Goal: Task Accomplishment & Management: Complete application form

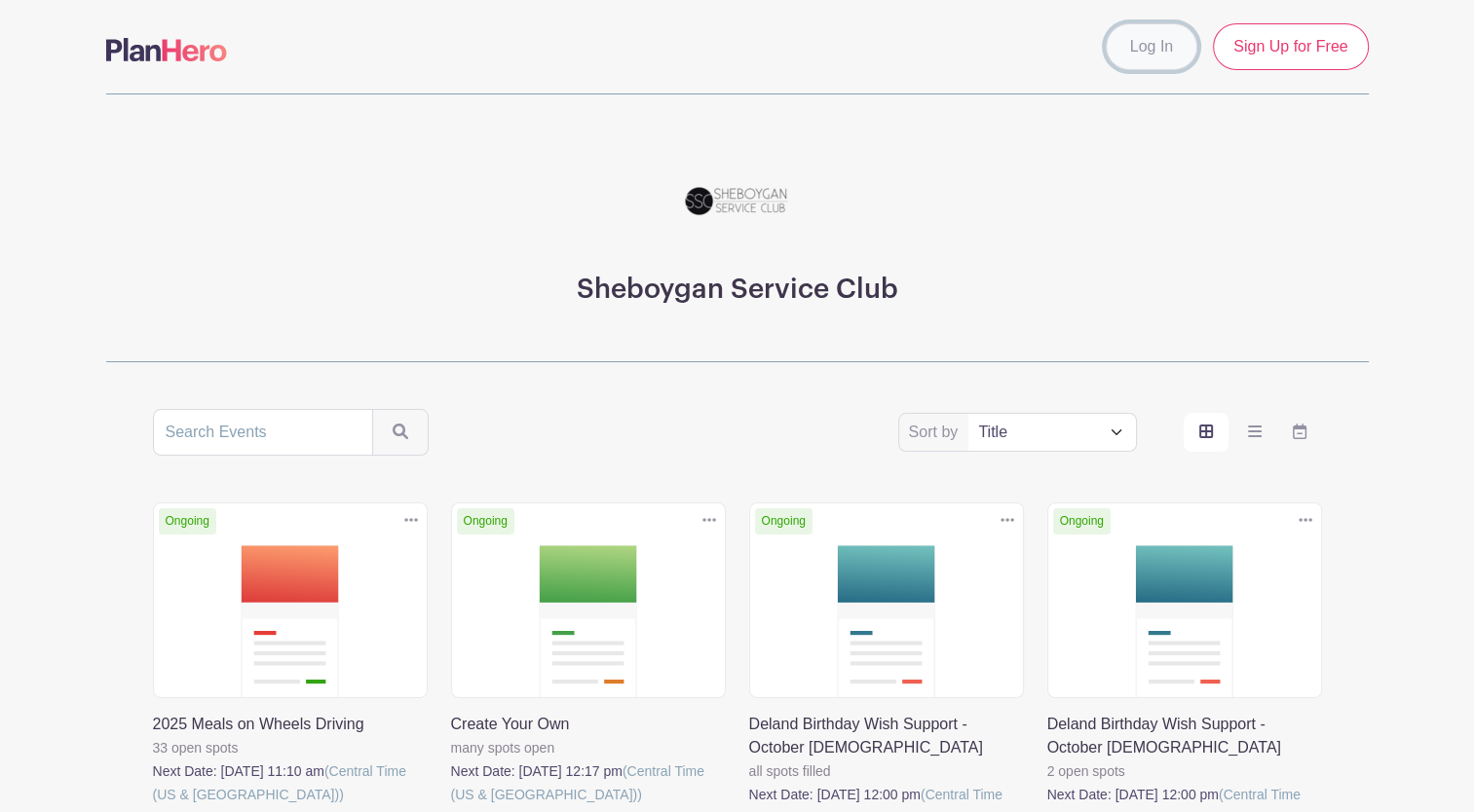
click at [1155, 47] on link "Log In" at bounding box center [1151, 46] width 92 height 47
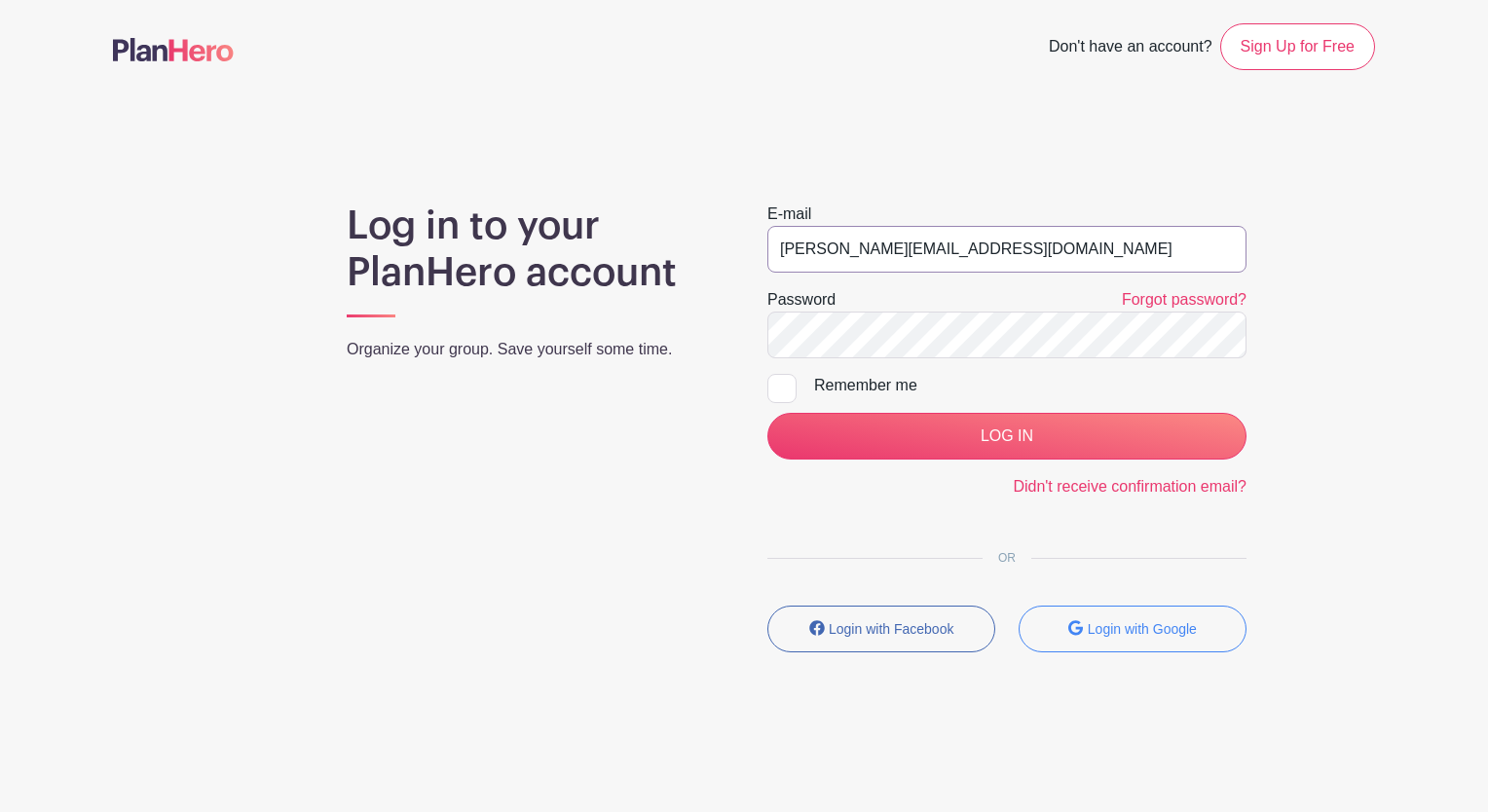
click at [870, 252] on input "[PERSON_NAME][EMAIL_ADDRESS][DOMAIN_NAME]" at bounding box center [1007, 249] width 479 height 47
type input "[EMAIL_ADDRESS][DOMAIN_NAME]"
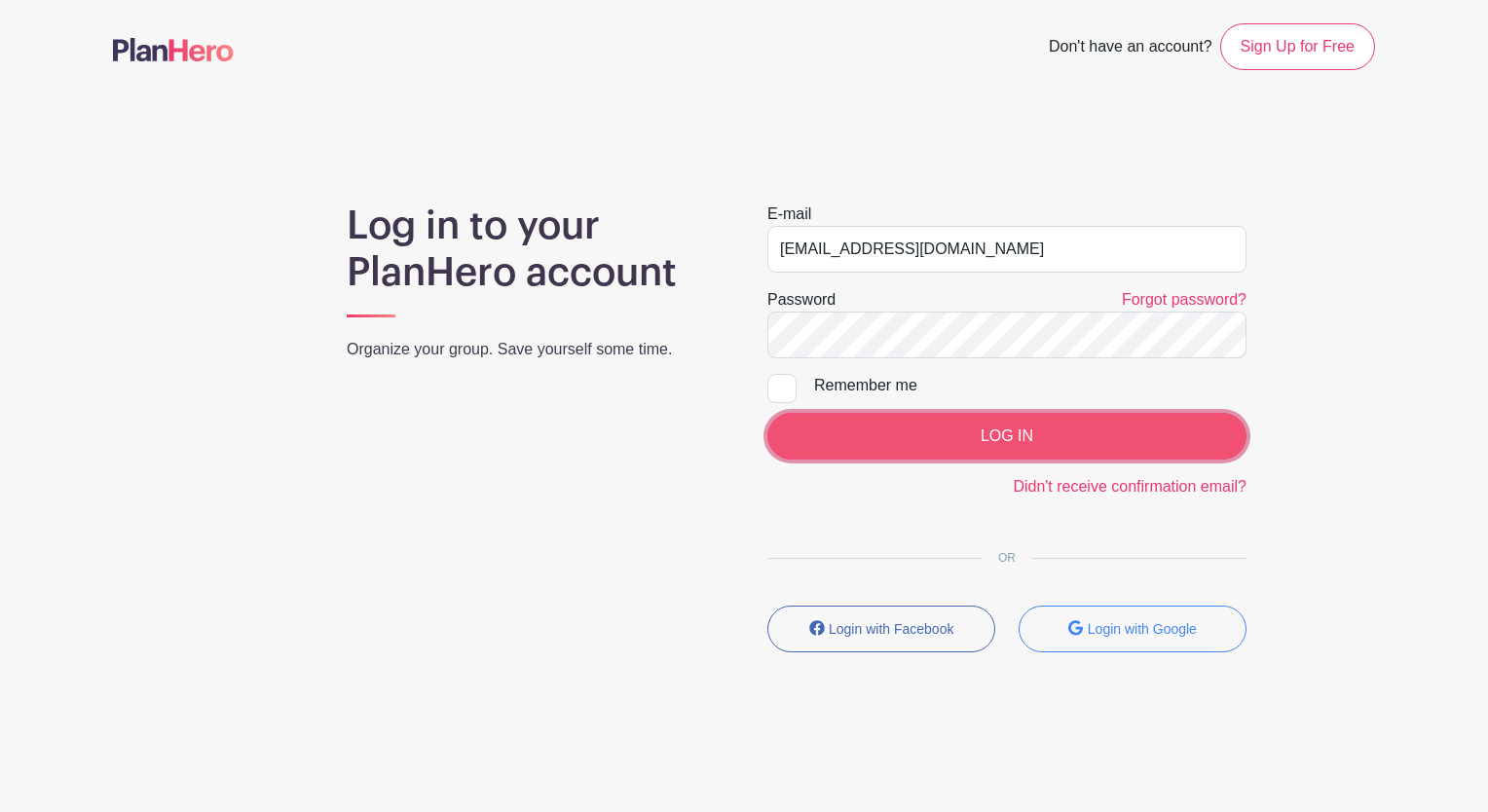
click at [986, 441] on input "LOG IN" at bounding box center [1007, 435] width 479 height 47
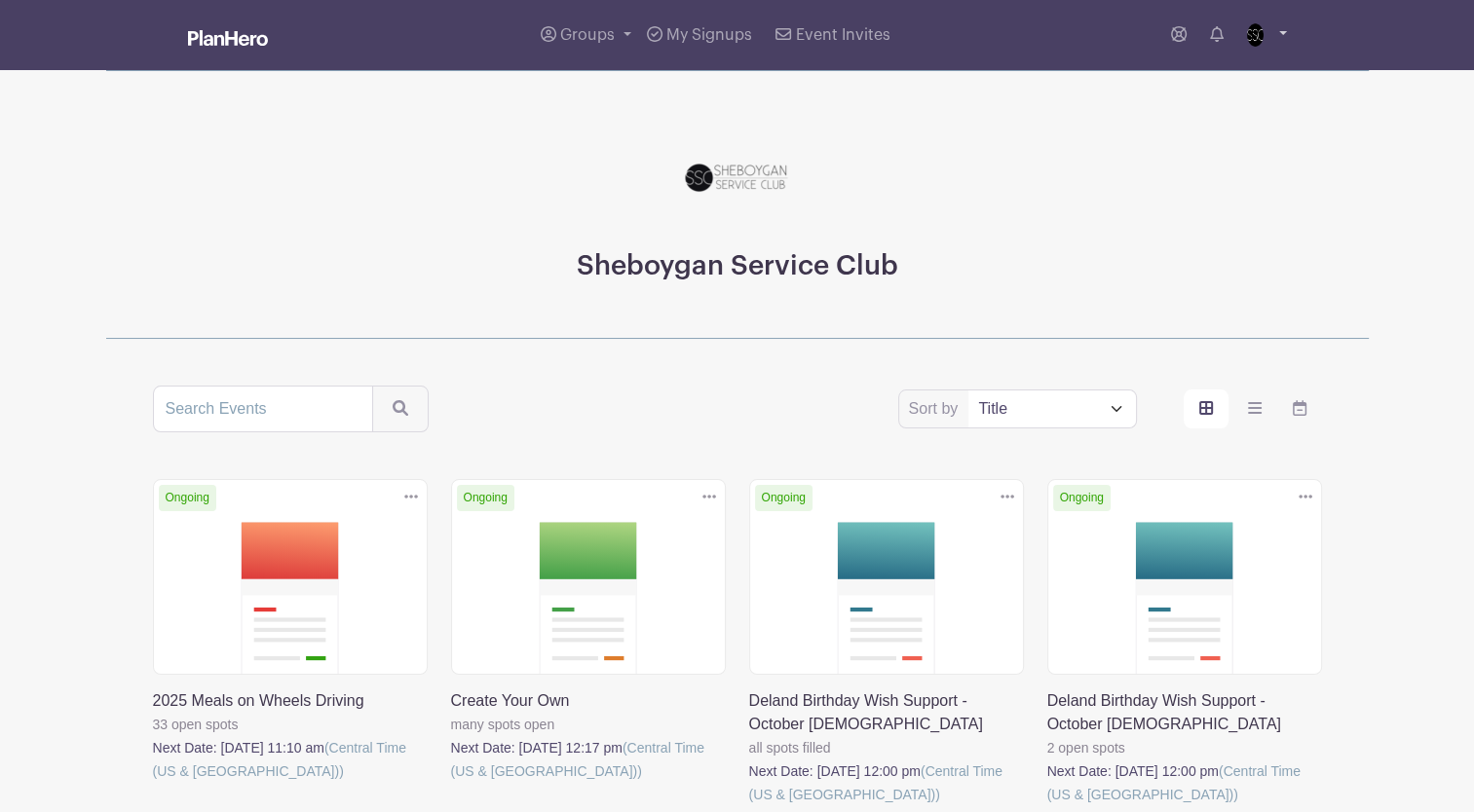
click at [1279, 29] on link at bounding box center [1263, 35] width 48 height 31
click at [1247, 29] on img at bounding box center [1254, 35] width 31 height 31
click at [589, 28] on span "Groups" at bounding box center [587, 35] width 55 height 16
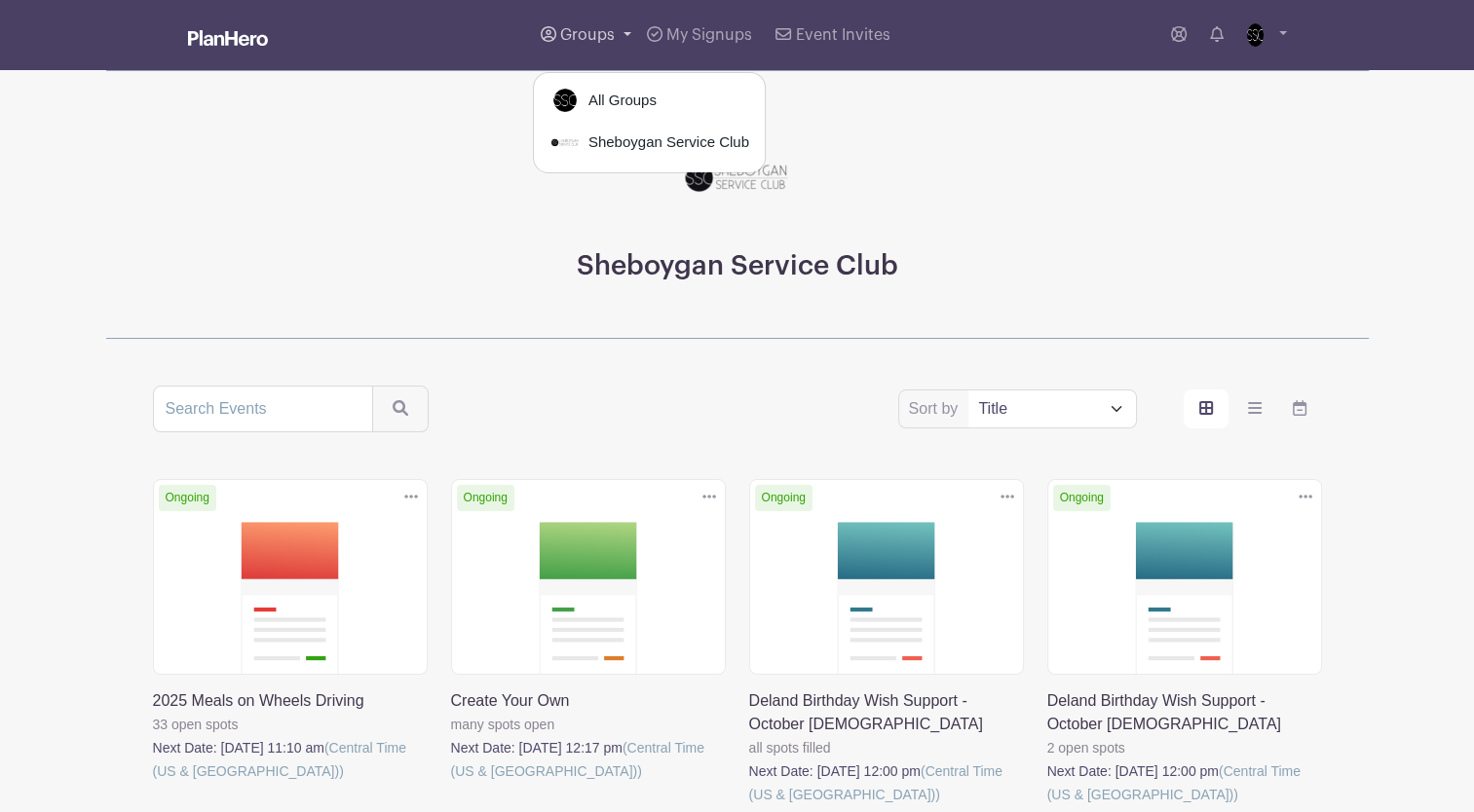
click at [589, 28] on span "Groups" at bounding box center [587, 35] width 55 height 16
click at [226, 41] on img at bounding box center [228, 38] width 80 height 16
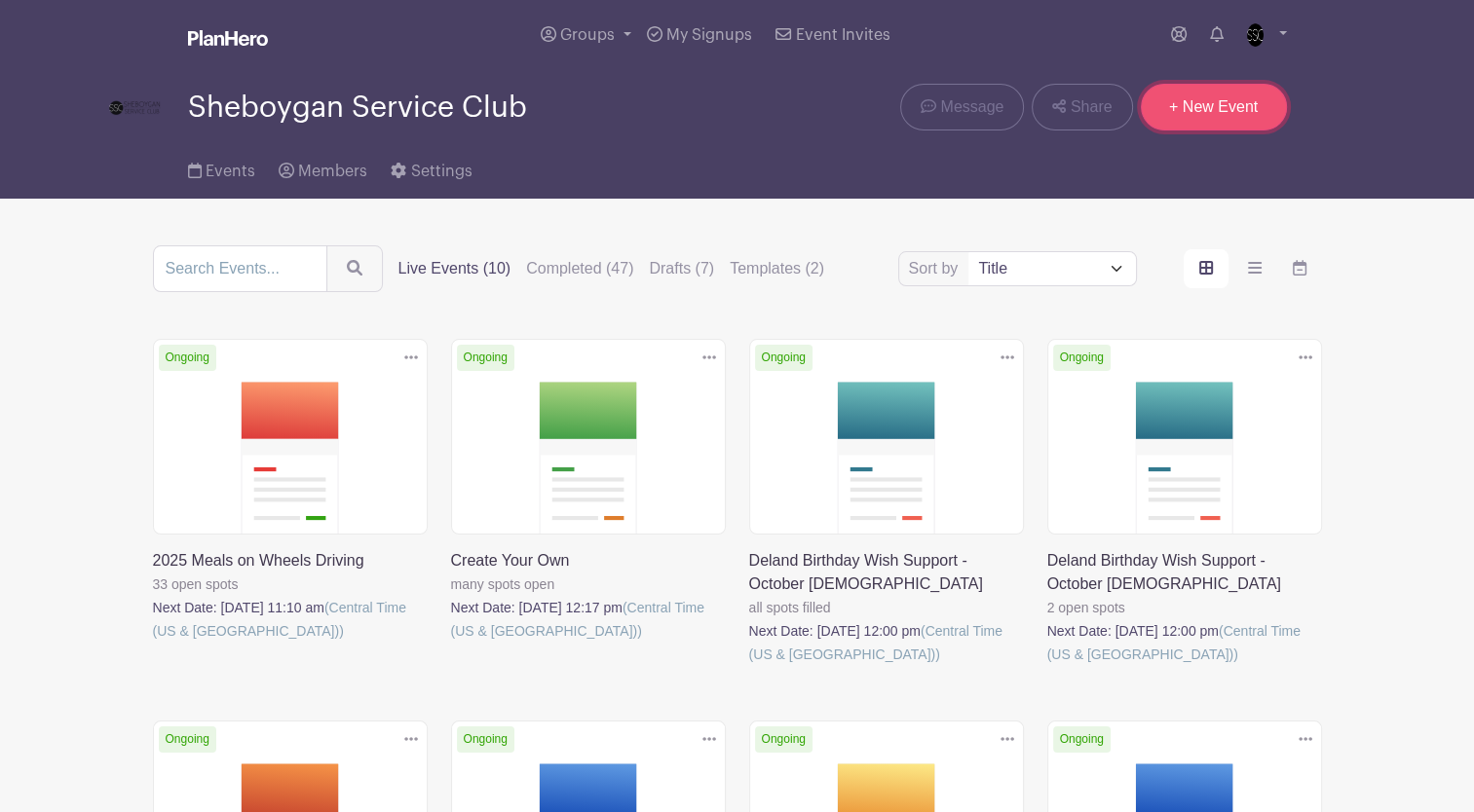
click at [1251, 122] on link "+ New Event" at bounding box center [1213, 107] width 147 height 47
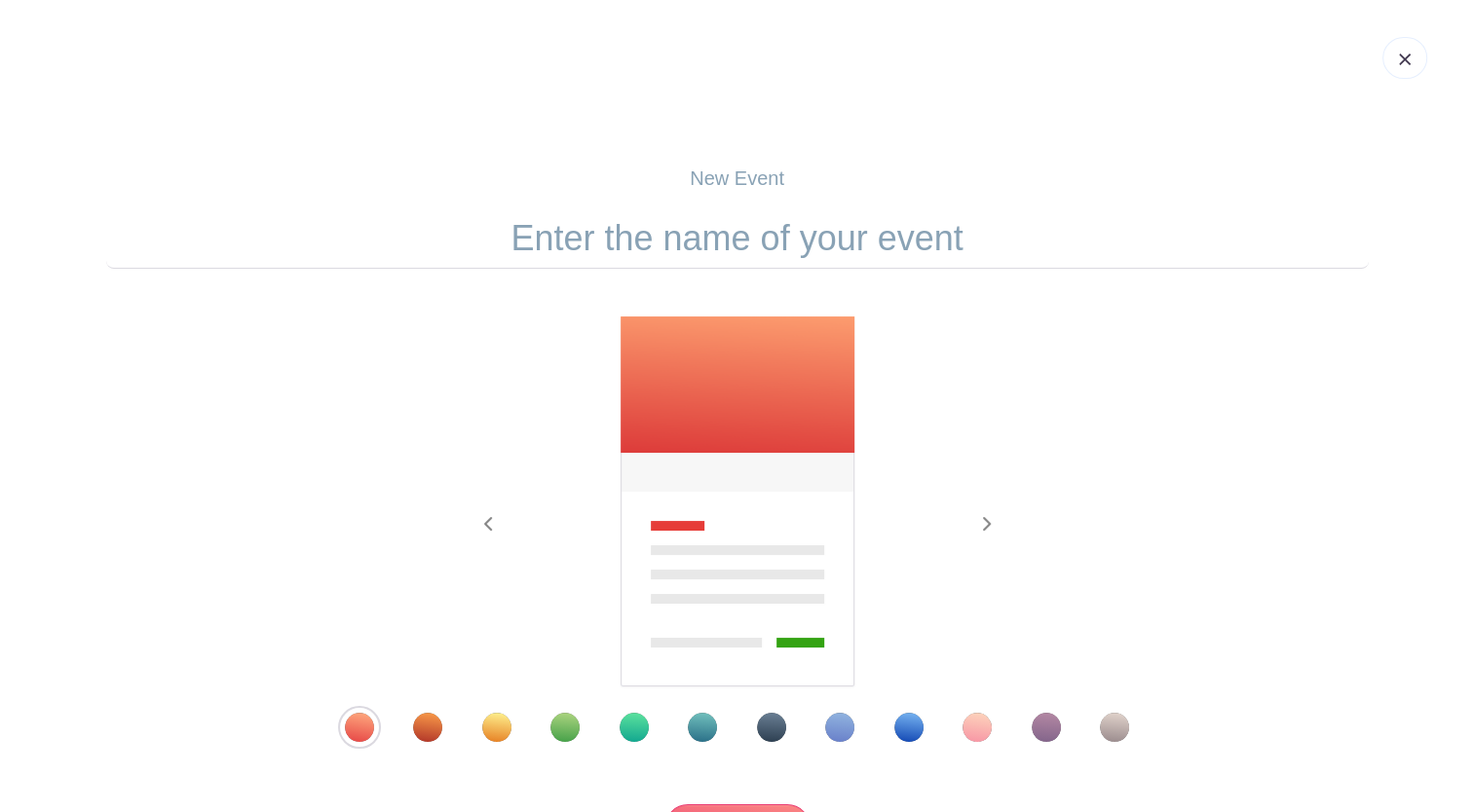
scroll to position [184, 0]
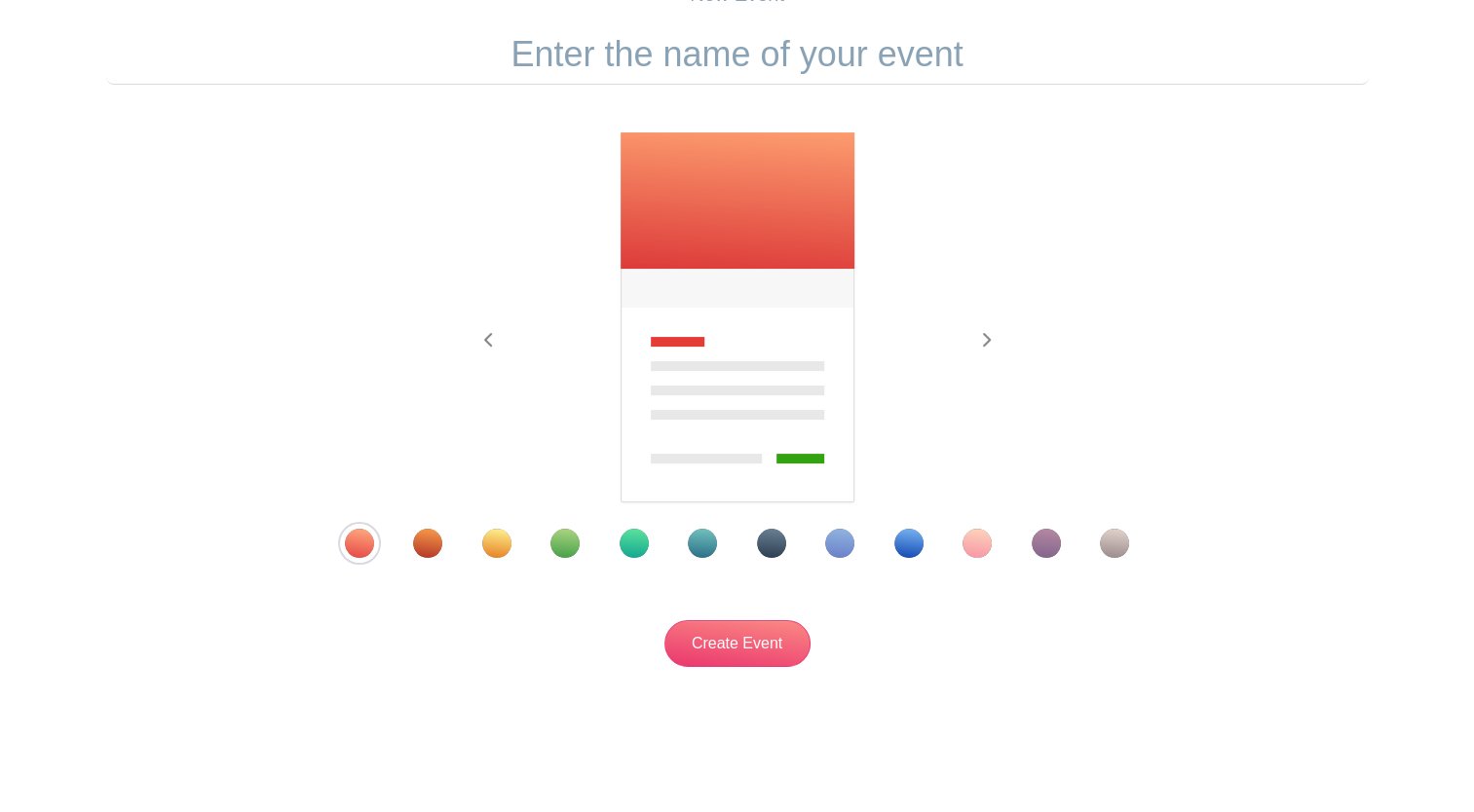
click at [569, 547] on div "Template 4" at bounding box center [564, 543] width 29 height 29
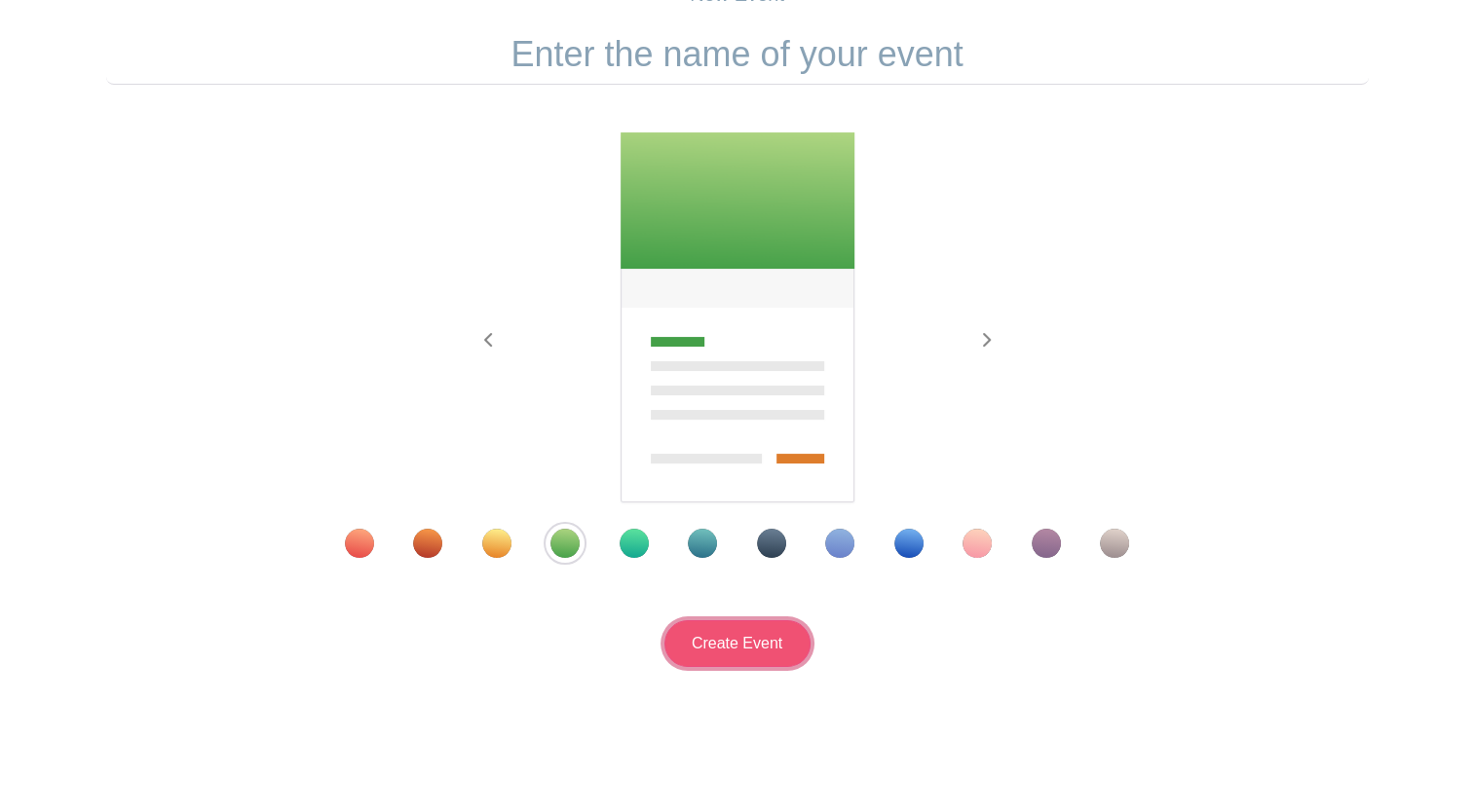
click at [750, 646] on input "Create Event" at bounding box center [737, 644] width 147 height 47
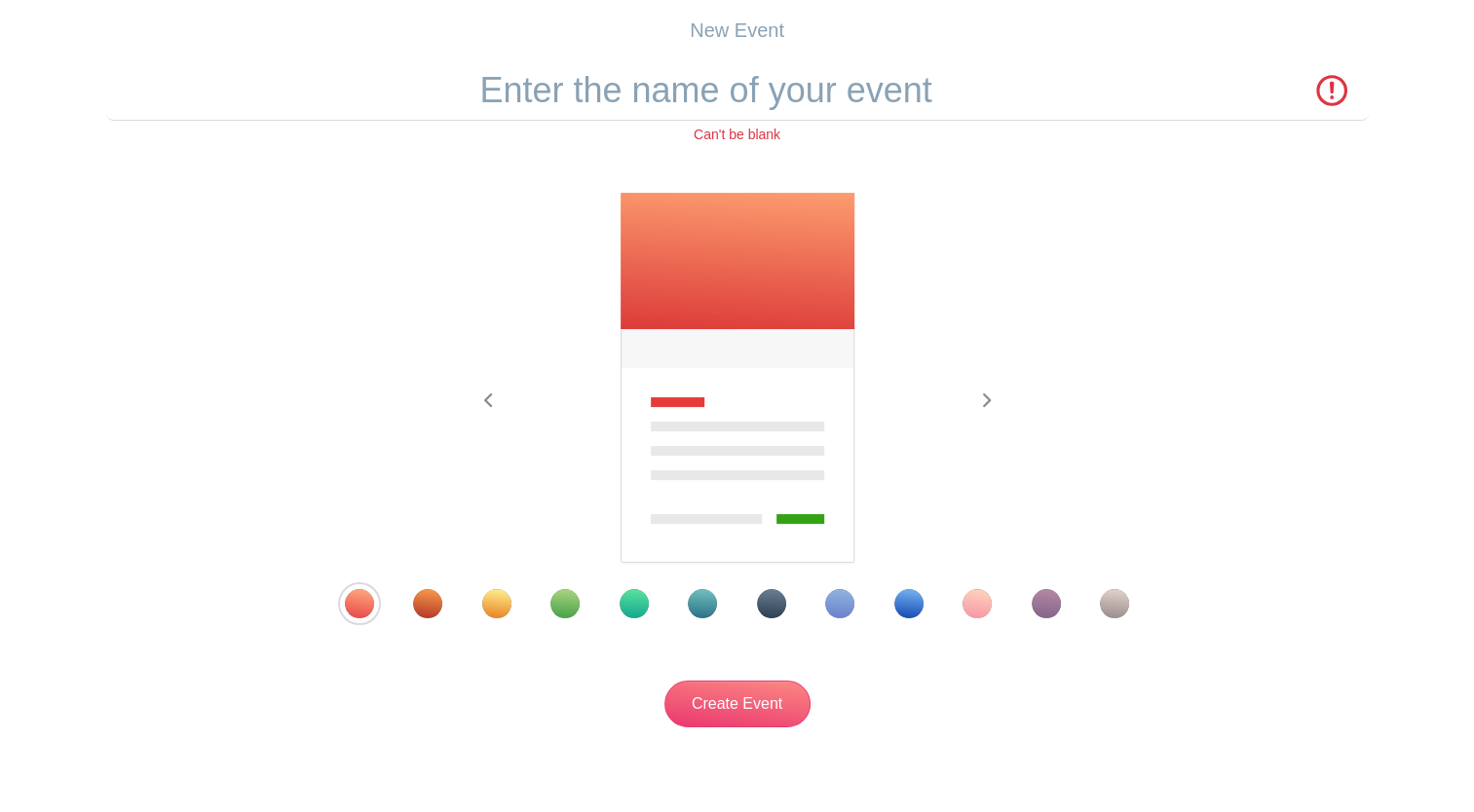
scroll to position [48, 0]
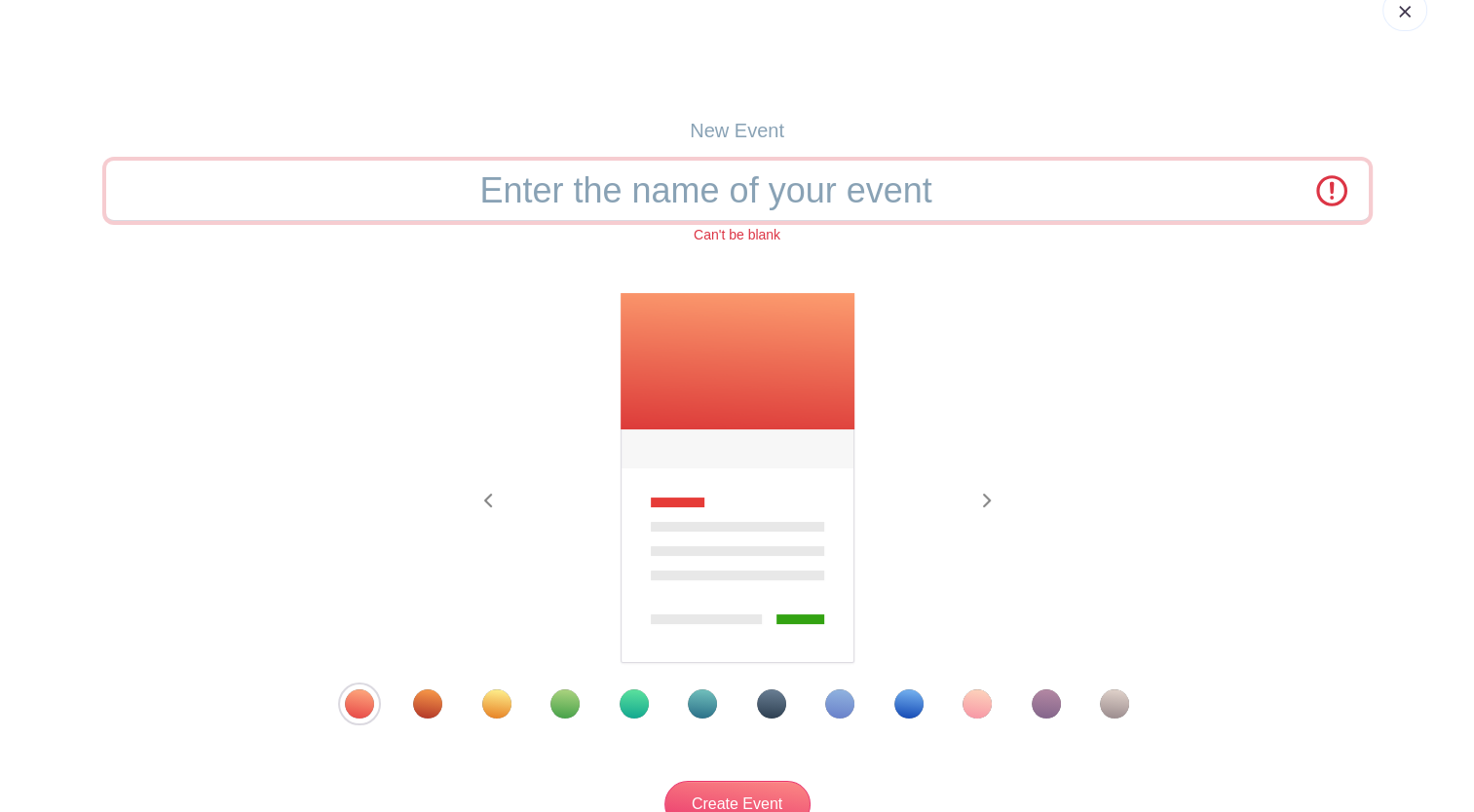
click at [733, 196] on input "text" at bounding box center [737, 190] width 1263 height 61
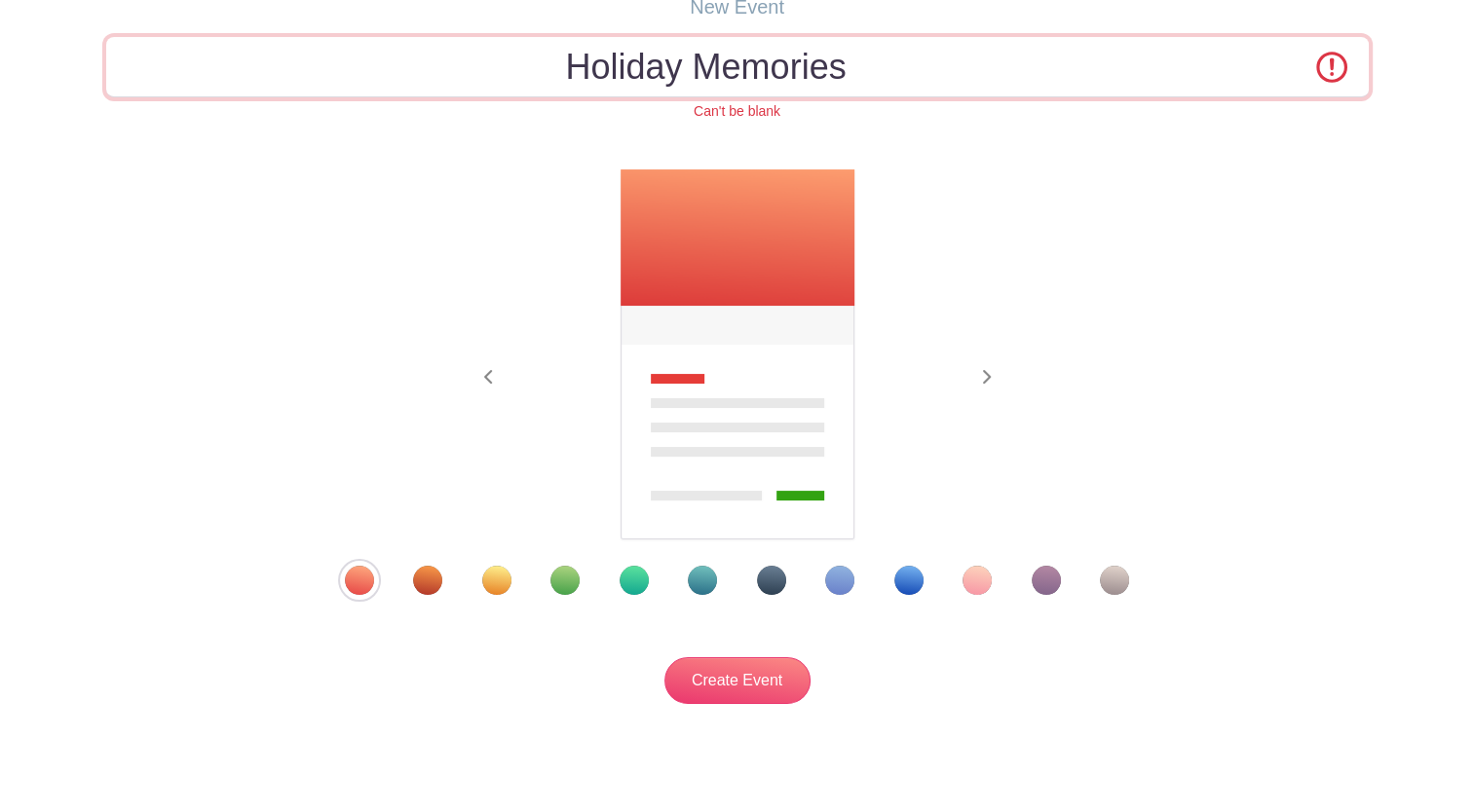
scroll to position [230, 0]
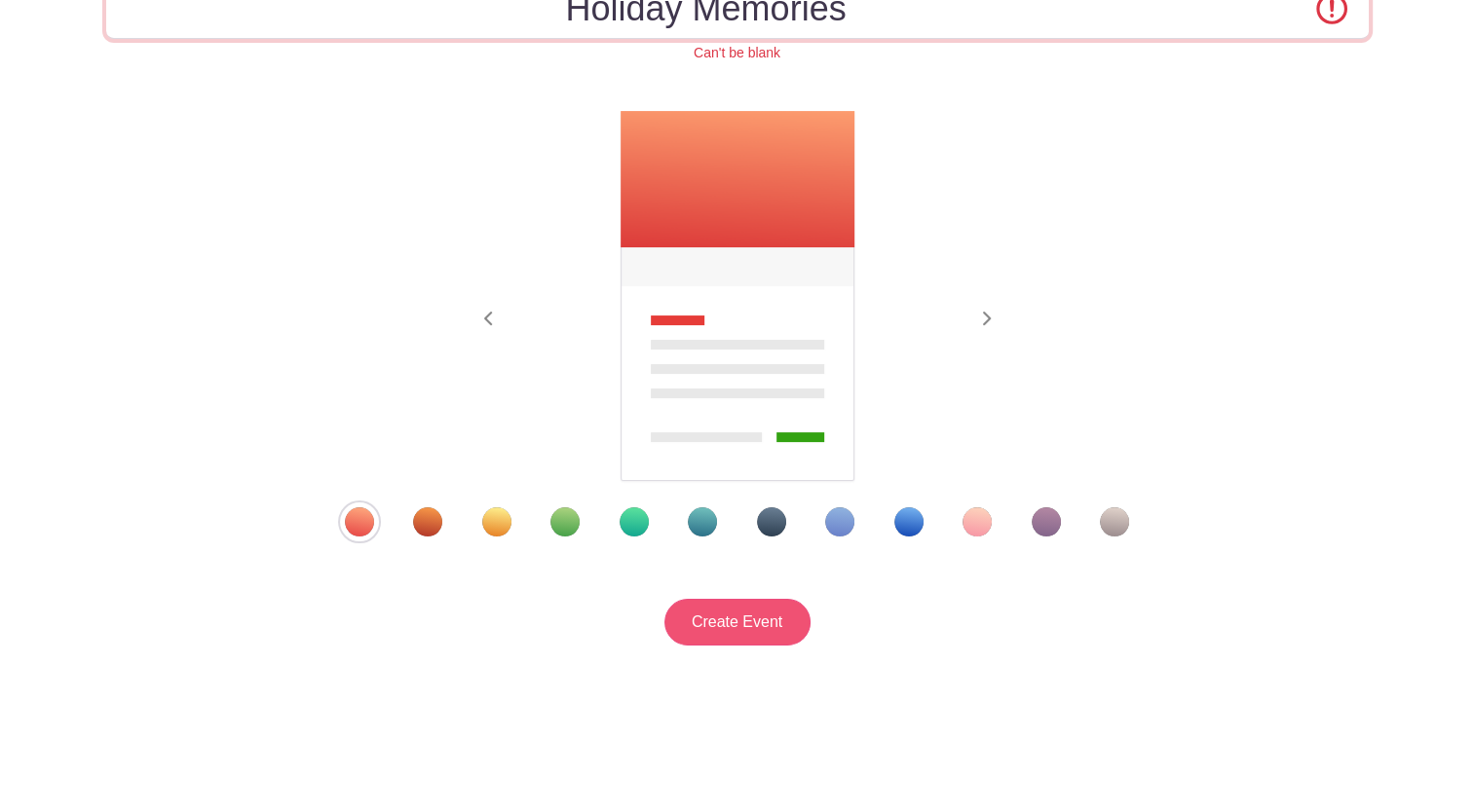
type input "Holiday Memories"
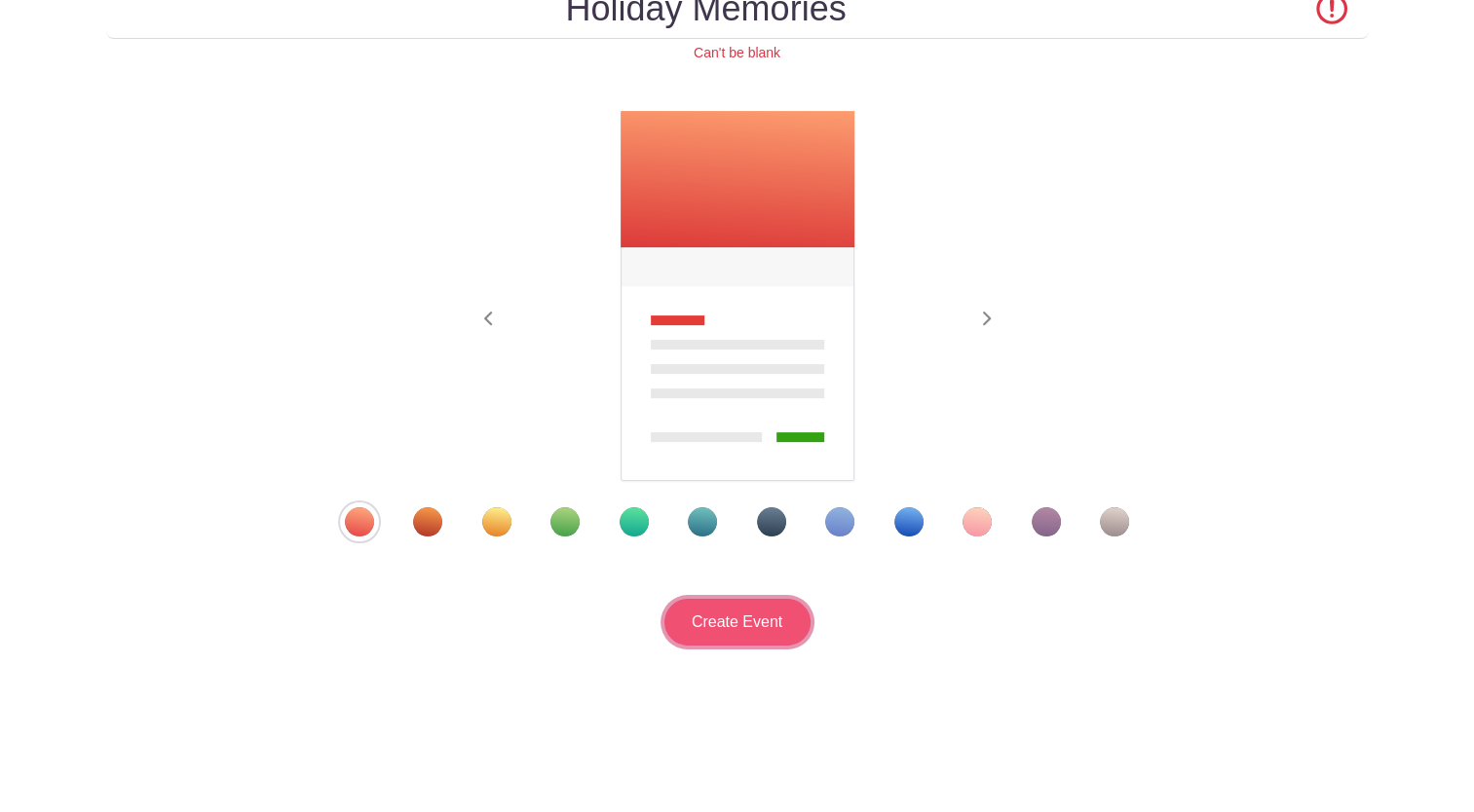
click at [737, 614] on input "Create Event" at bounding box center [737, 622] width 147 height 47
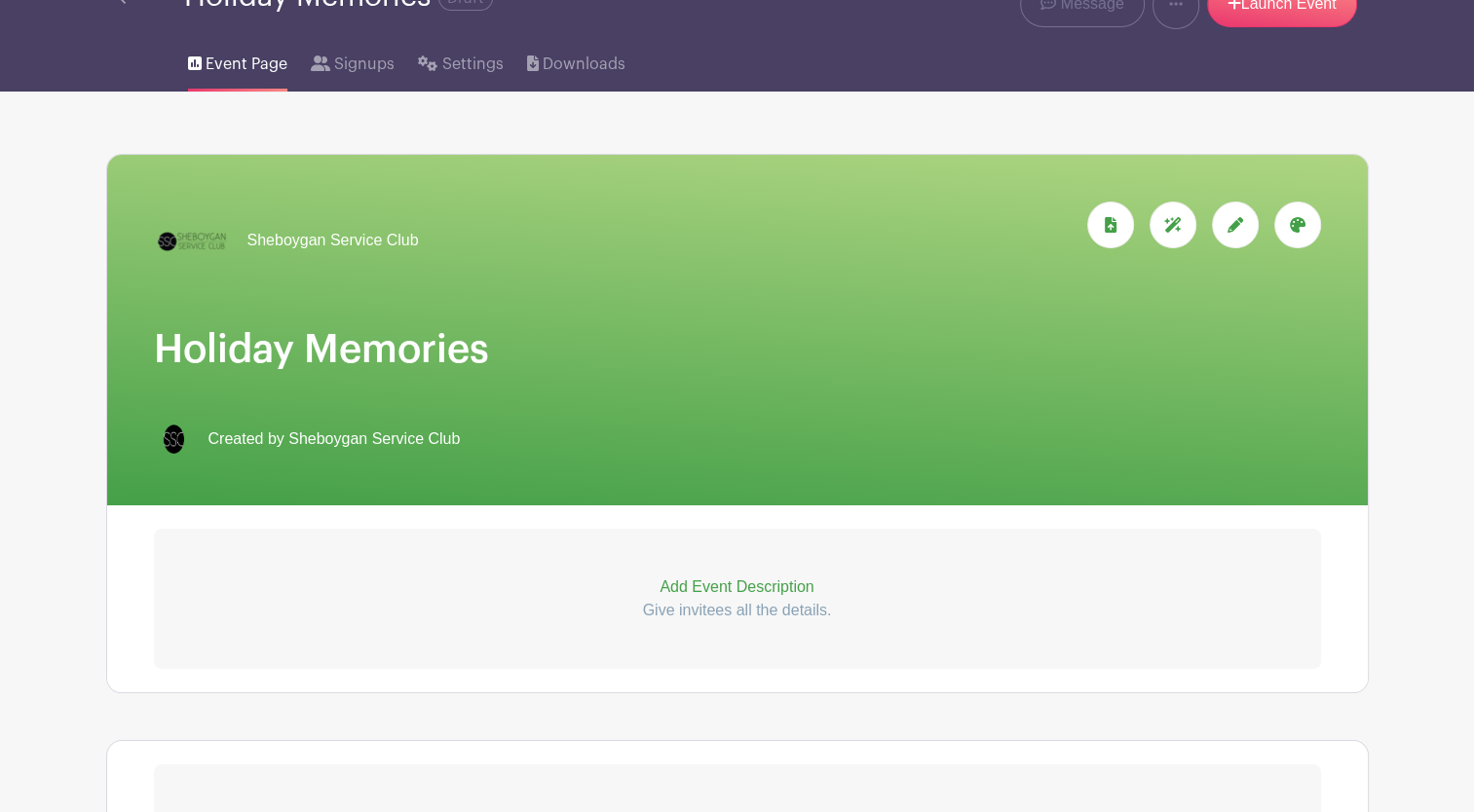
scroll to position [394, 0]
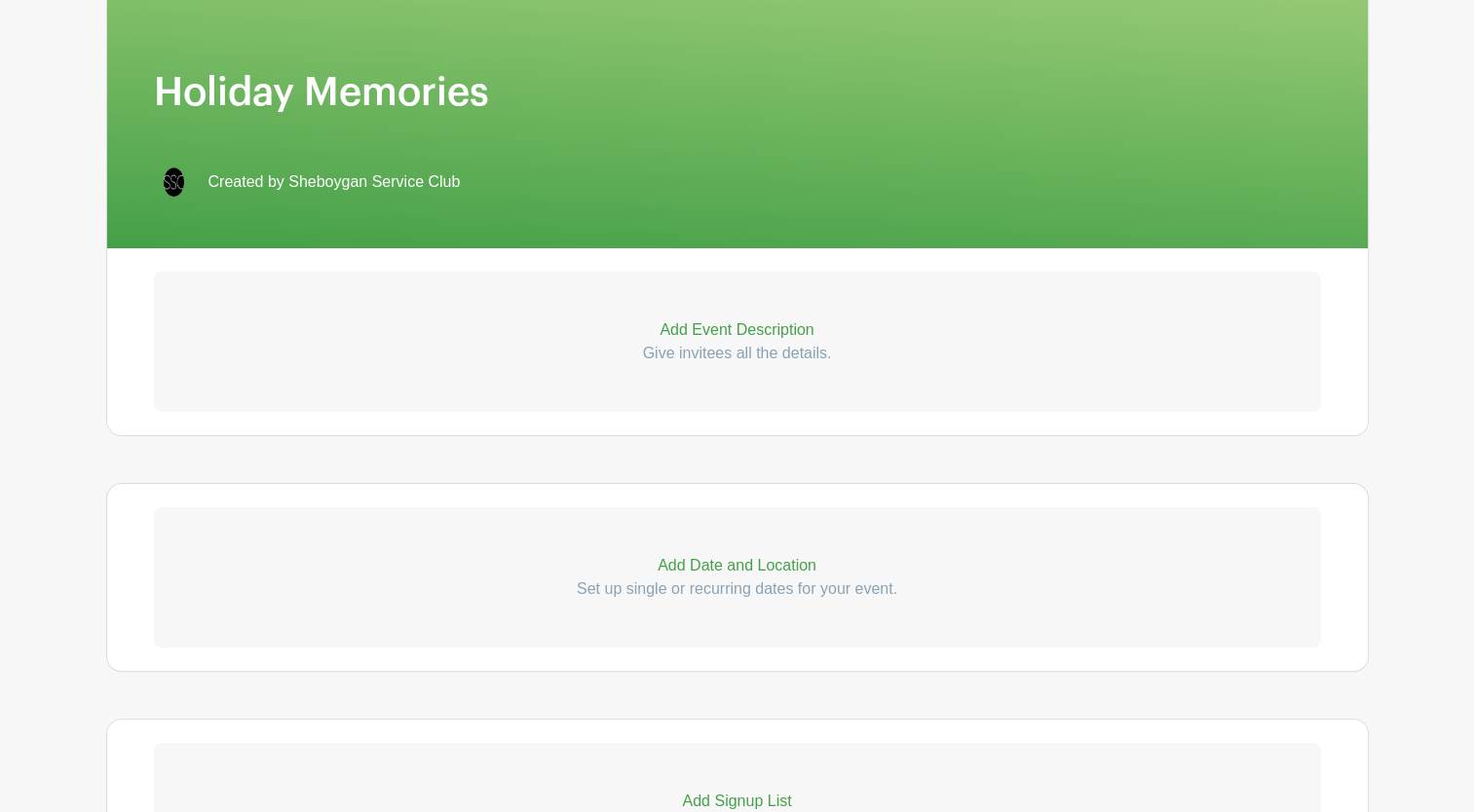
click at [745, 330] on p "Add Event Description" at bounding box center [737, 330] width 1167 height 23
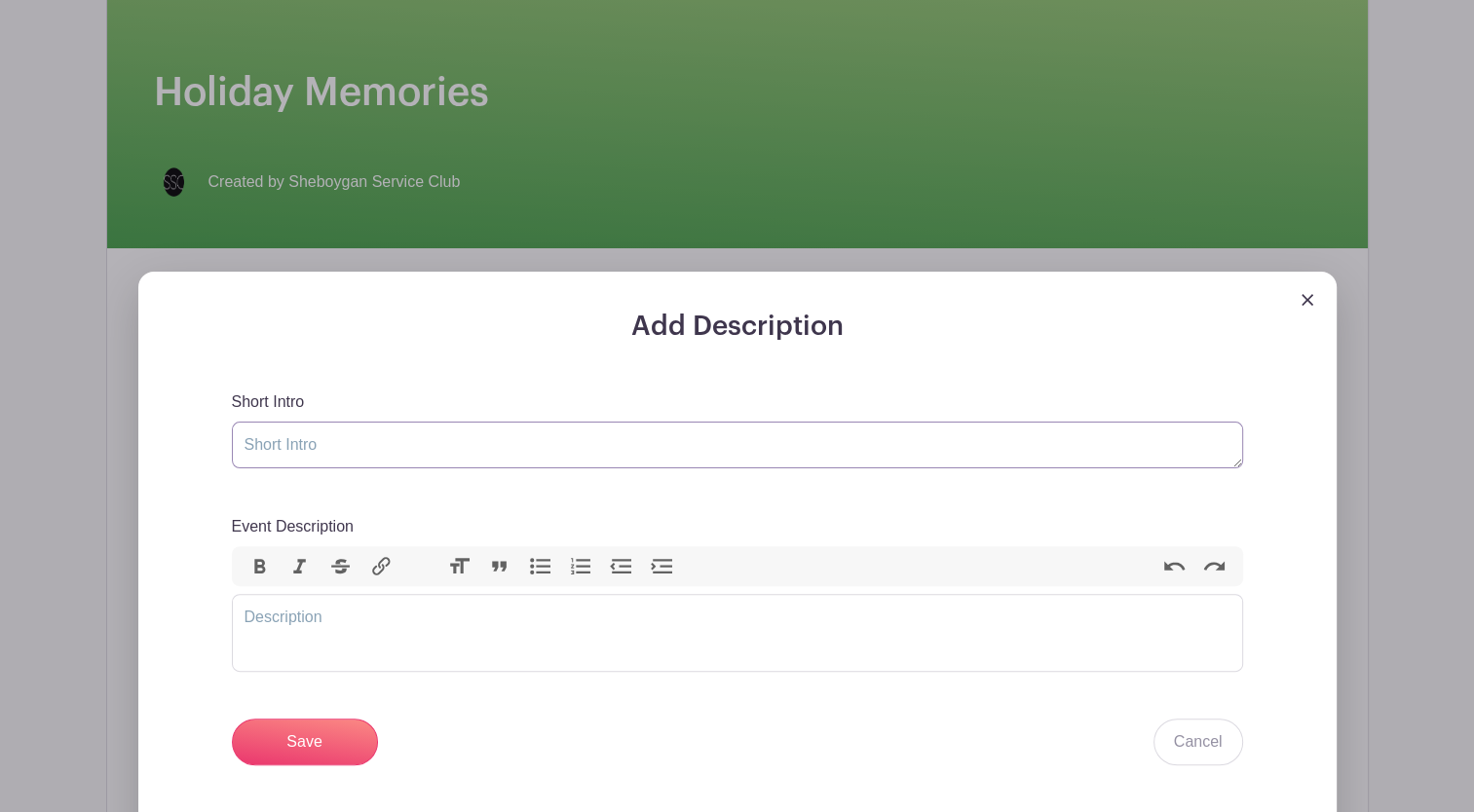
click at [292, 447] on textarea "Short Intro" at bounding box center [737, 444] width 1011 height 47
type textarea "H"
type textarea "Volunteer at Holiday Memories December 21st"
click at [286, 620] on trix-editor "Event Description" at bounding box center [737, 633] width 1011 height 78
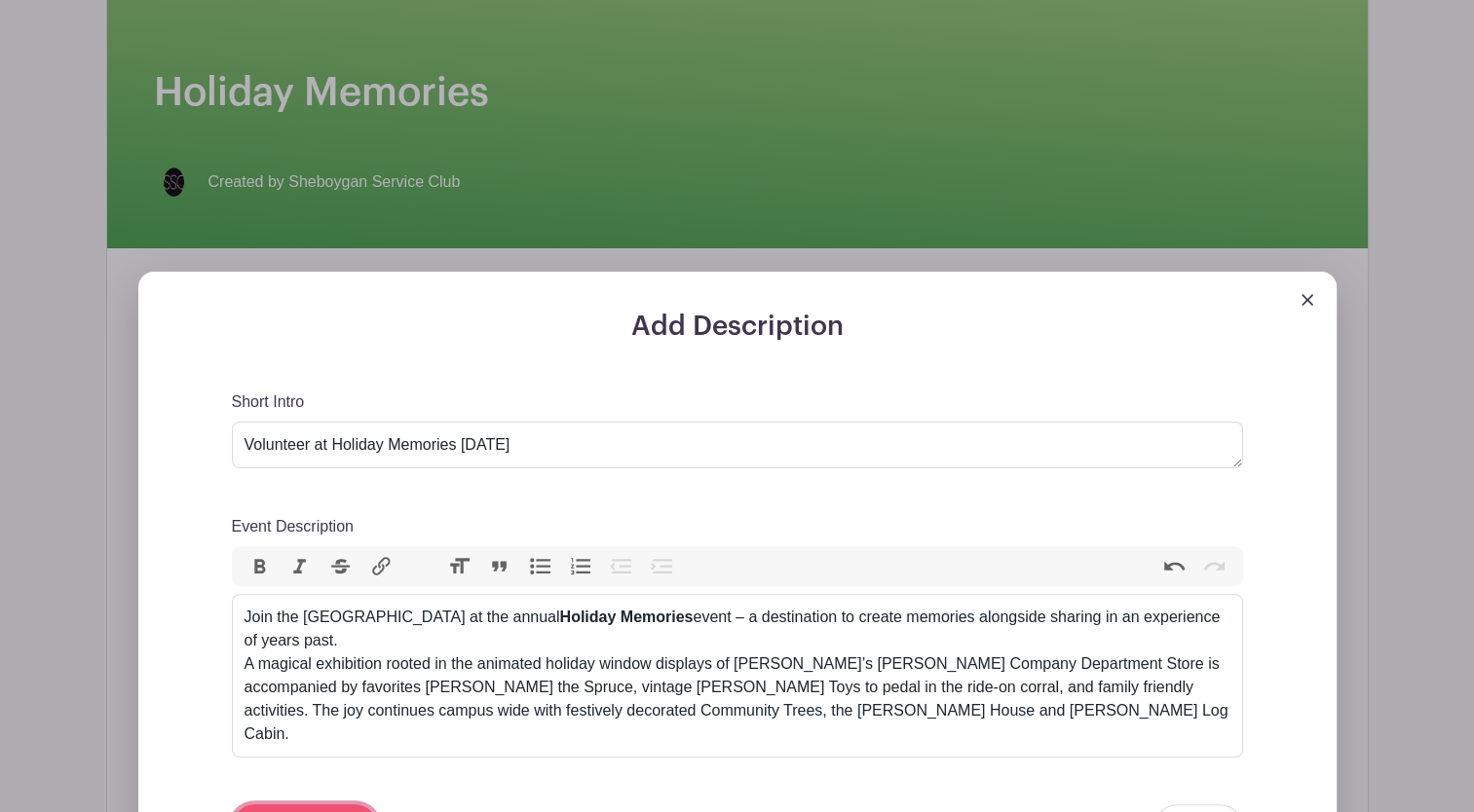
click at [297, 804] on input "Save" at bounding box center [305, 827] width 147 height 47
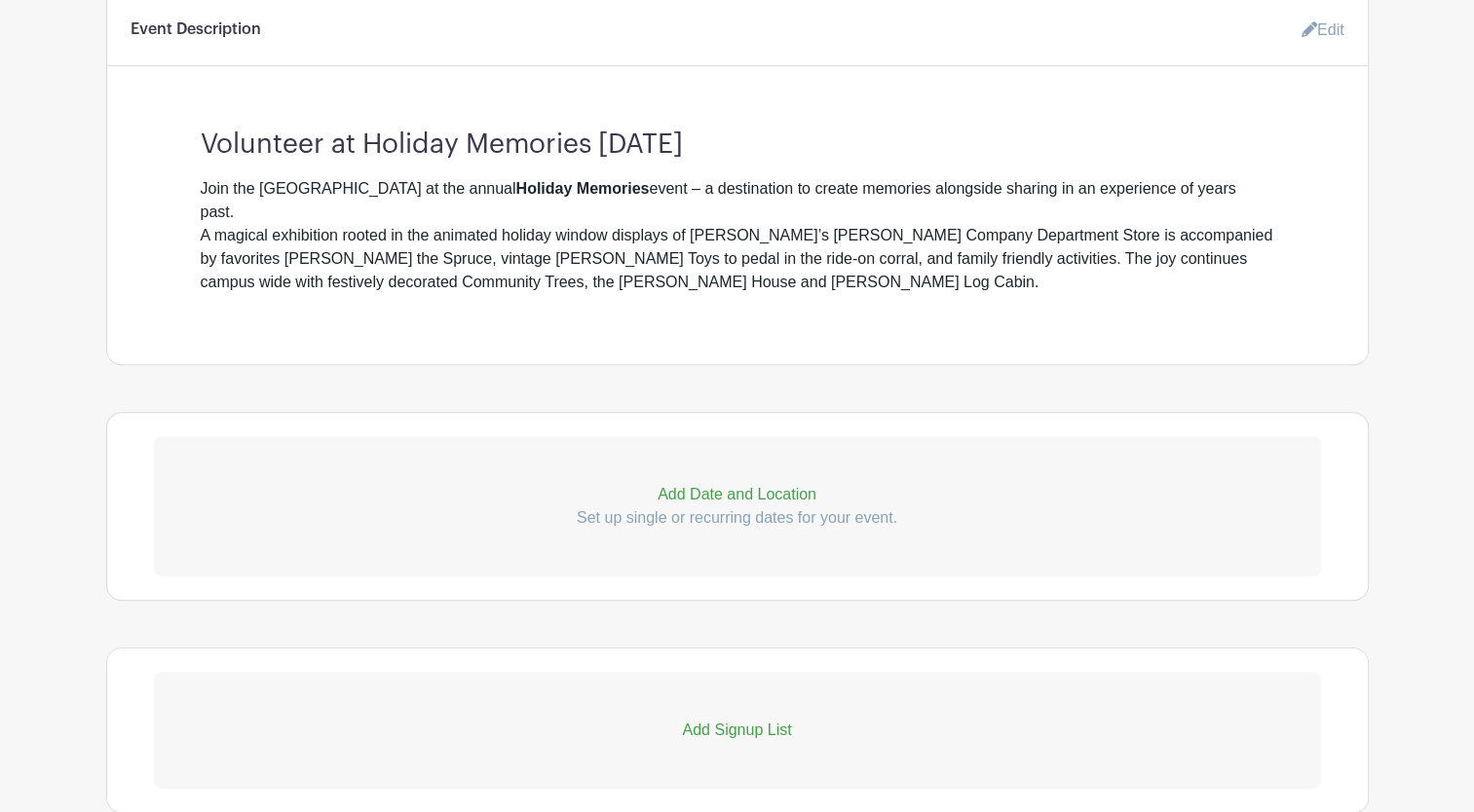
scroll to position [827, 0]
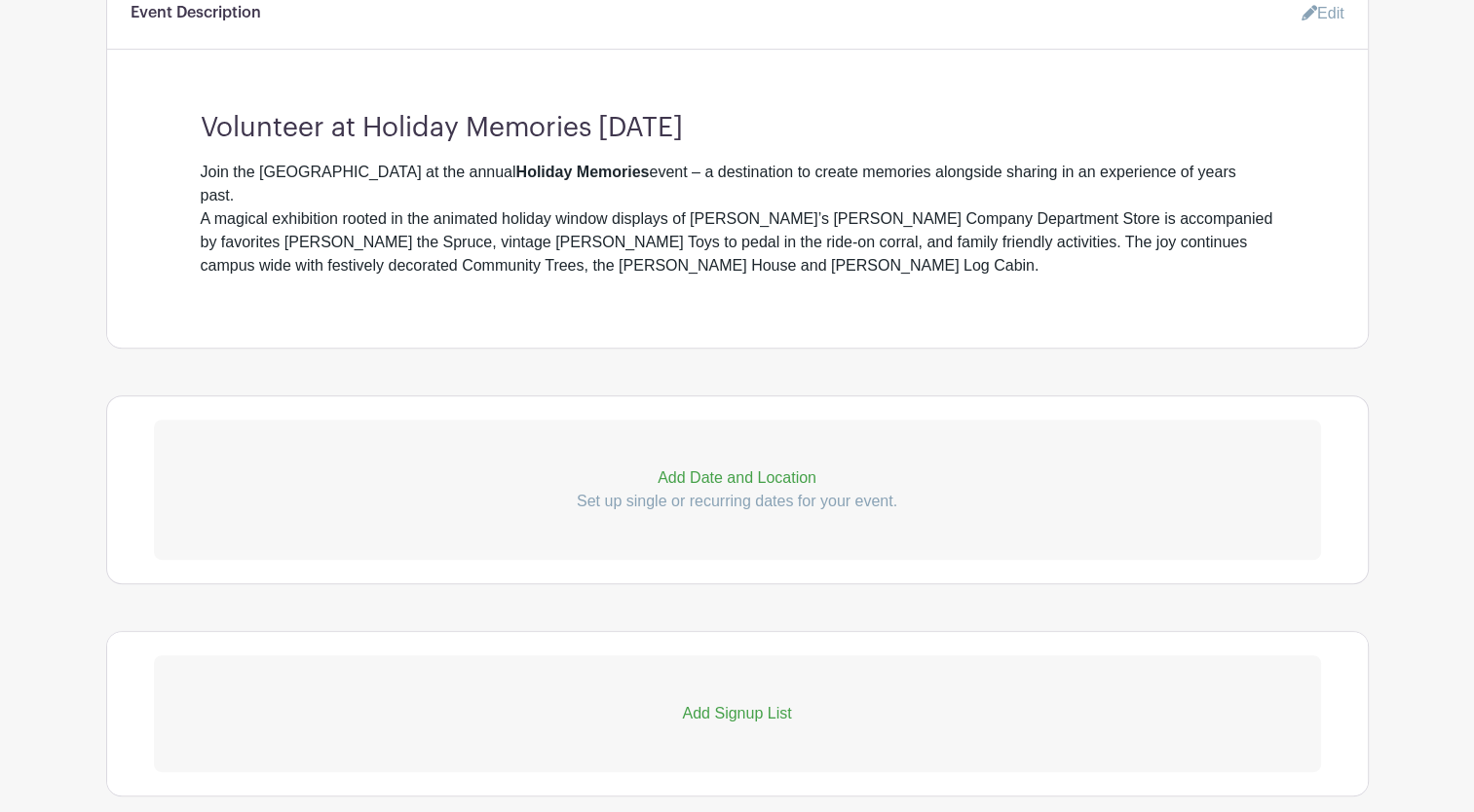
click at [781, 473] on p "Add Date and Location" at bounding box center [737, 477] width 1167 height 23
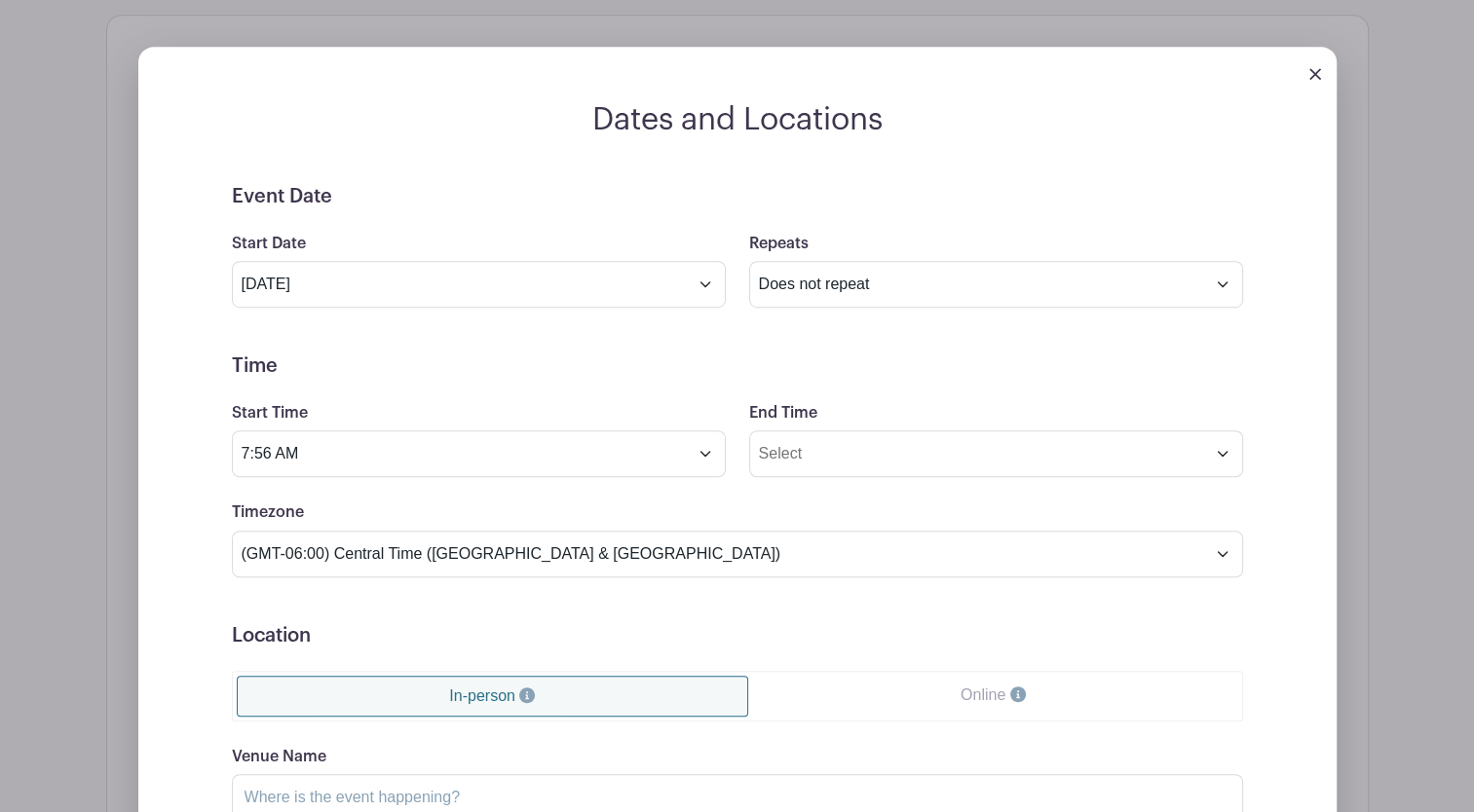
scroll to position [1225, 0]
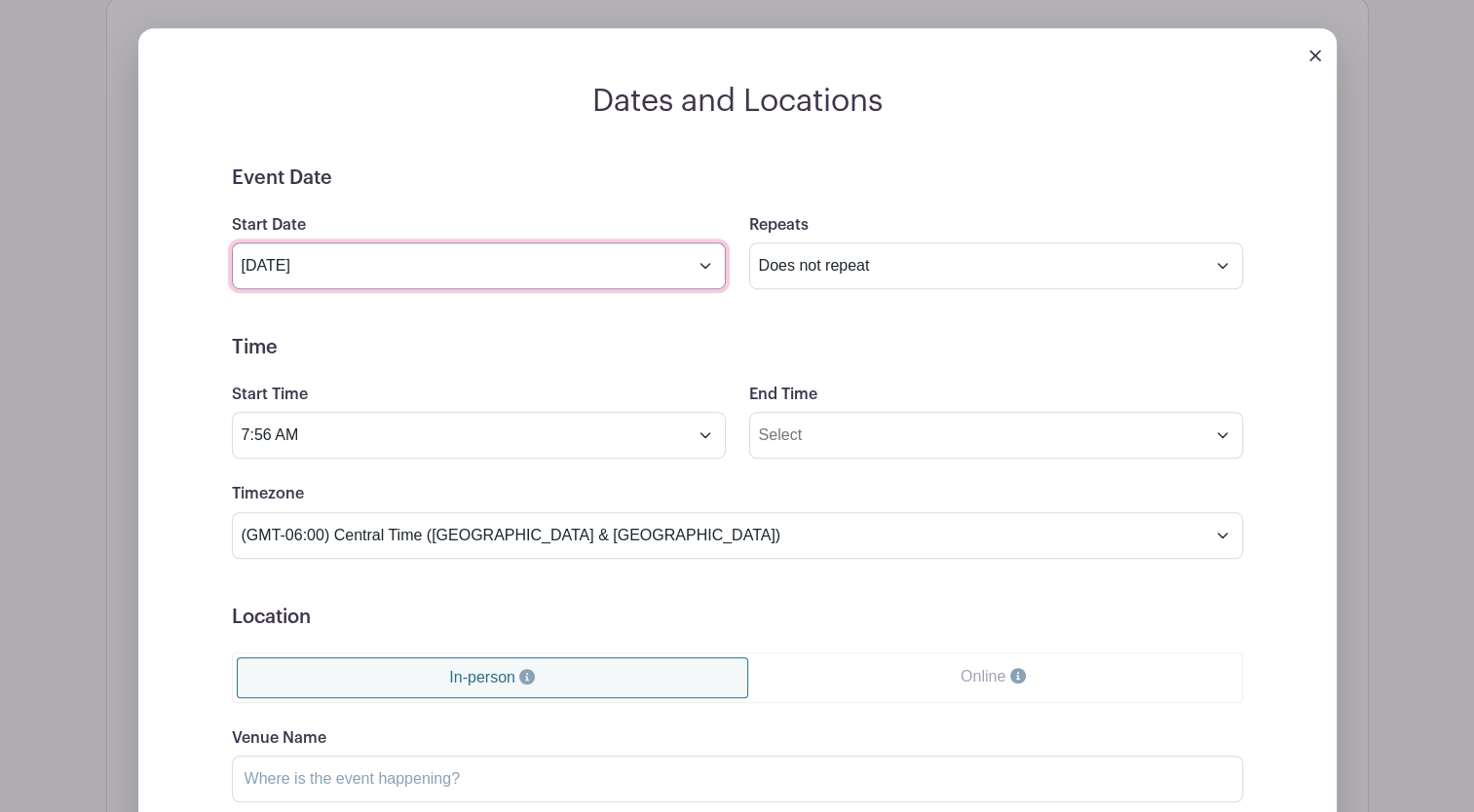
click at [712, 269] on input "Oct 11 2025" at bounding box center [478, 265] width 493 height 47
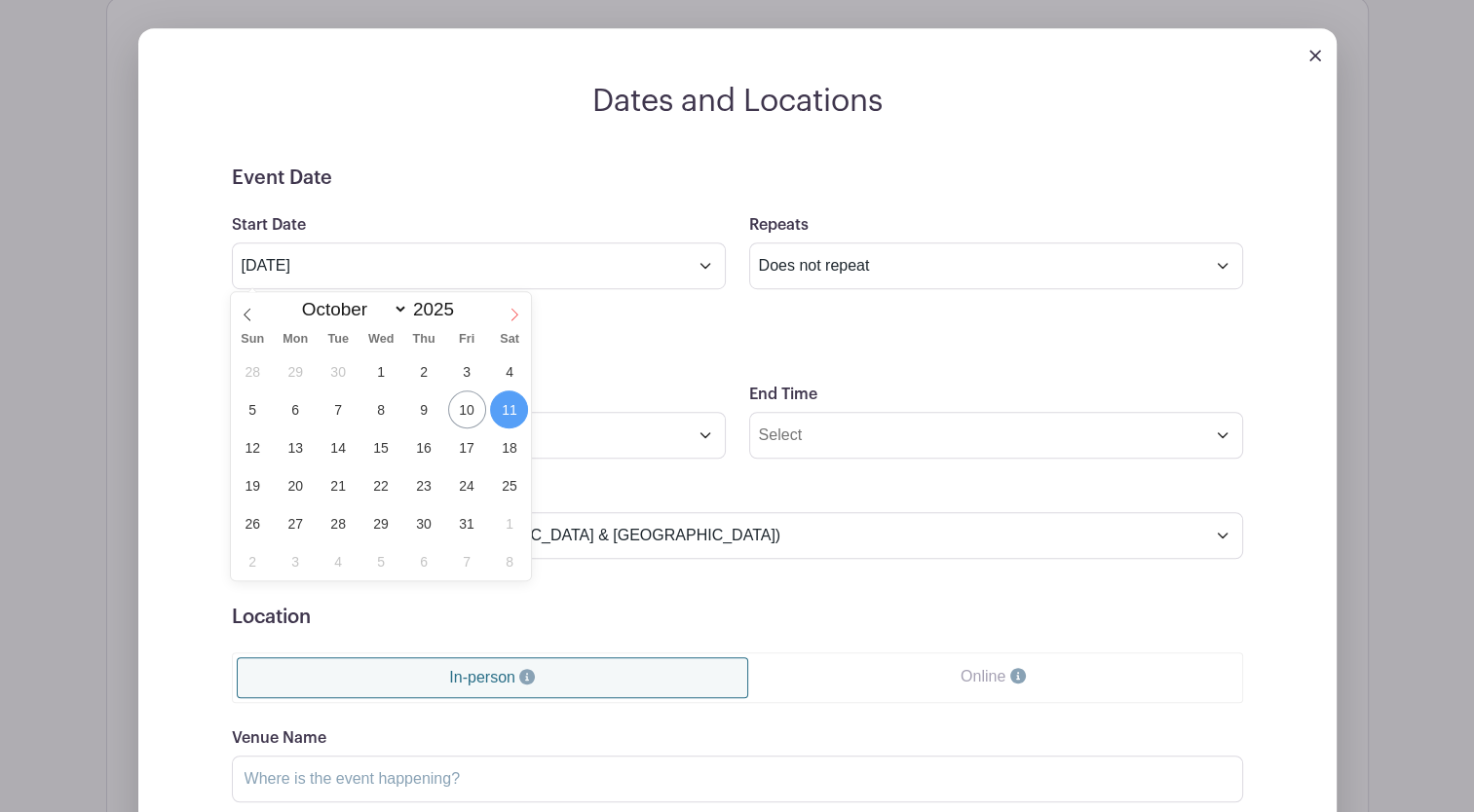
click at [510, 311] on icon at bounding box center [514, 315] width 14 height 14
select select "11"
click at [252, 479] on span "21" at bounding box center [253, 485] width 38 height 38
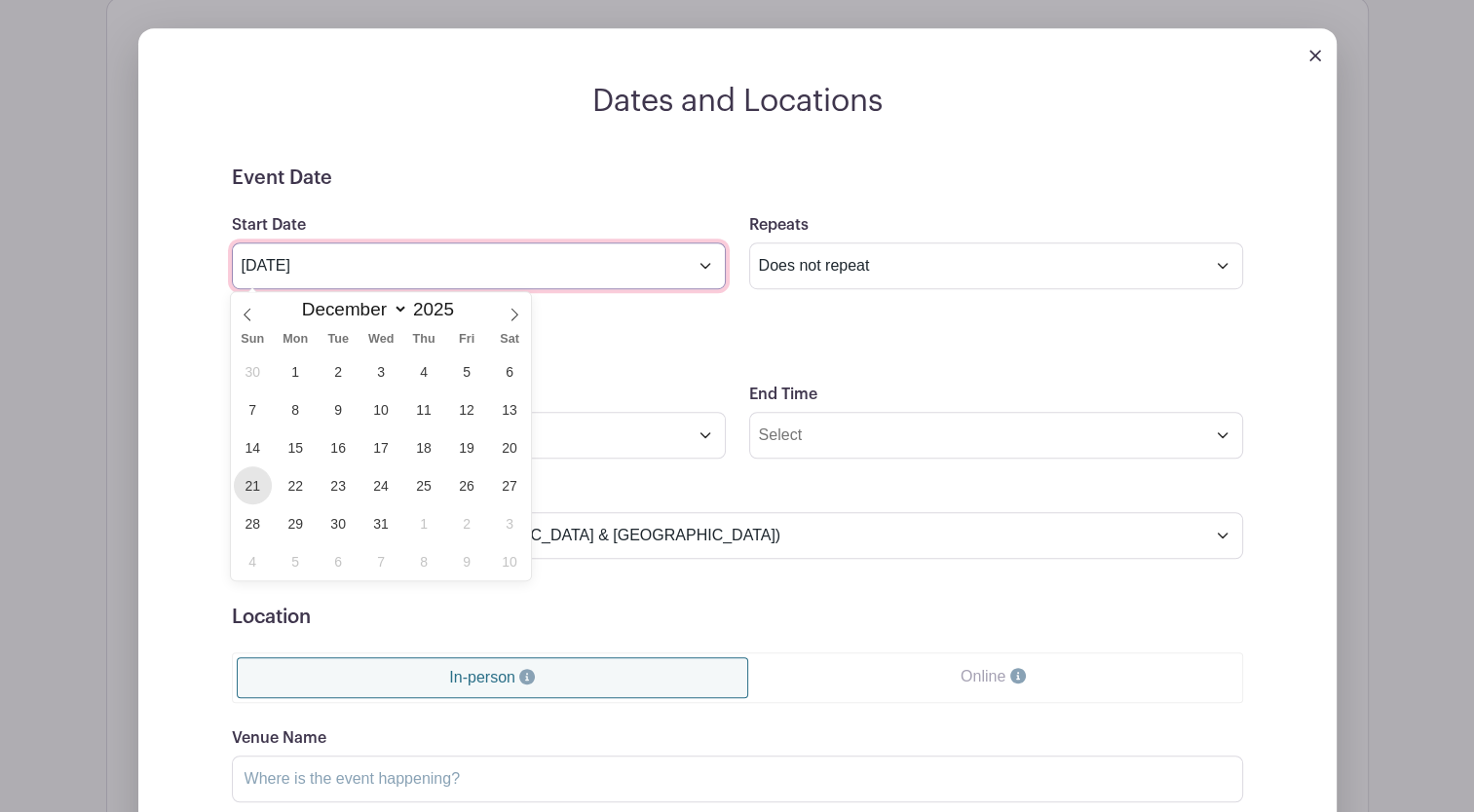
type input "Dec 21 2025"
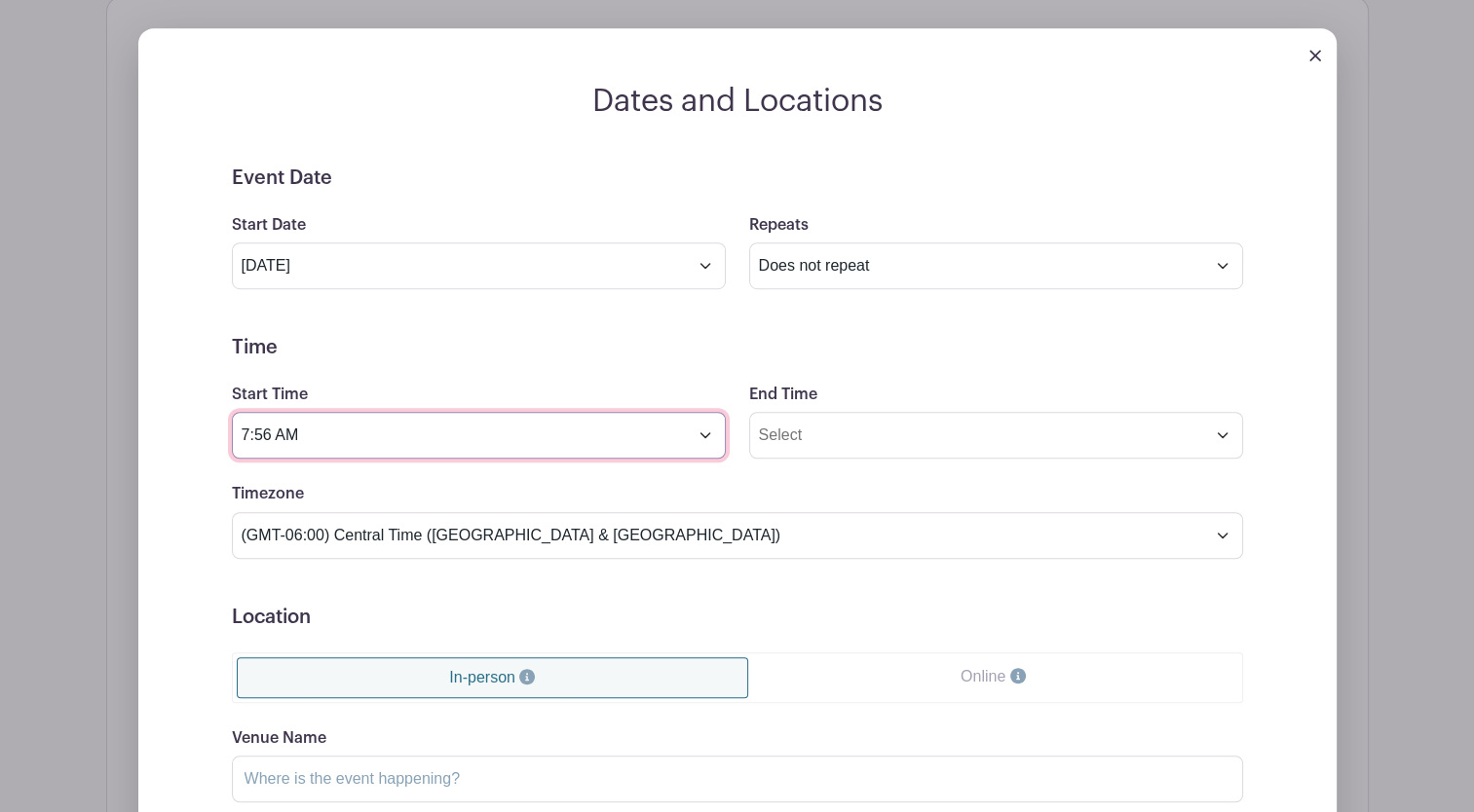
click at [706, 442] on input "7:56 AM" at bounding box center [478, 434] width 493 height 47
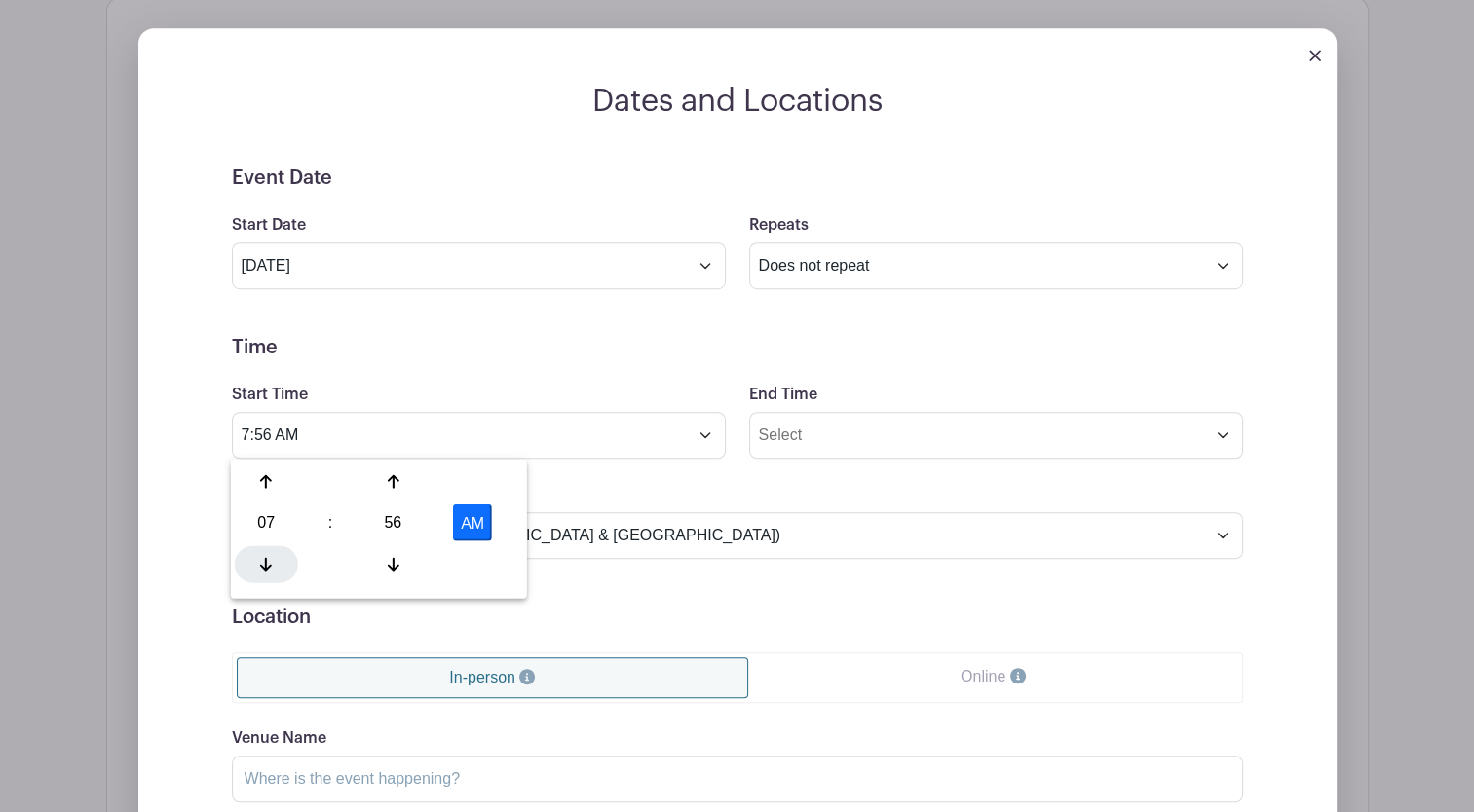
click at [266, 570] on icon at bounding box center [266, 564] width 12 height 14
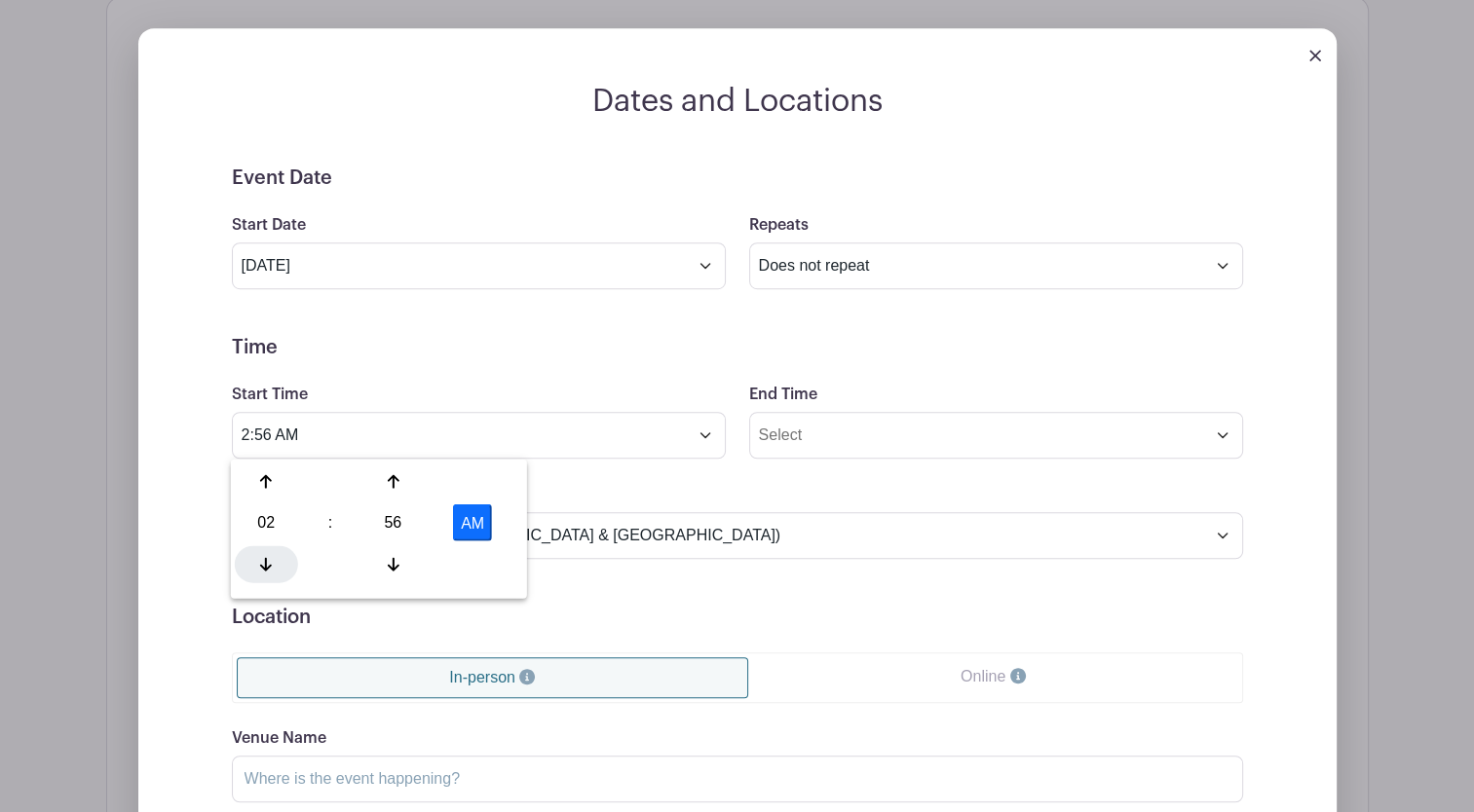
click at [266, 570] on icon at bounding box center [266, 564] width 12 height 14
click at [391, 552] on div at bounding box center [394, 563] width 64 height 37
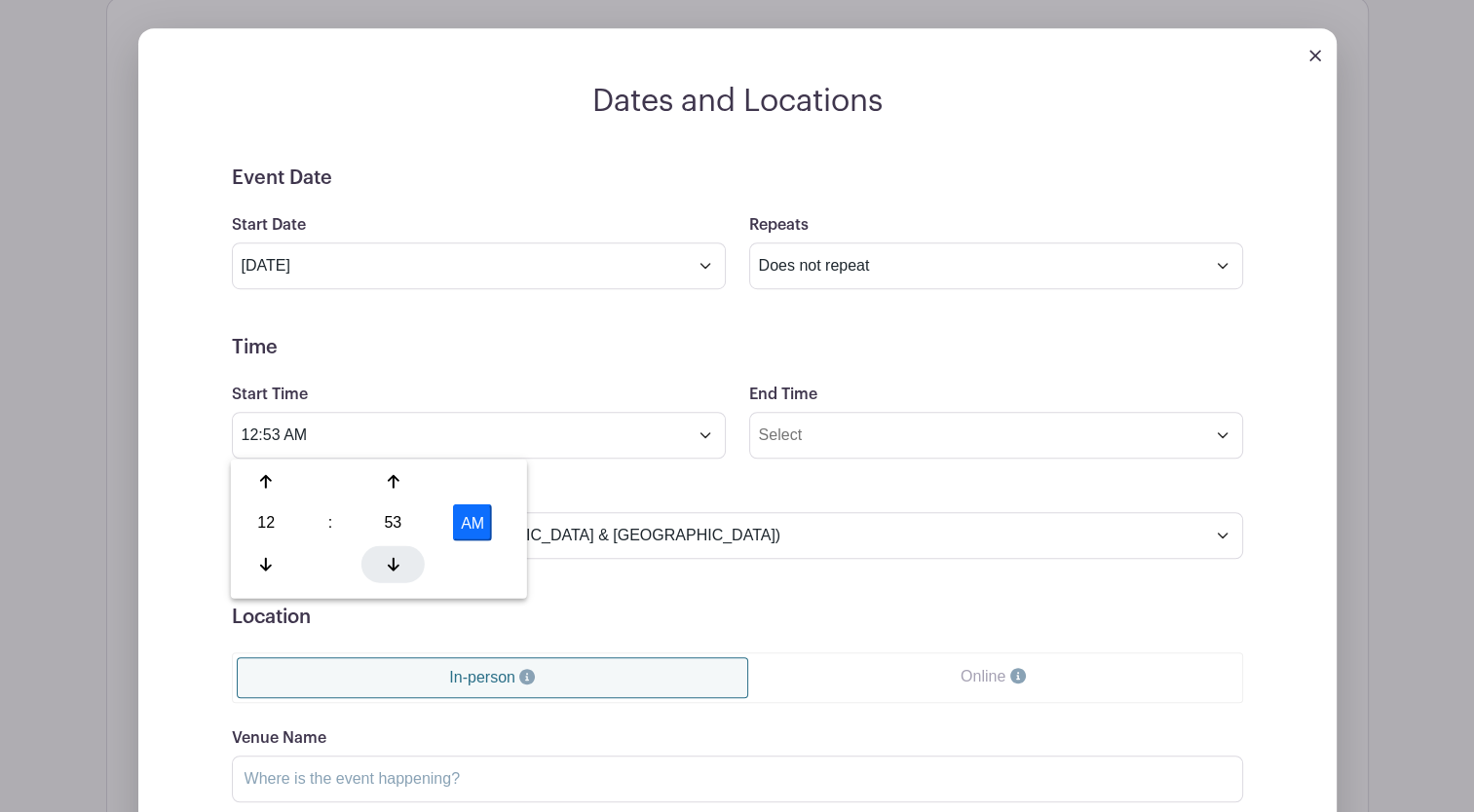
click at [391, 552] on div at bounding box center [394, 563] width 64 height 37
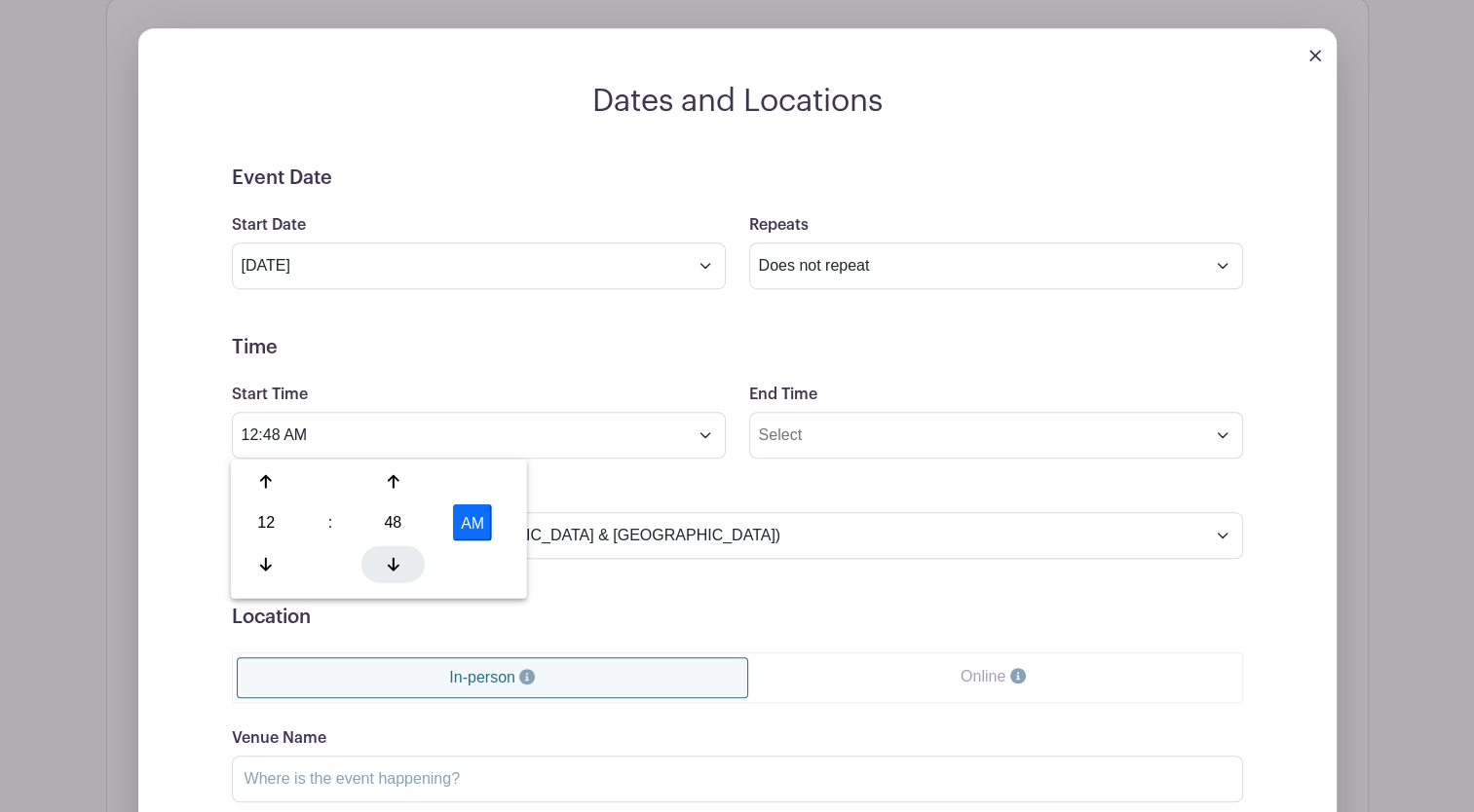
click at [391, 552] on div at bounding box center [394, 563] width 64 height 37
click at [394, 491] on div at bounding box center [394, 480] width 64 height 37
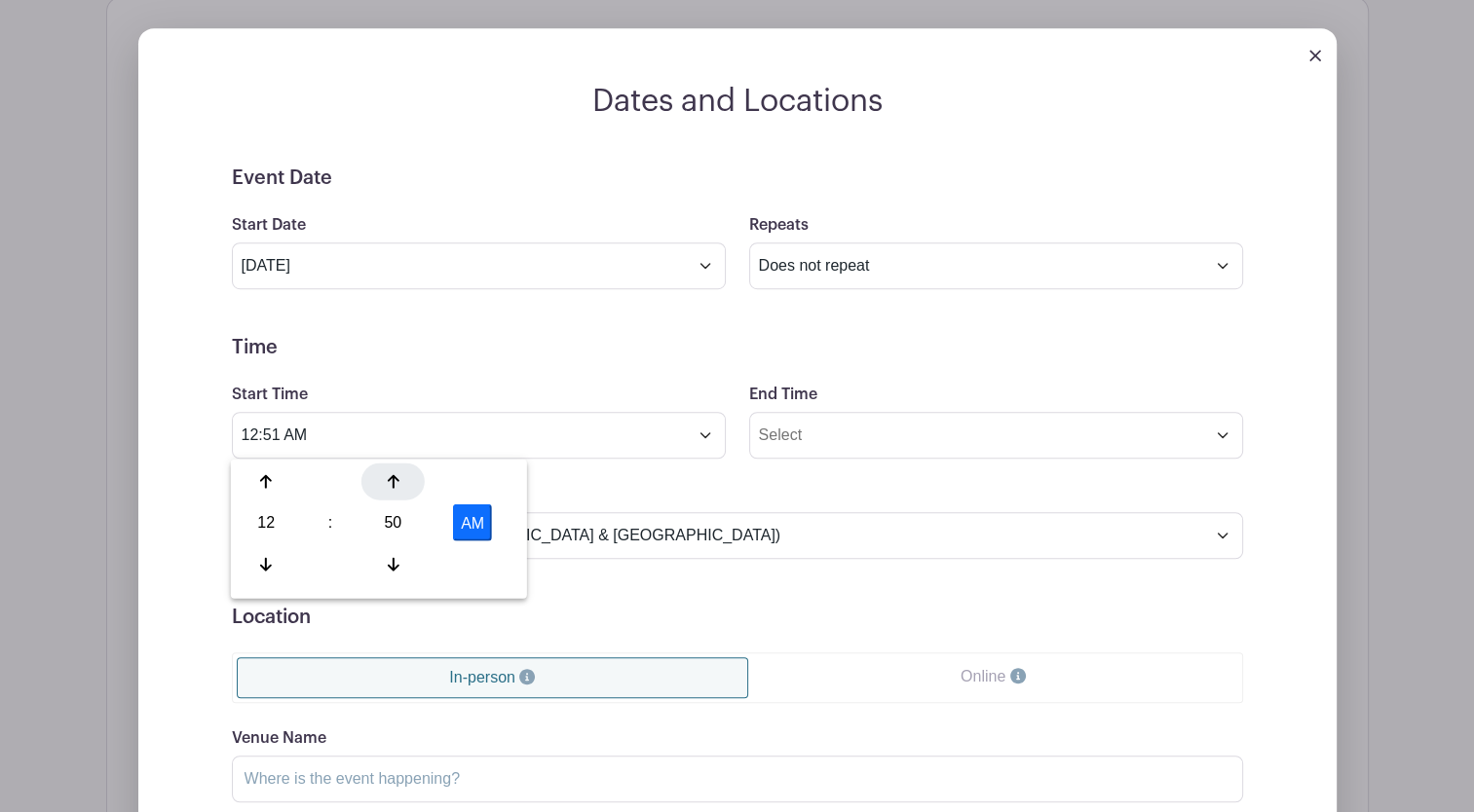
click at [394, 491] on div at bounding box center [394, 480] width 64 height 37
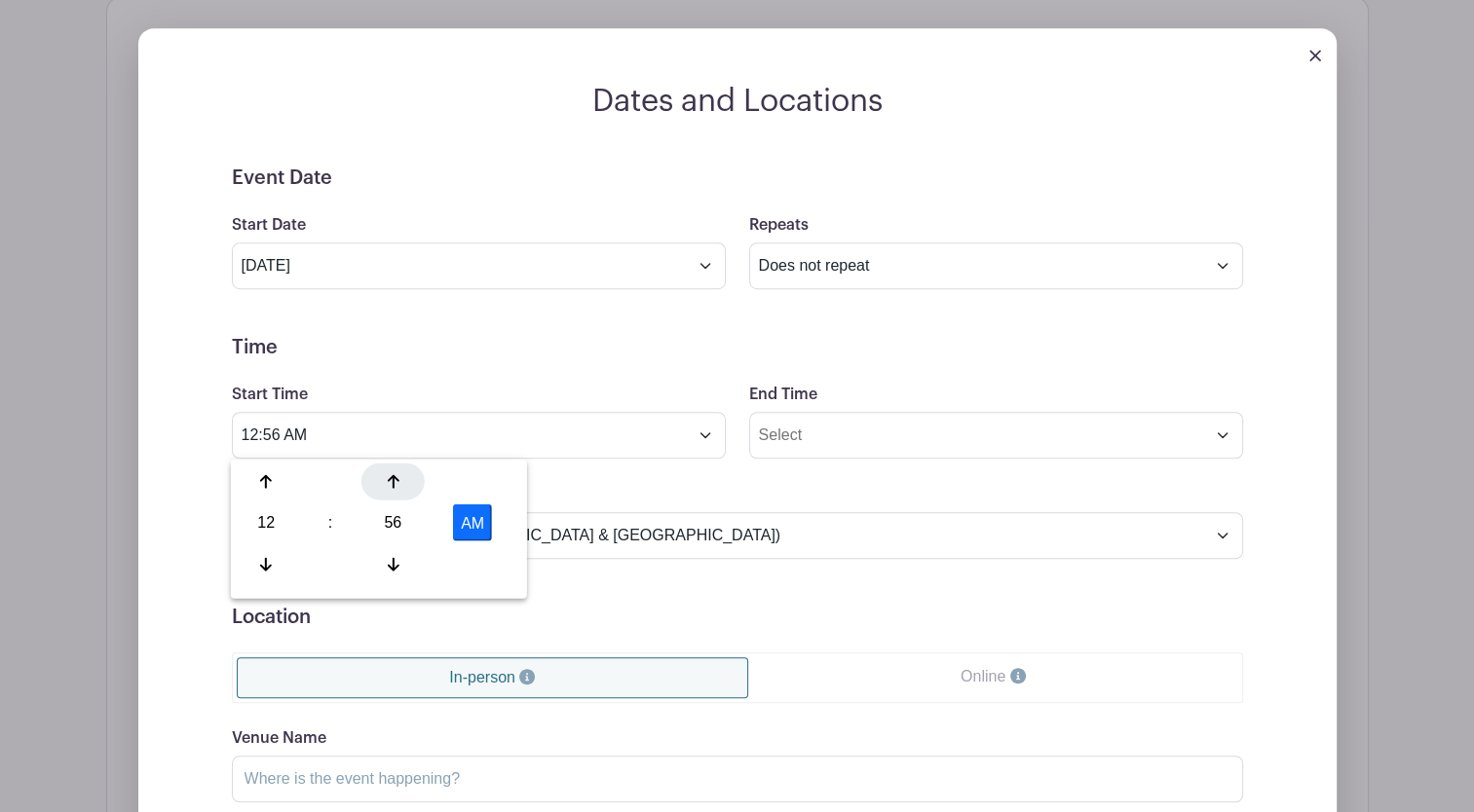
click at [394, 491] on div at bounding box center [394, 480] width 64 height 37
click at [267, 565] on icon at bounding box center [266, 564] width 12 height 16
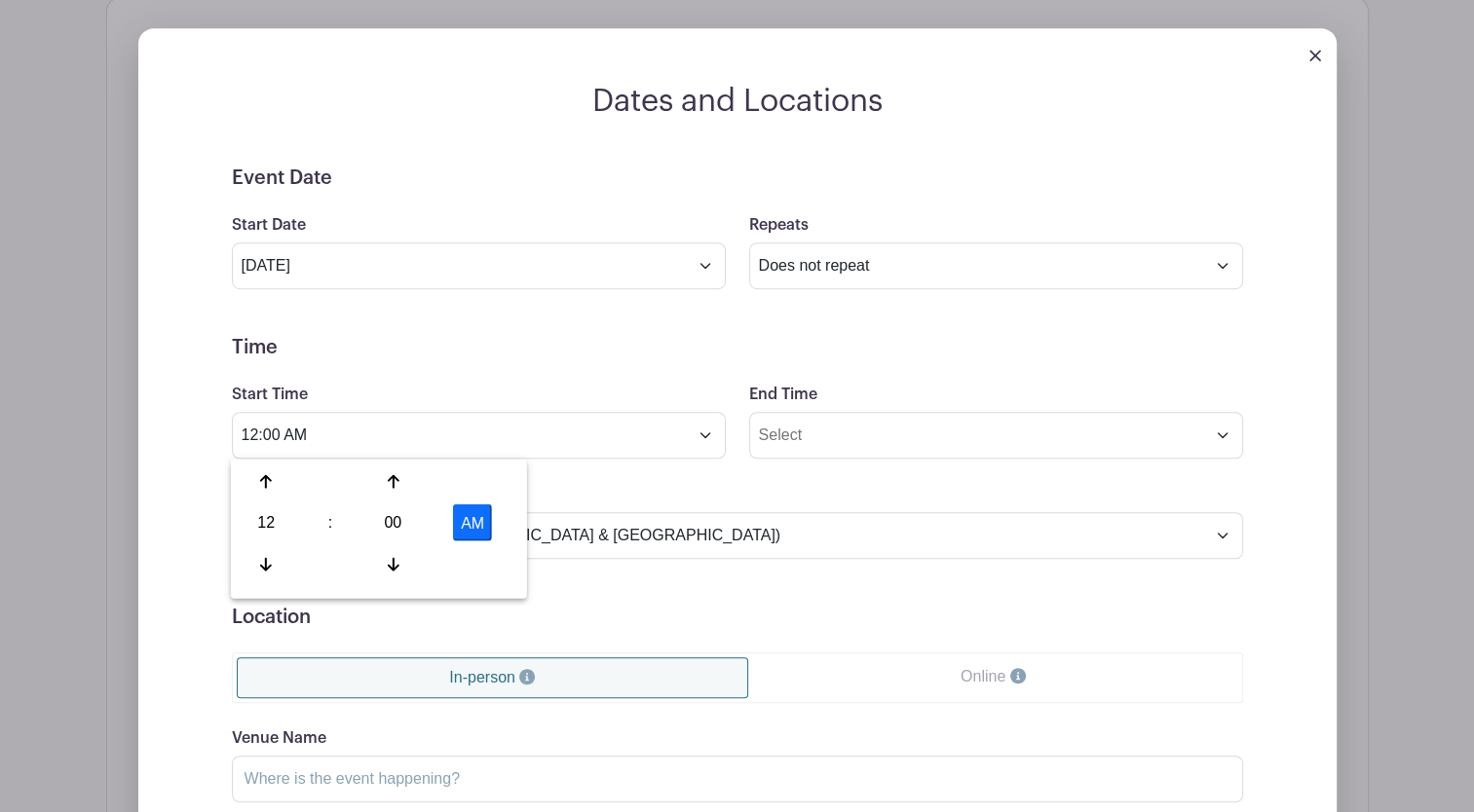
click at [483, 515] on button "AM" at bounding box center [471, 522] width 39 height 37
type input "12:00 PM"
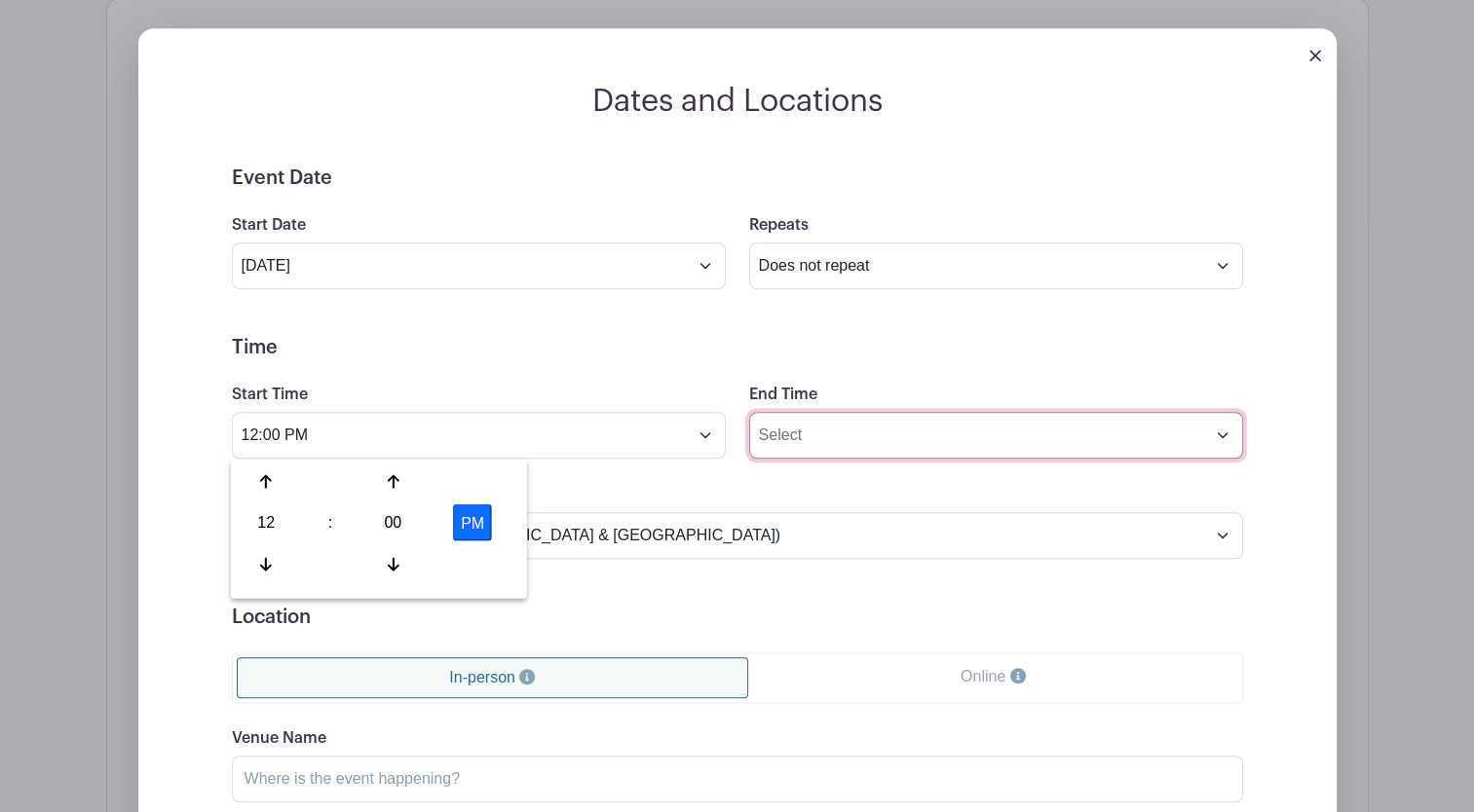
click at [835, 429] on input "End Time" at bounding box center [996, 434] width 493 height 47
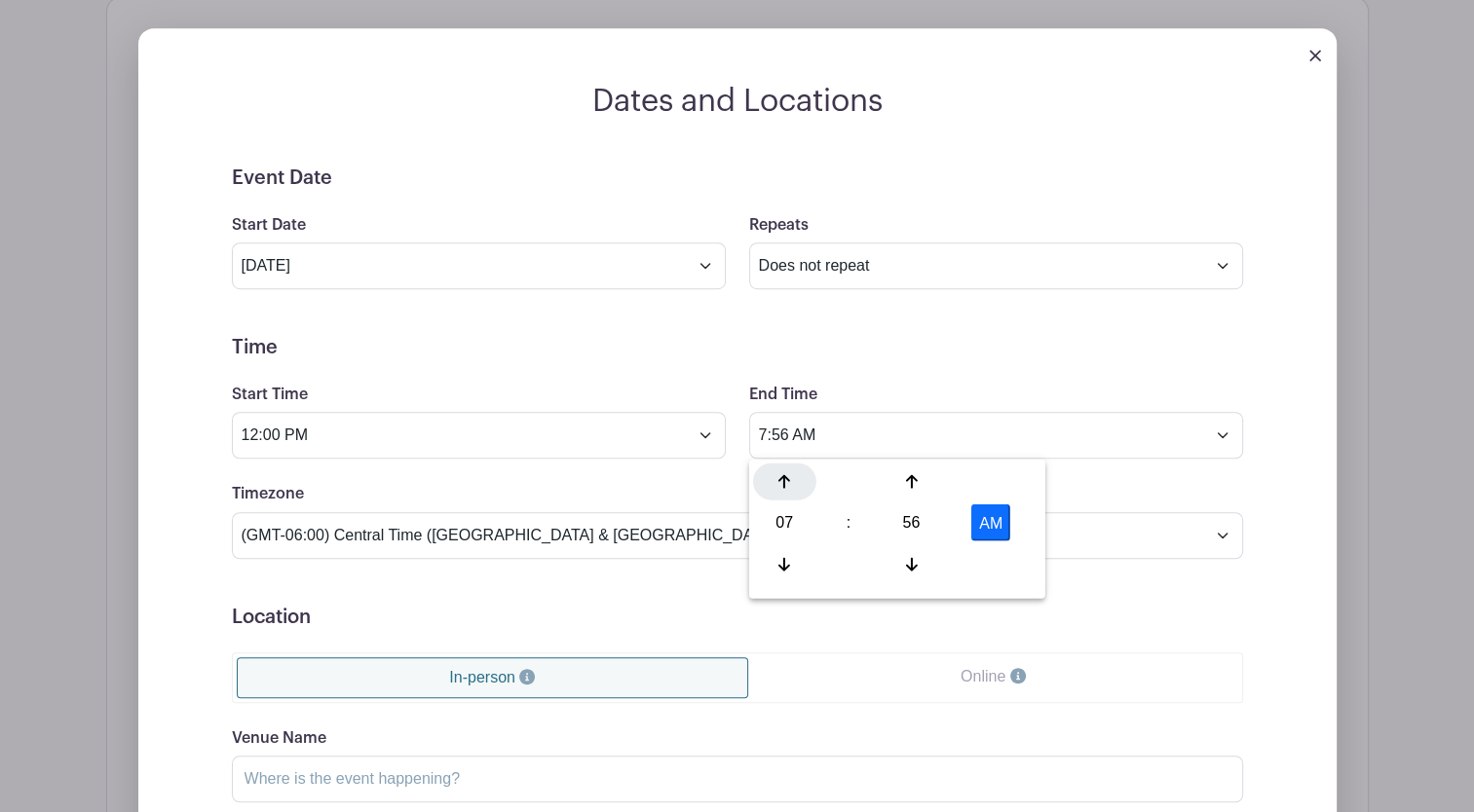
click at [788, 487] on icon at bounding box center [784, 481] width 12 height 16
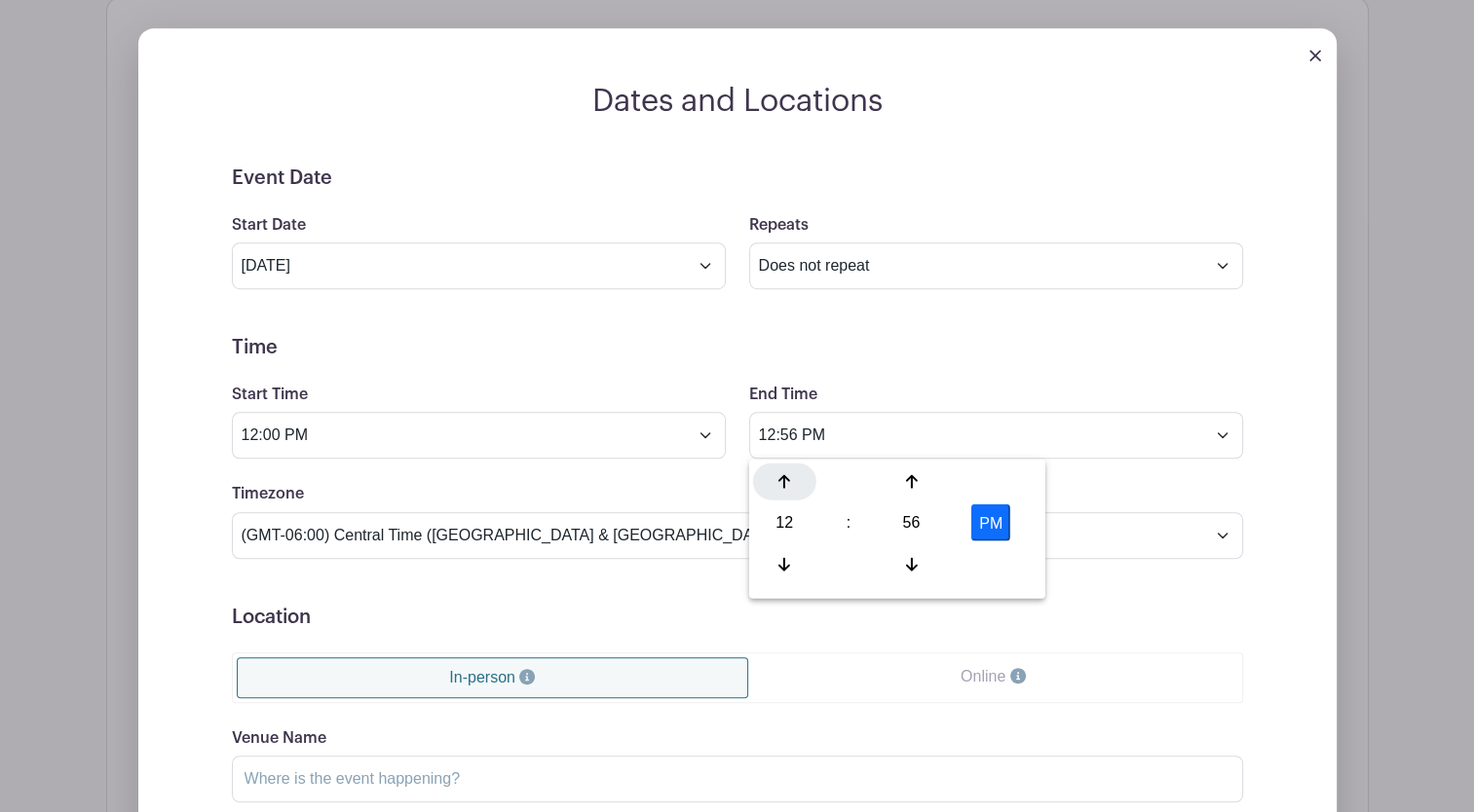
click at [788, 487] on icon at bounding box center [784, 481] width 12 height 16
click at [771, 556] on div at bounding box center [784, 563] width 64 height 37
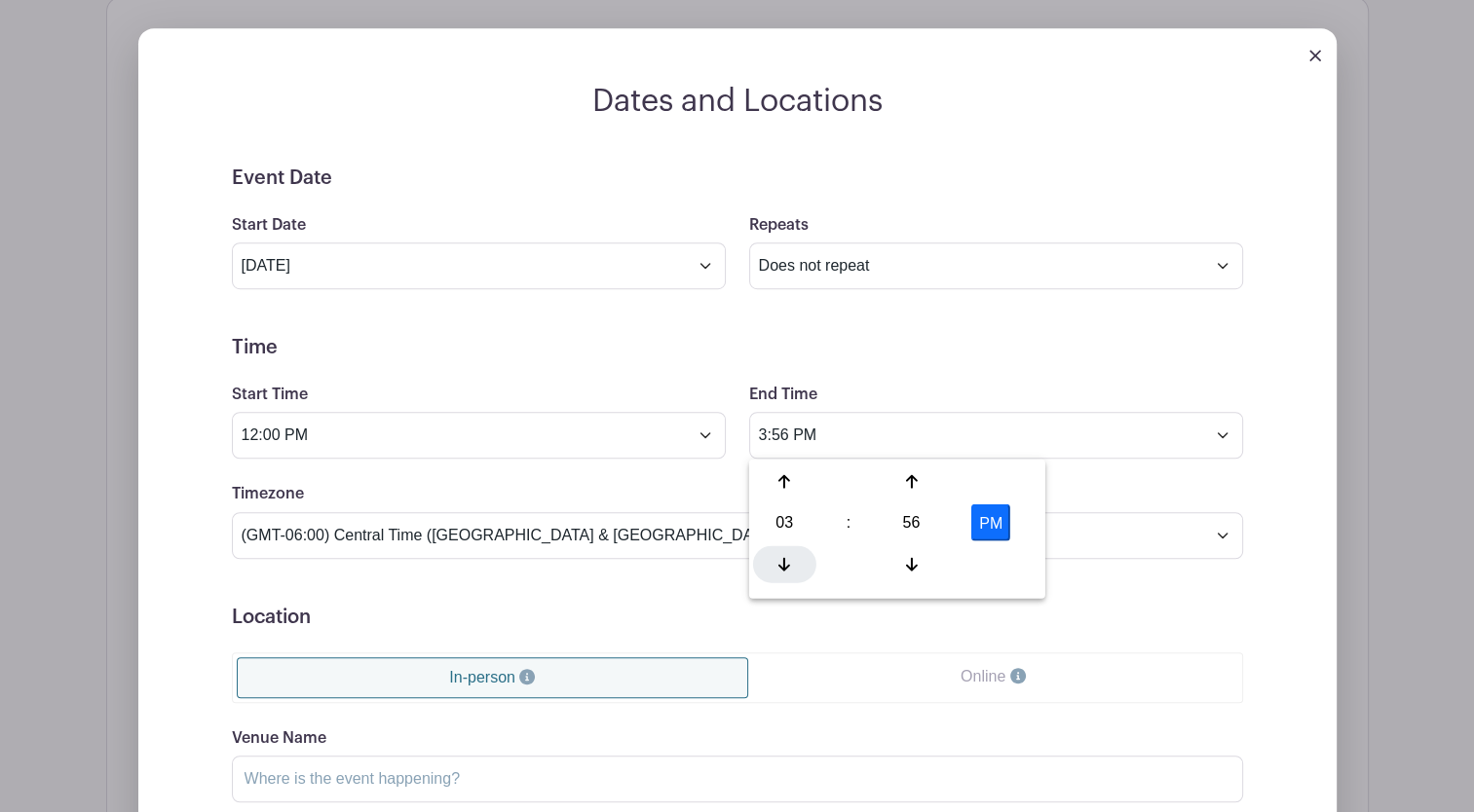
click at [771, 556] on div at bounding box center [784, 563] width 64 height 37
click at [921, 481] on div at bounding box center [911, 480] width 64 height 37
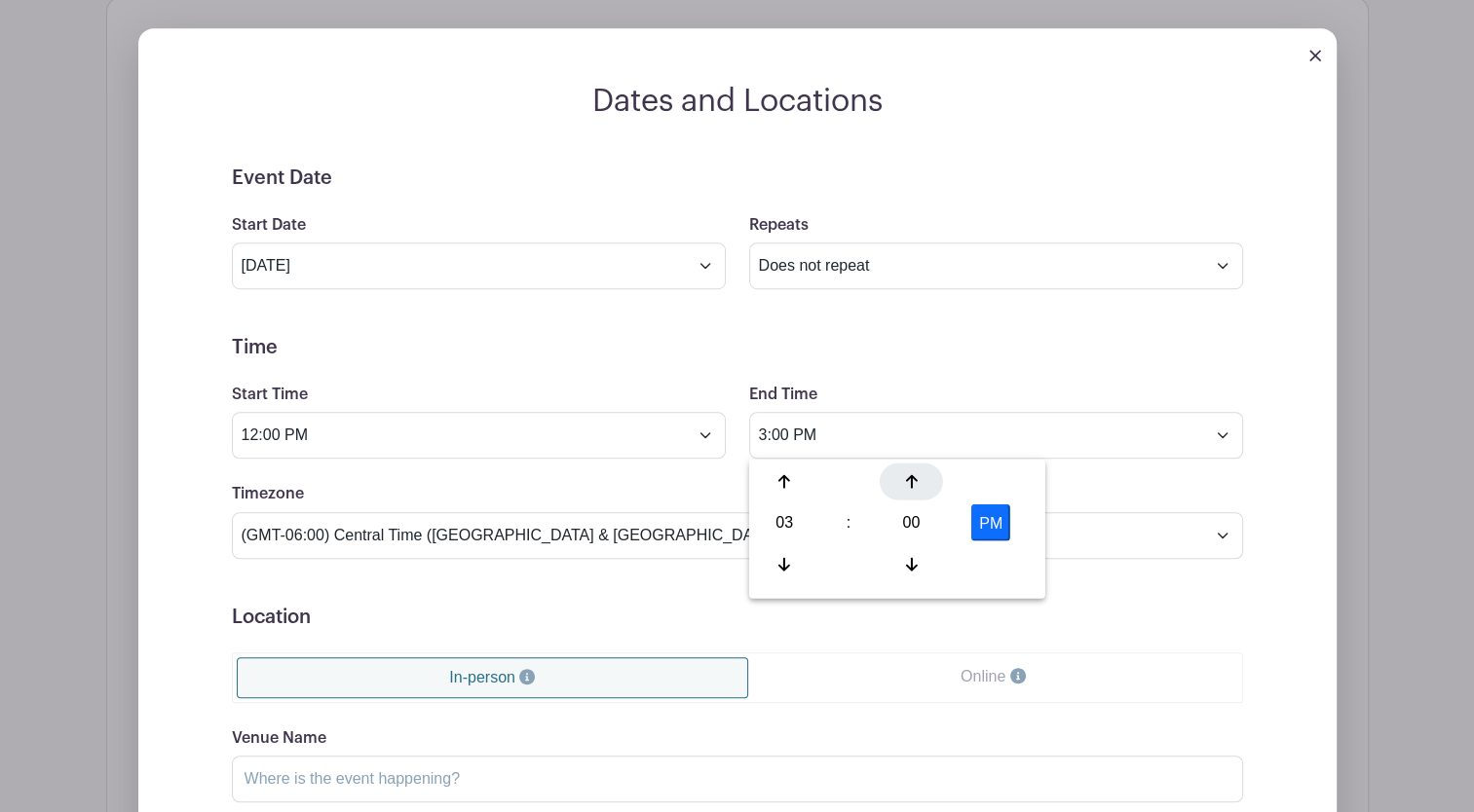
click at [921, 481] on div at bounding box center [911, 480] width 64 height 37
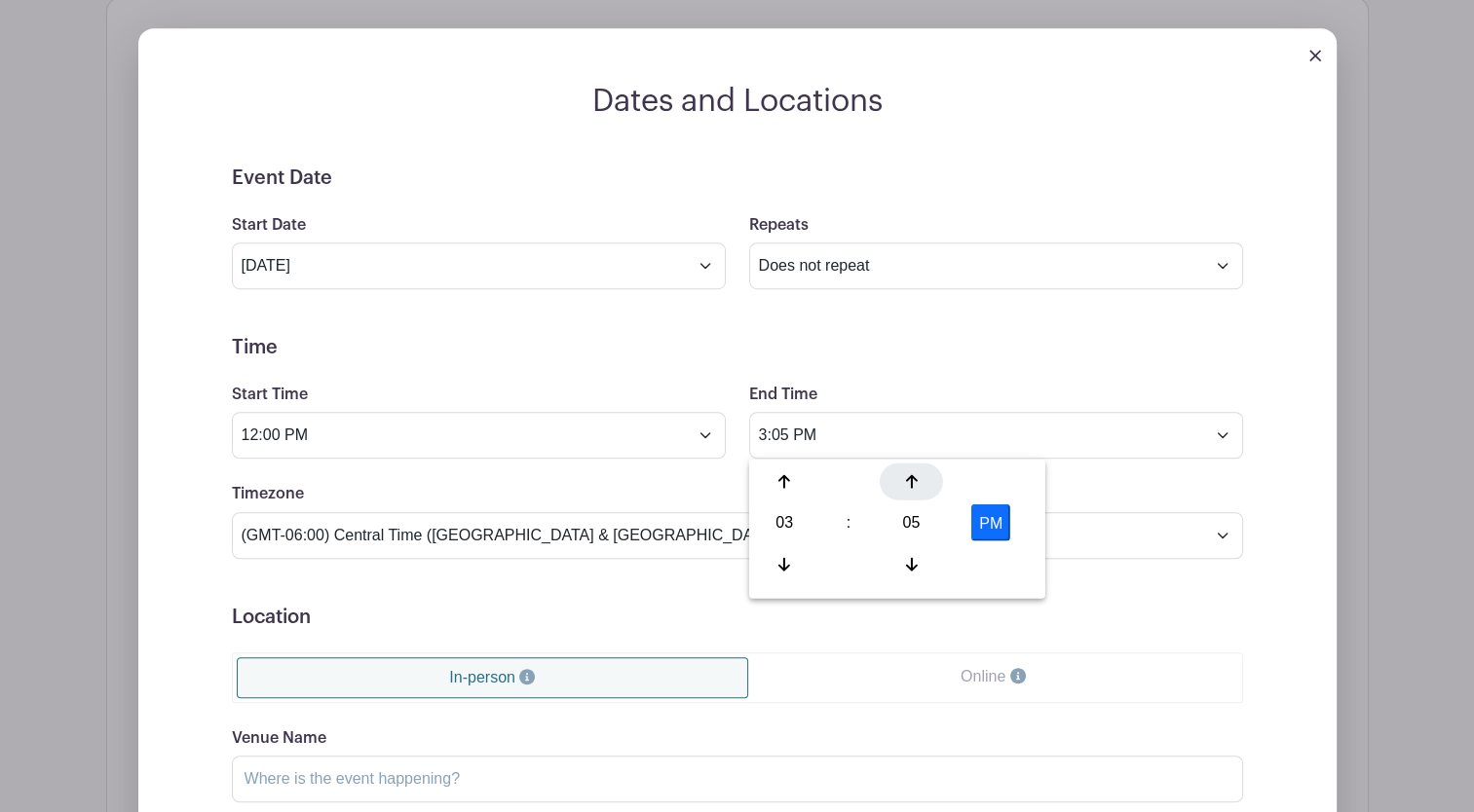
click at [921, 481] on div at bounding box center [911, 480] width 64 height 37
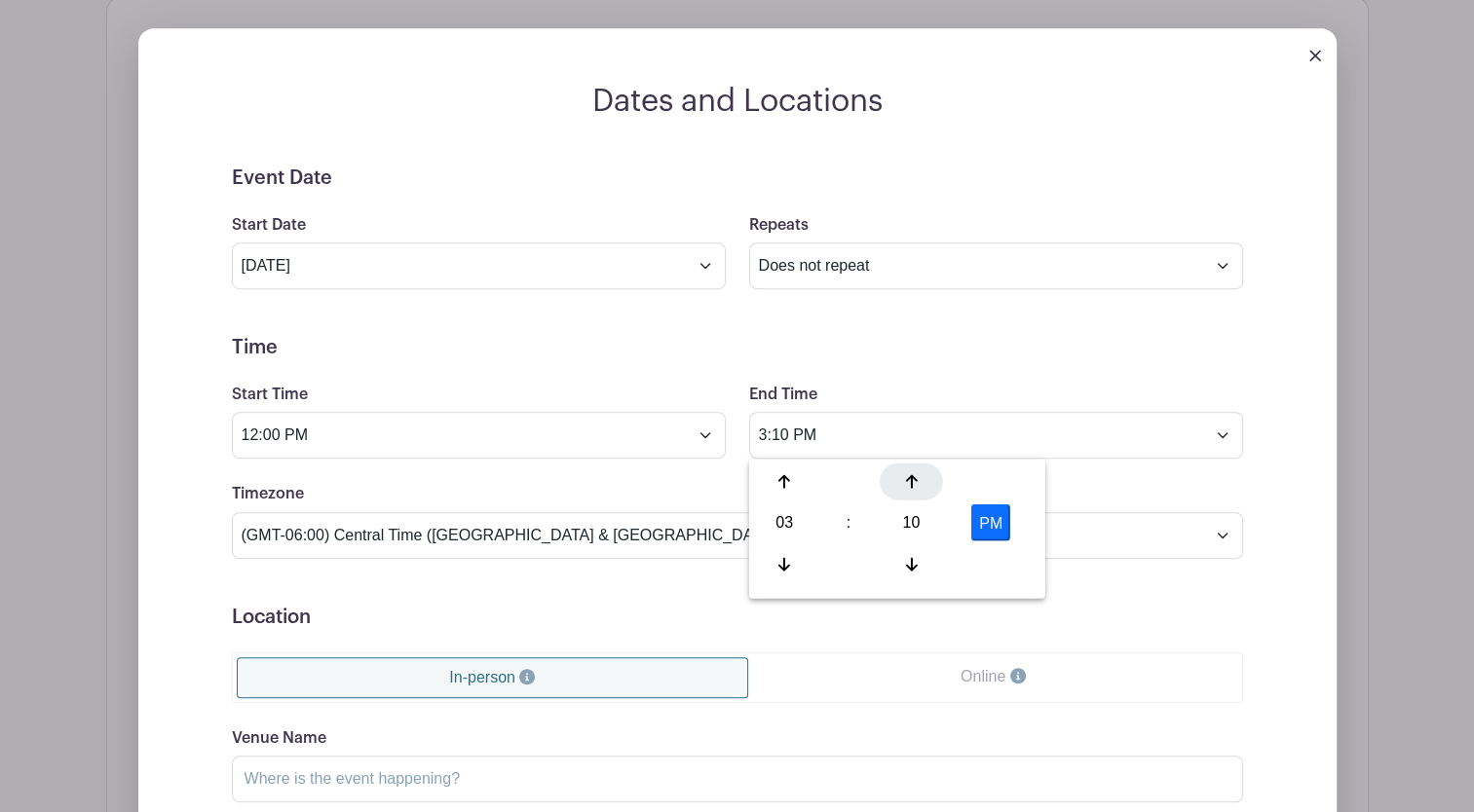
click at [921, 481] on div at bounding box center [911, 480] width 64 height 37
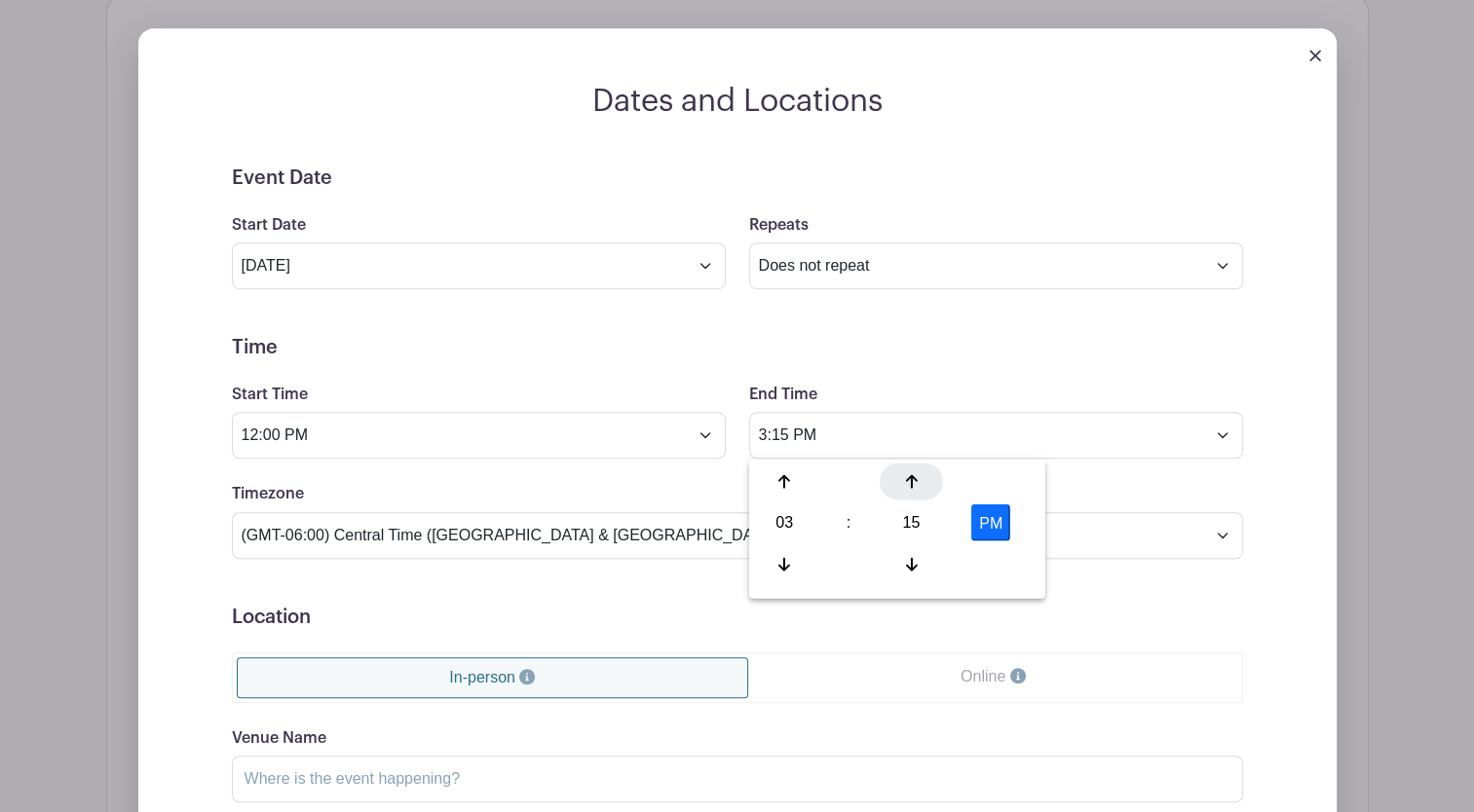
click at [921, 481] on div at bounding box center [911, 480] width 64 height 37
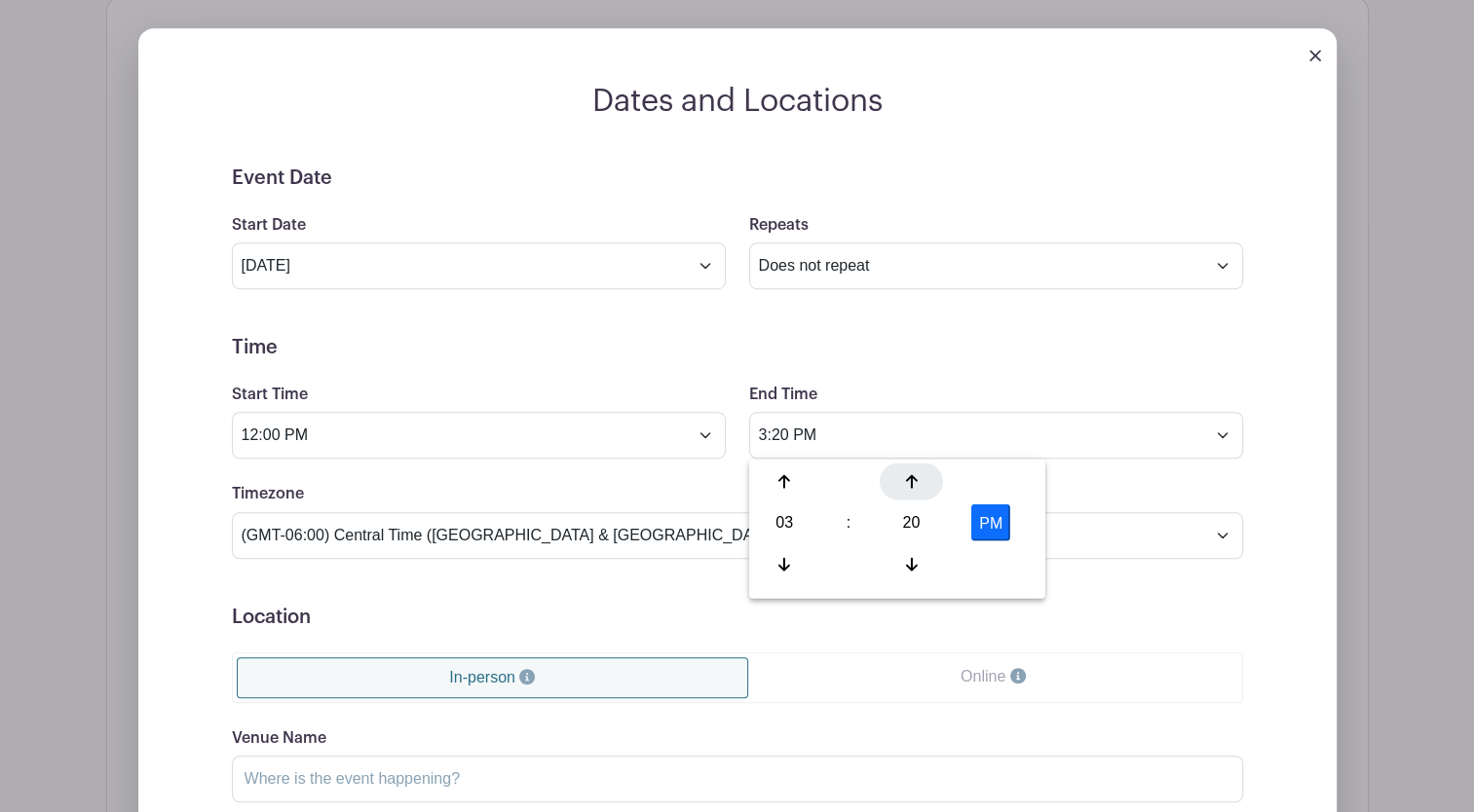
click at [921, 481] on div at bounding box center [911, 480] width 64 height 37
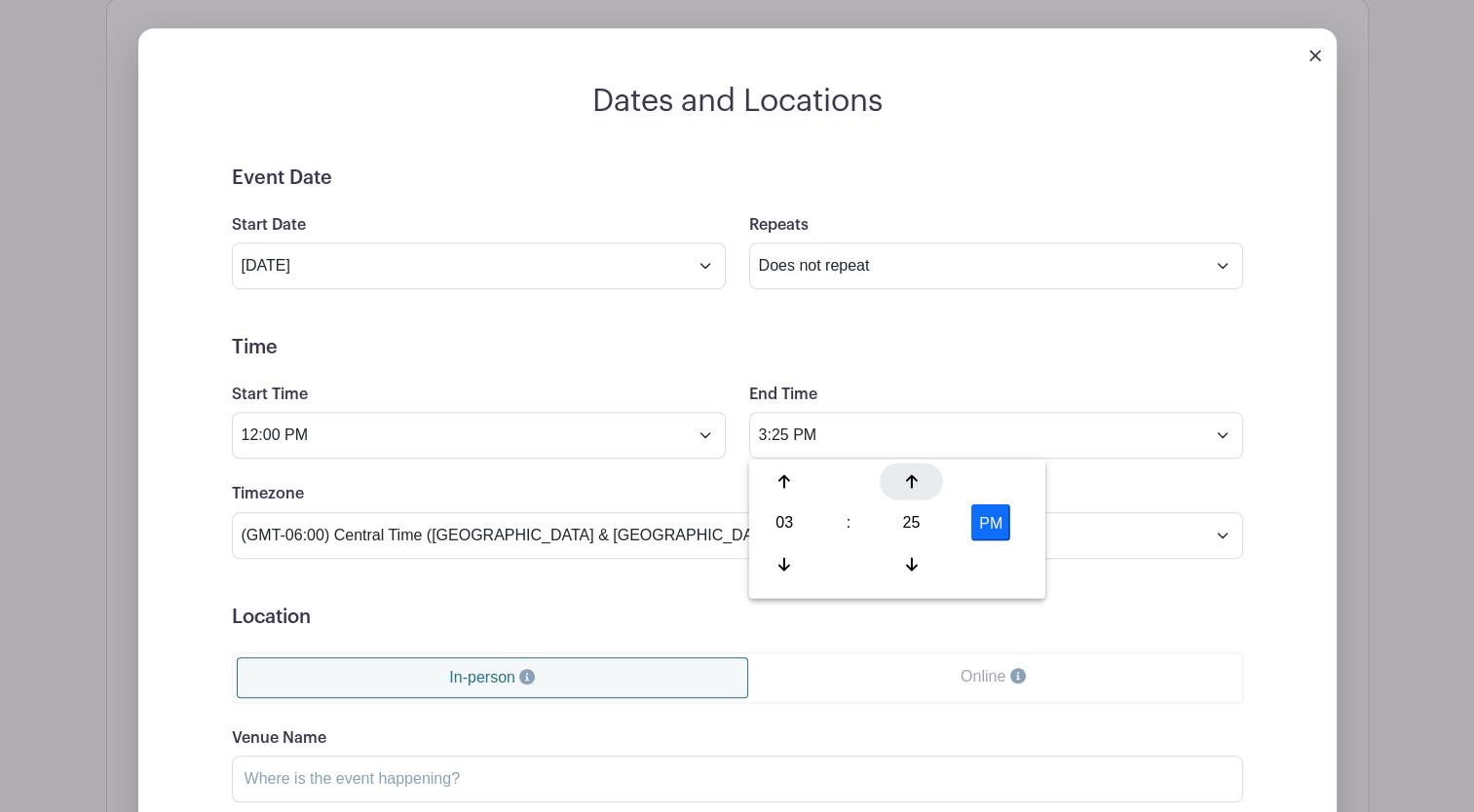
click at [921, 481] on div at bounding box center [911, 480] width 64 height 37
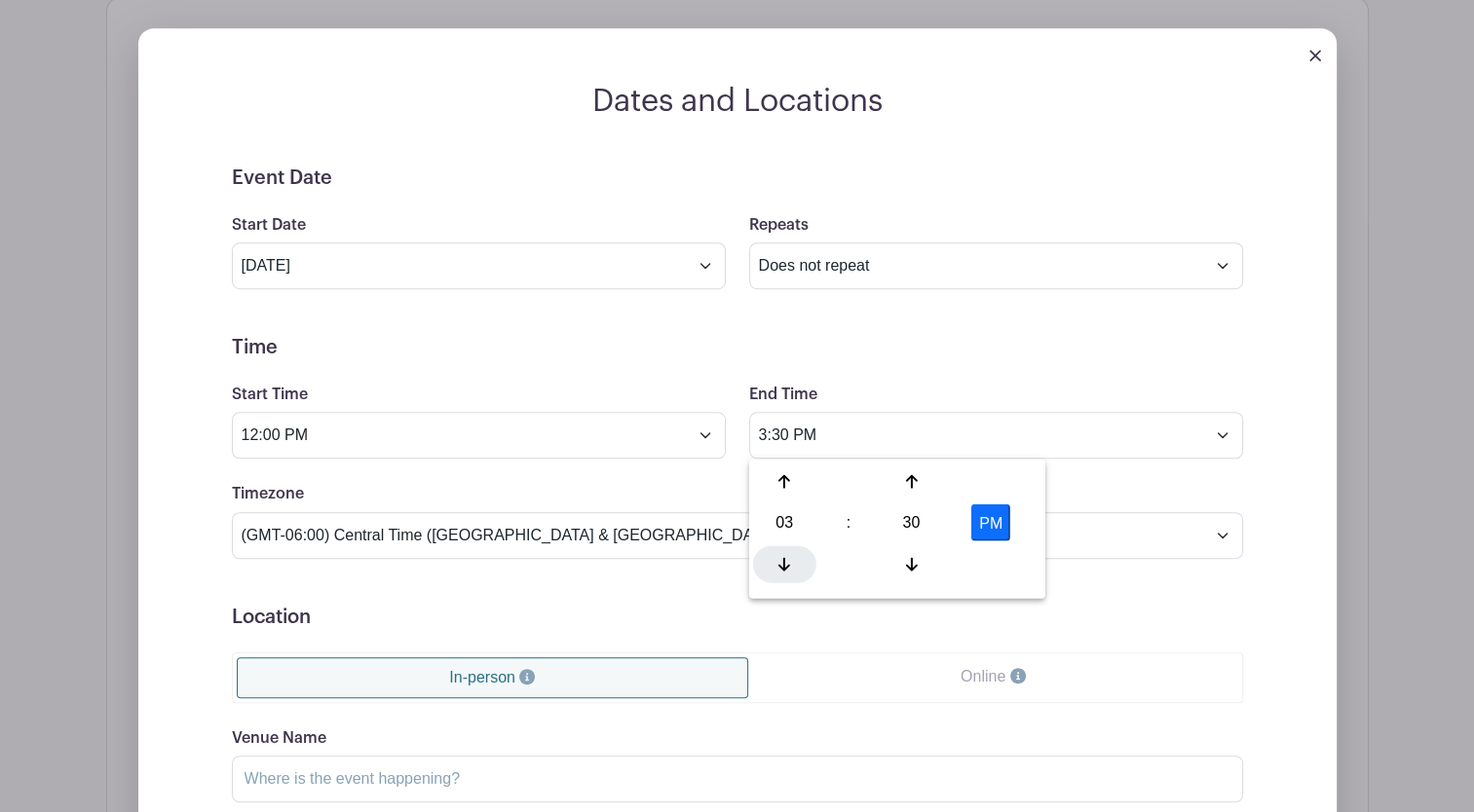
click at [804, 562] on div at bounding box center [784, 563] width 64 height 37
type input "2:30 PM"
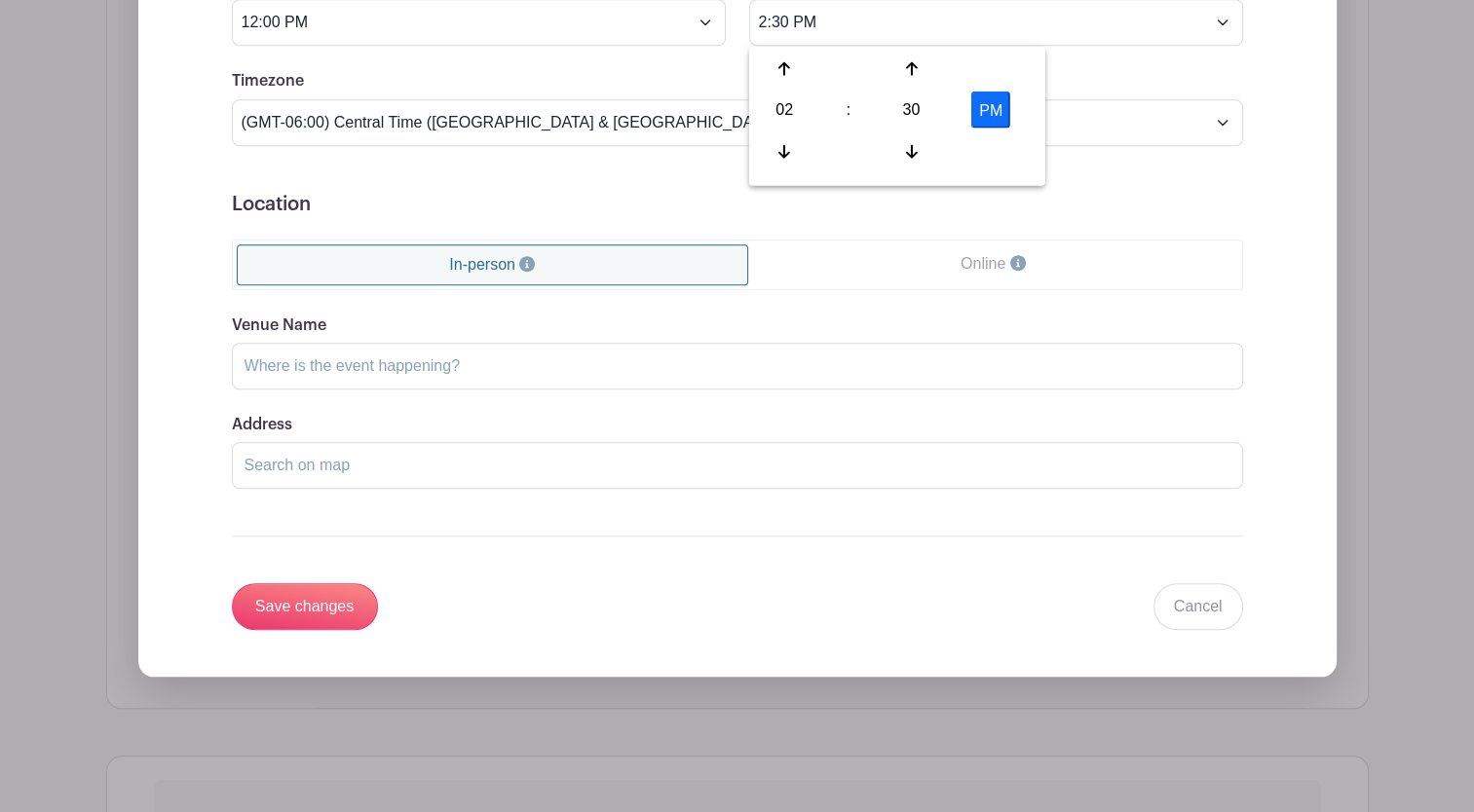
scroll to position [1655, 0]
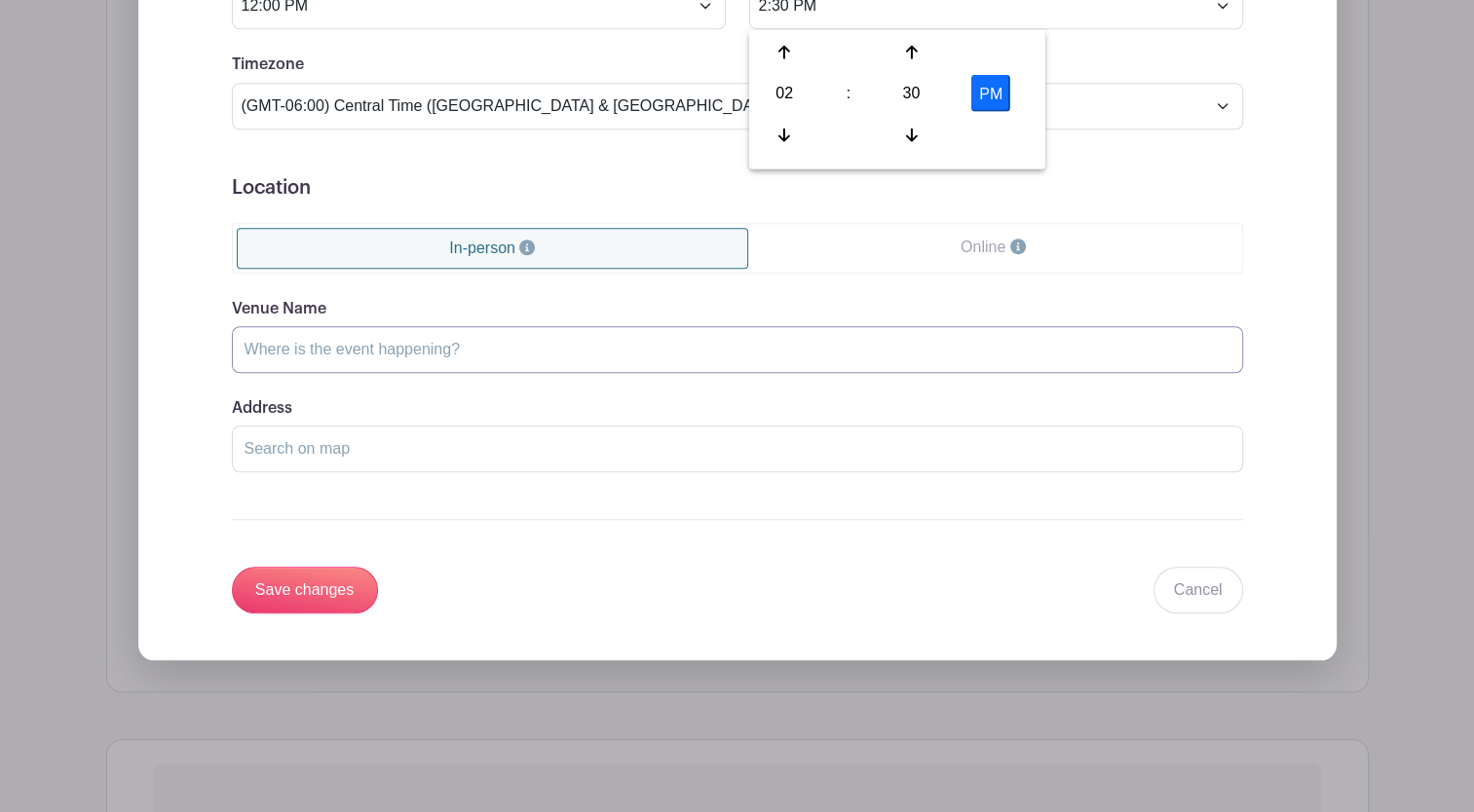
click at [380, 349] on input "Venue Name" at bounding box center [737, 349] width 1011 height 47
drag, startPoint x: 514, startPoint y: 346, endPoint x: 104, endPoint y: 280, distance: 415.3
click at [107, 280] on div "Dates and Locations Event Date Start Date Dec 21 2025 Repeats Does not repeat D…" at bounding box center [737, 130] width 1263 height 1126
type input "Sheboygan County Museum"
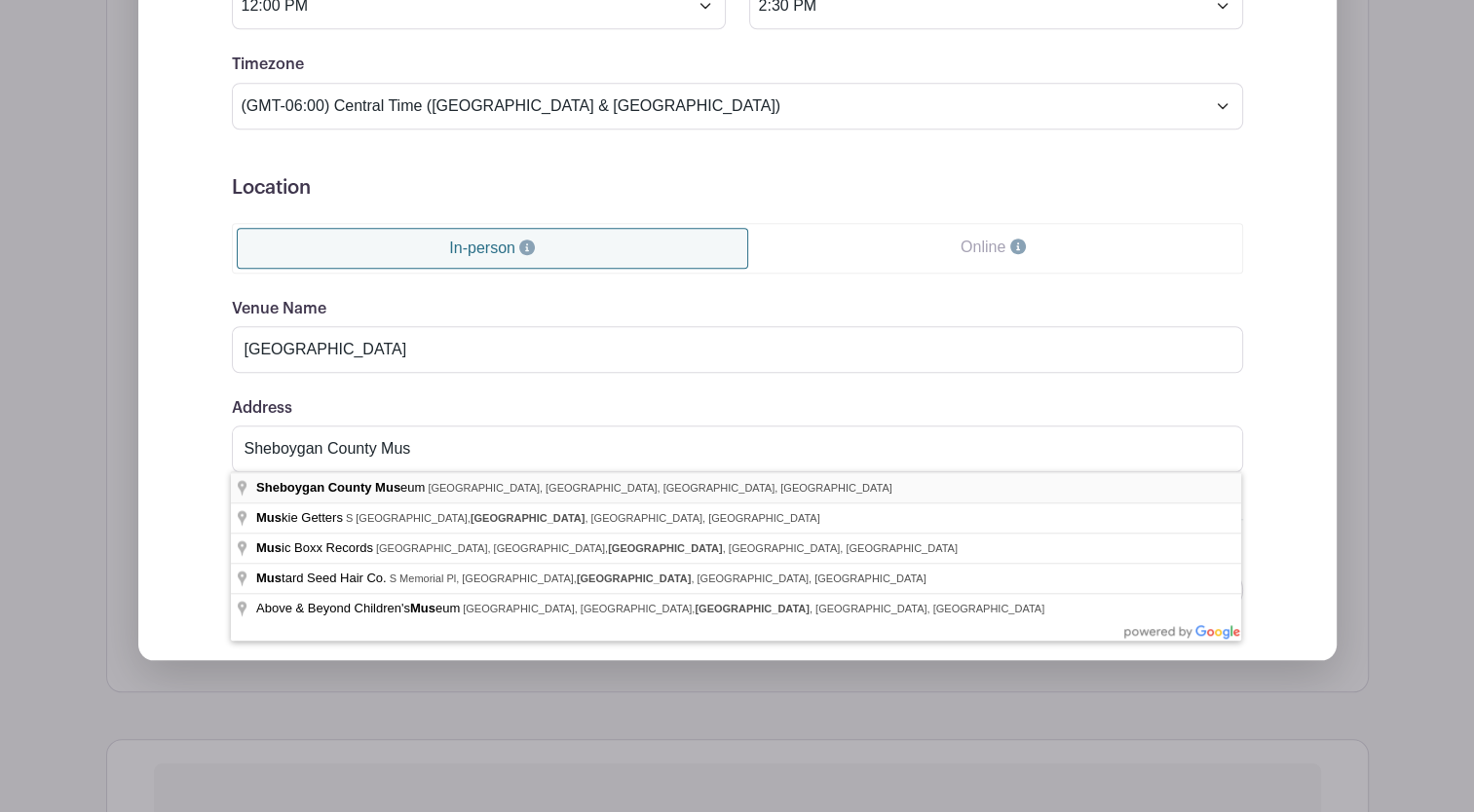
type input "Sheboygan County Museum, Erie Avenue, Sheboygan, WI, USA"
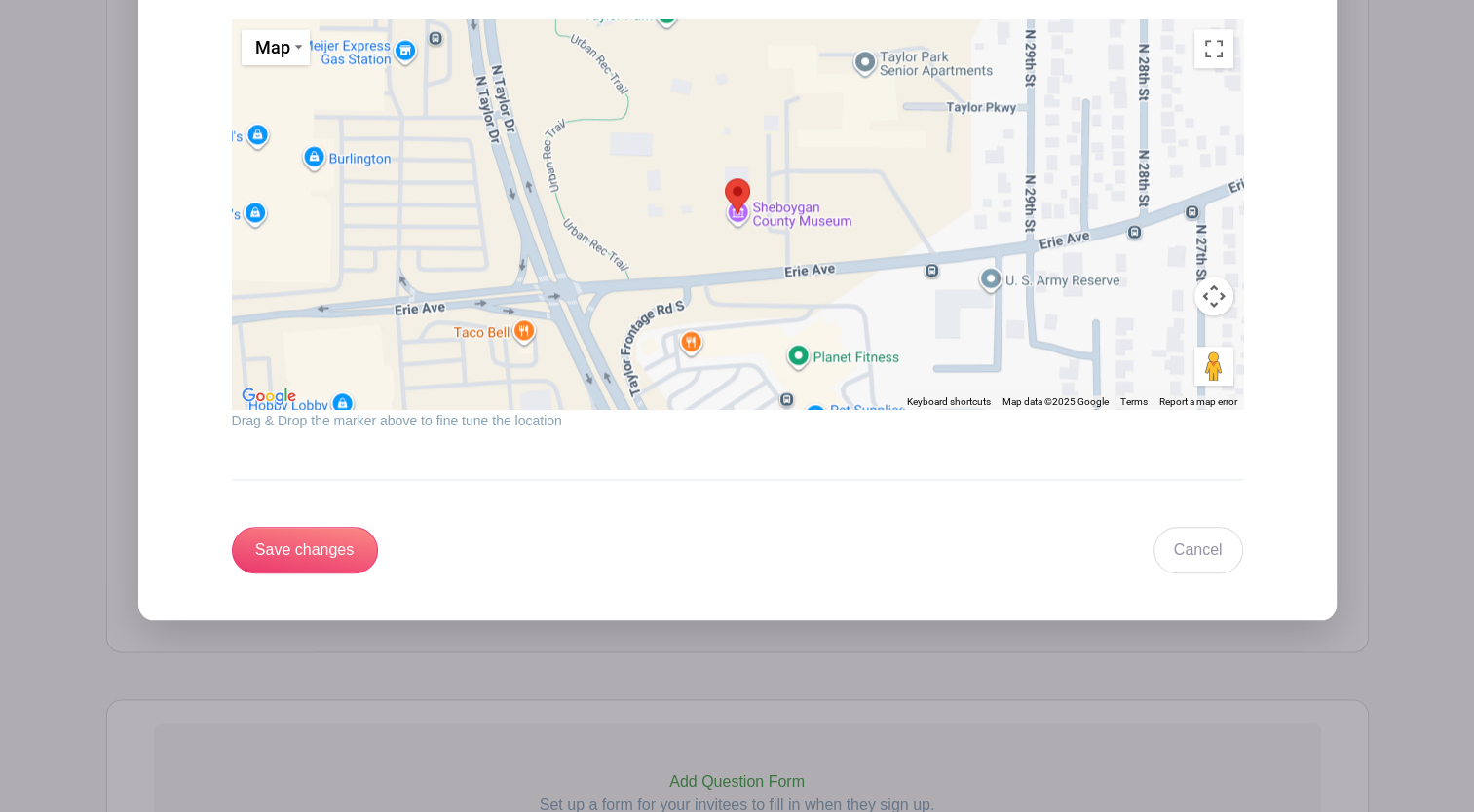
scroll to position [2193, 0]
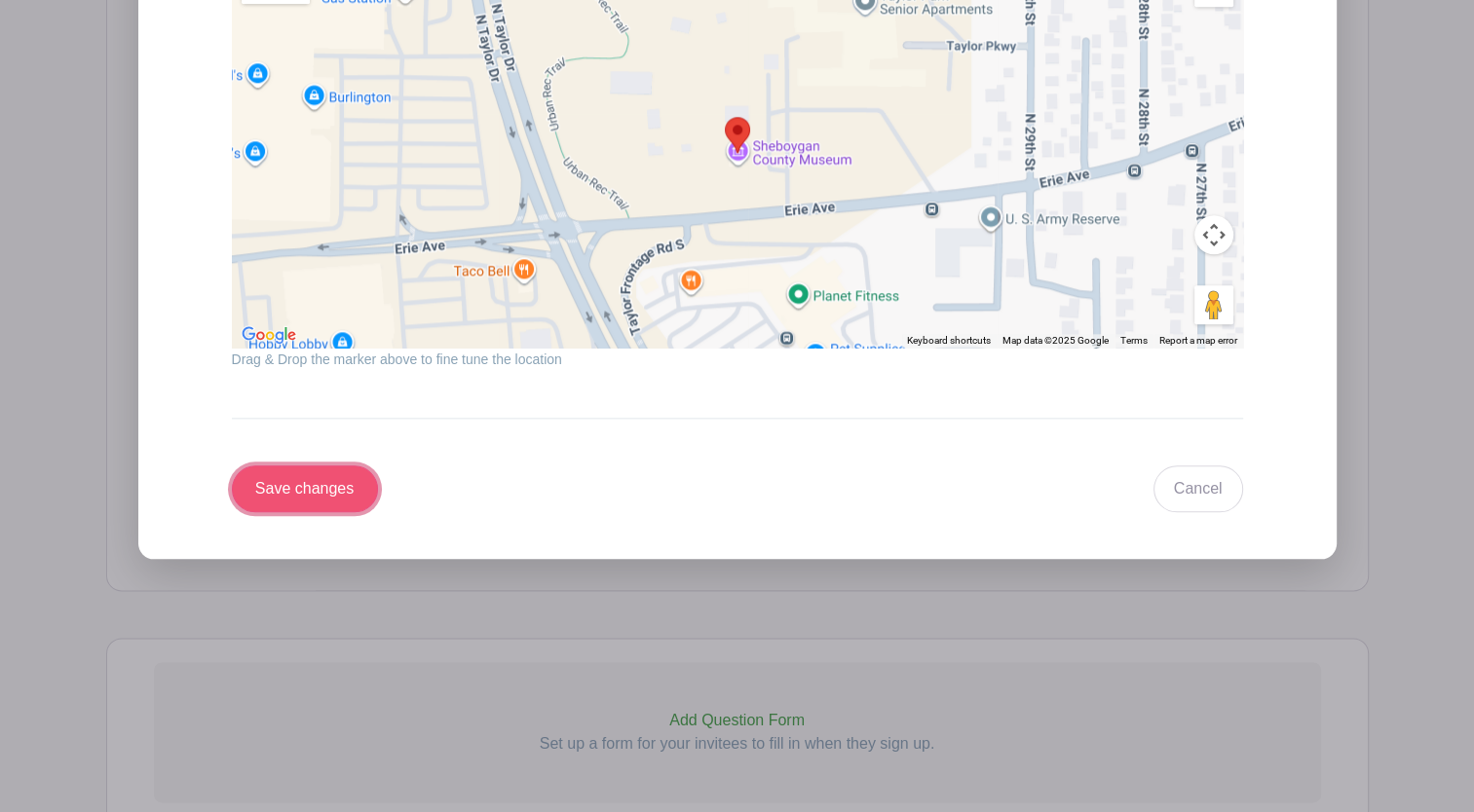
click at [300, 493] on input "Save changes" at bounding box center [305, 488] width 147 height 47
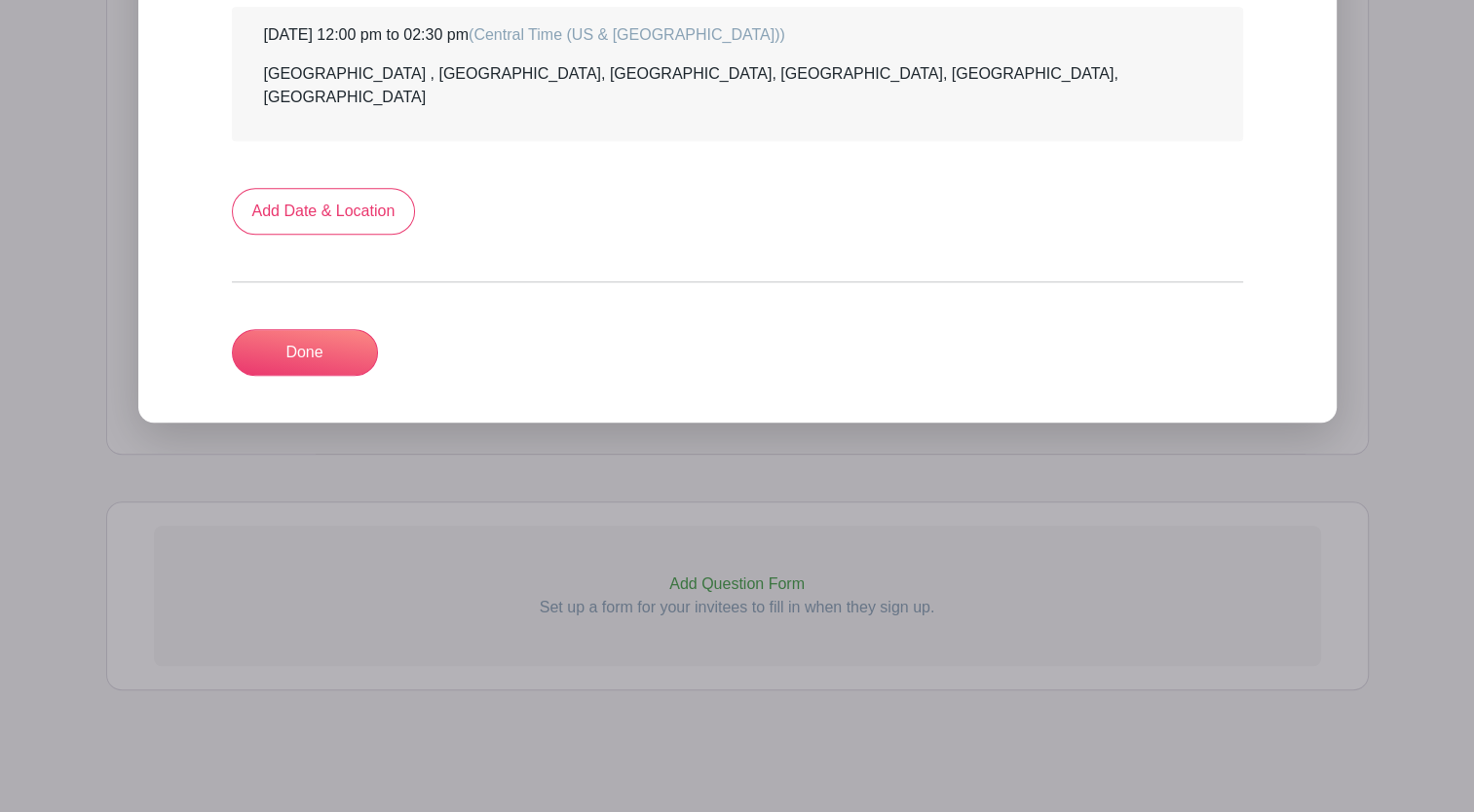
scroll to position [1205, 0]
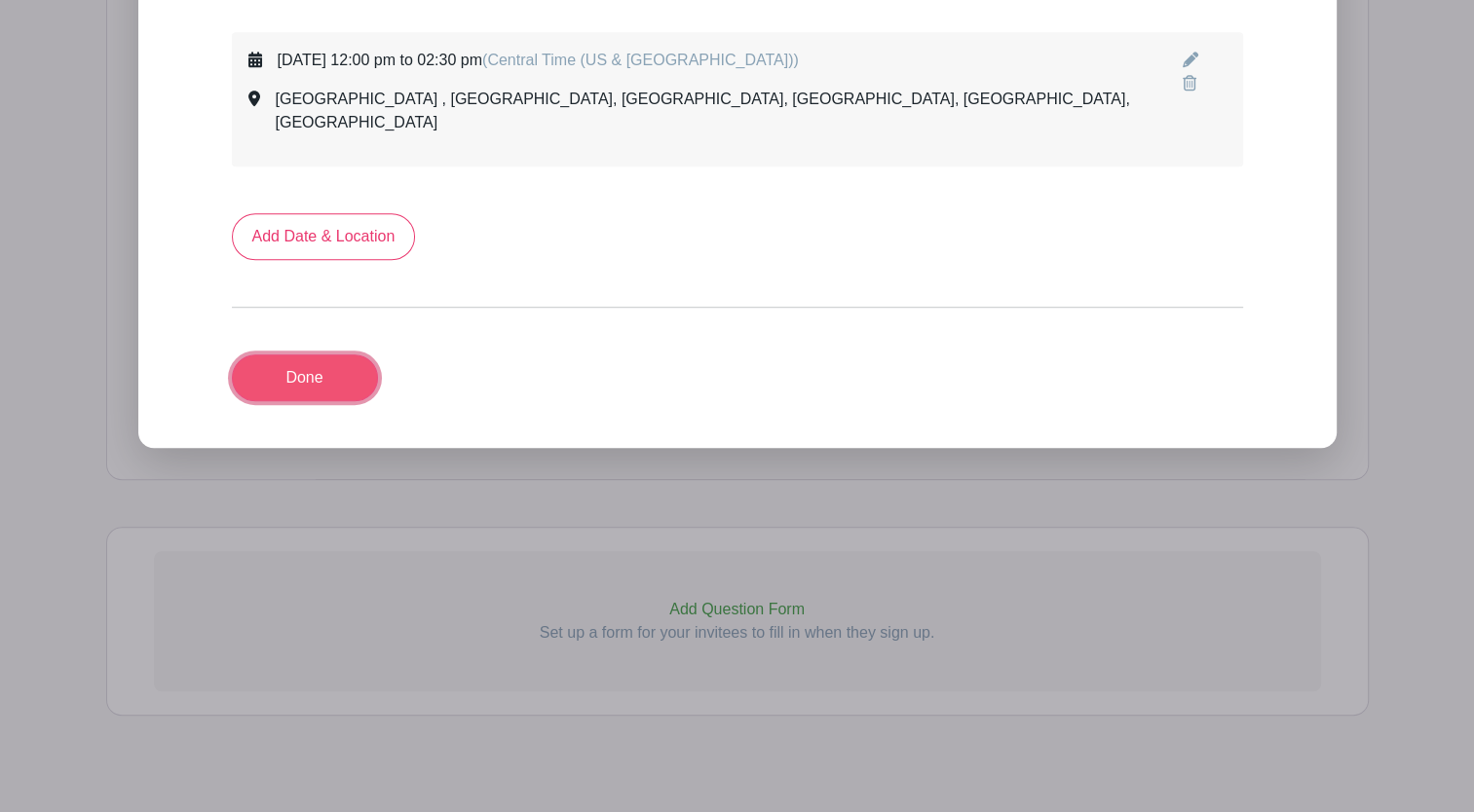
click at [318, 355] on link "Done" at bounding box center [305, 378] width 147 height 47
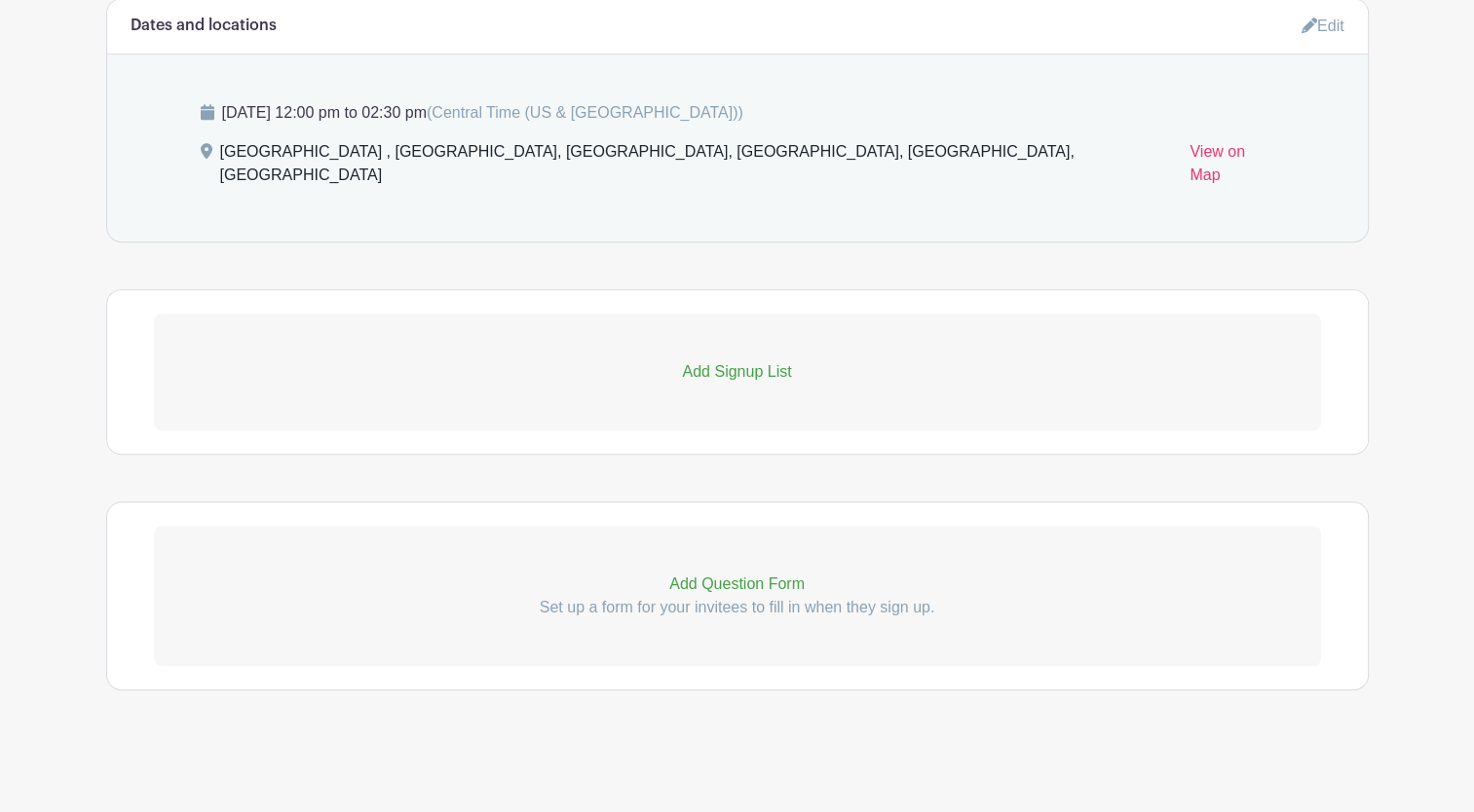
scroll to position [1043, 0]
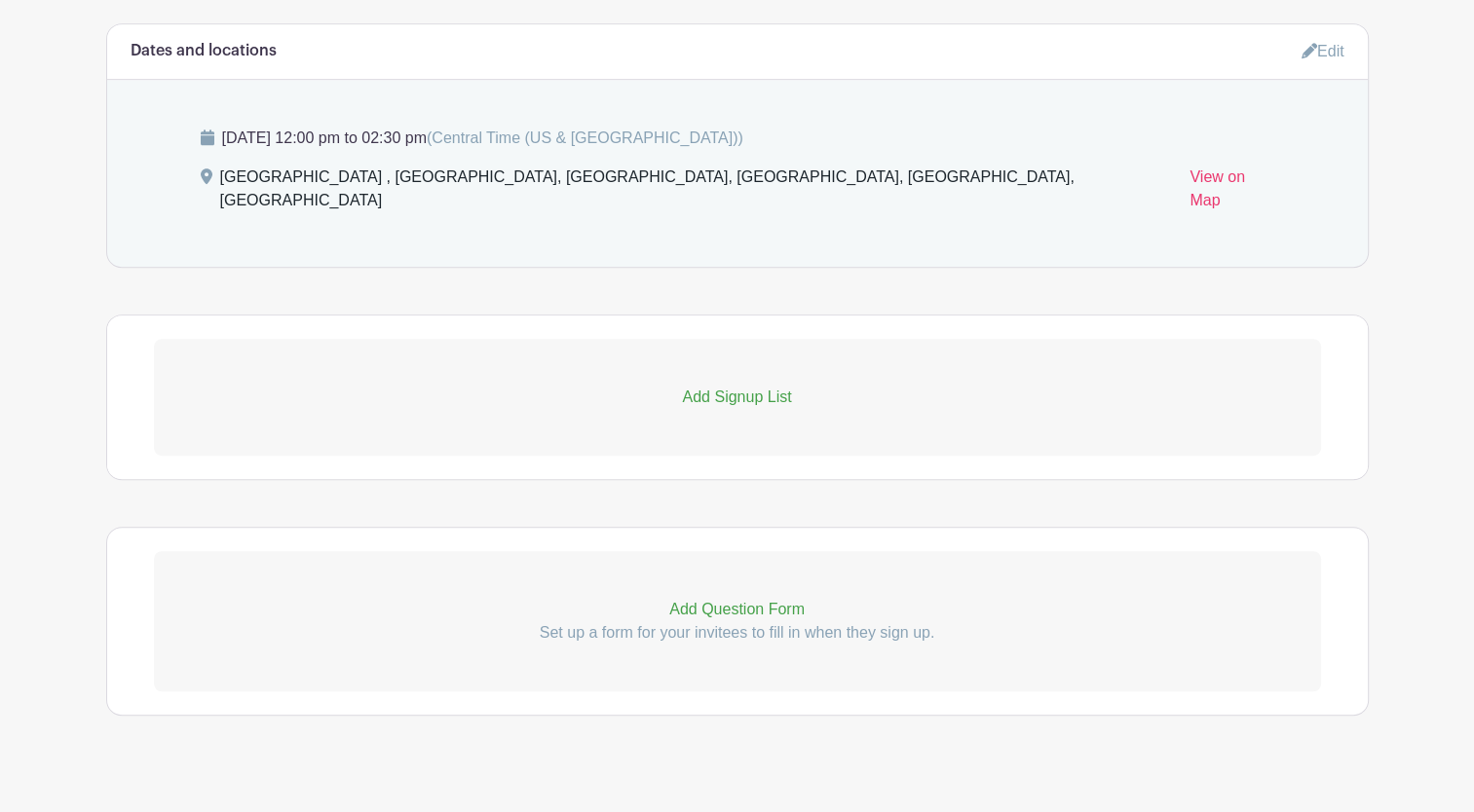
click at [755, 386] on p "Add Signup List" at bounding box center [737, 397] width 1167 height 23
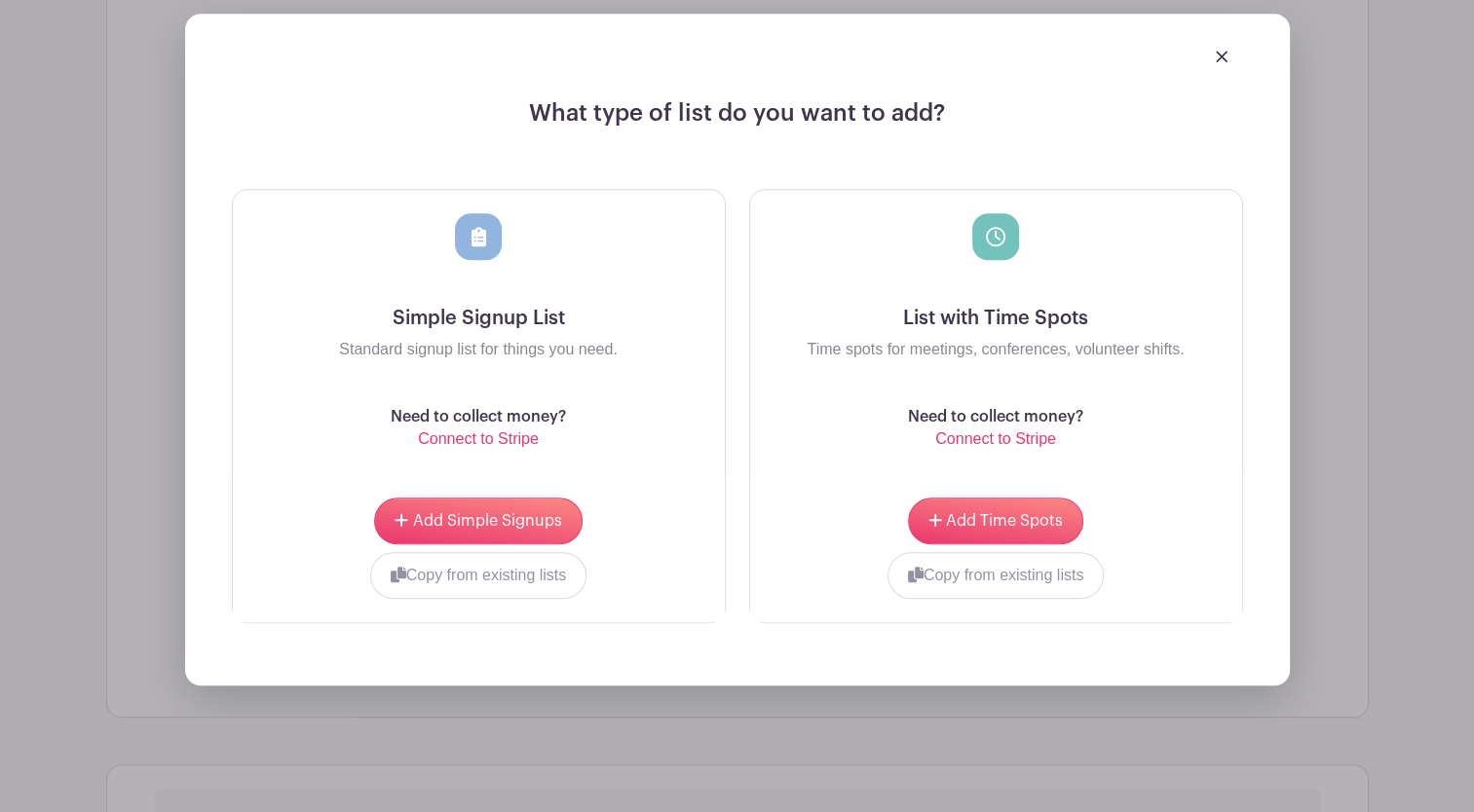
scroll to position [1438, 0]
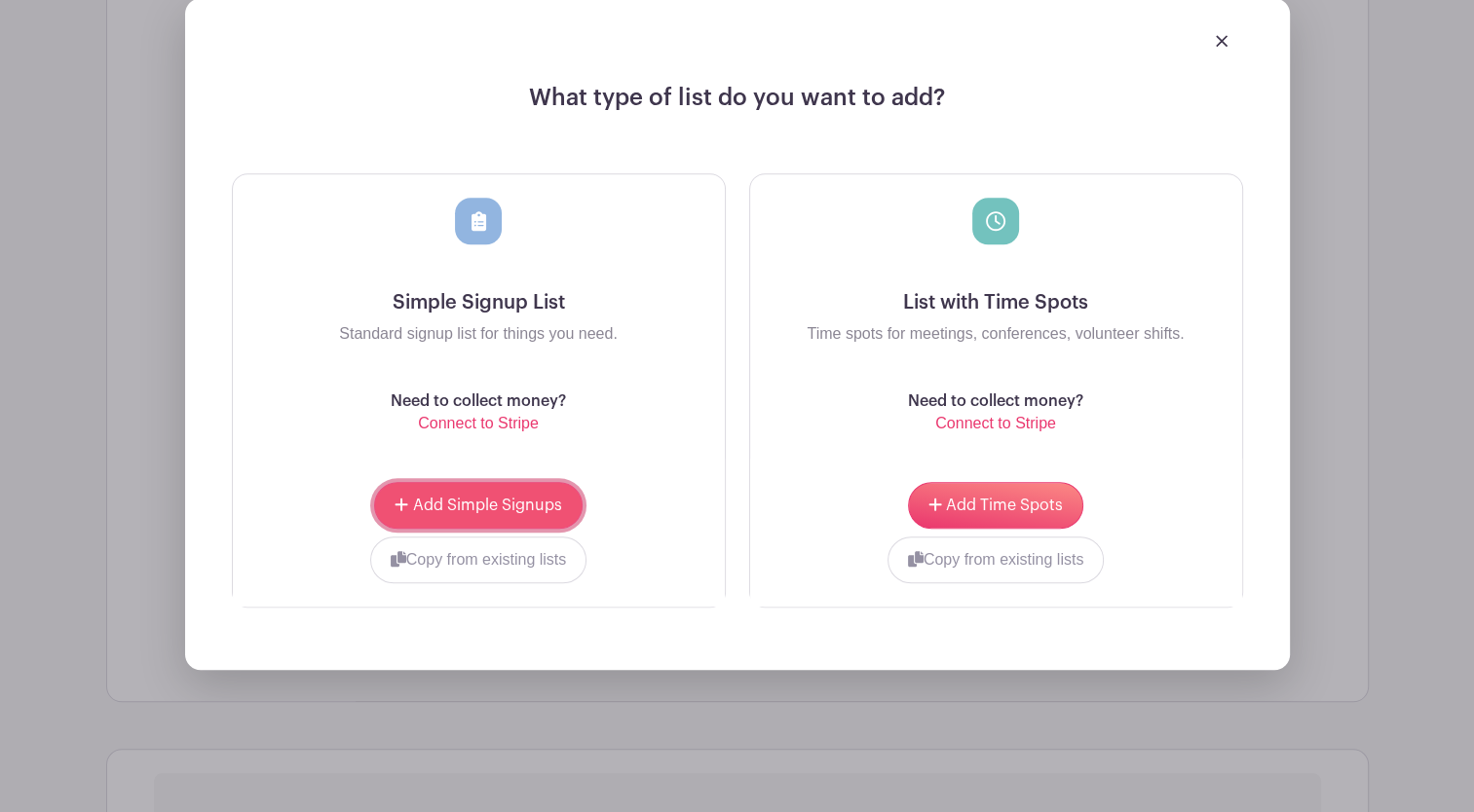
click at [456, 482] on button "Add Simple Signups" at bounding box center [477, 505] width 207 height 47
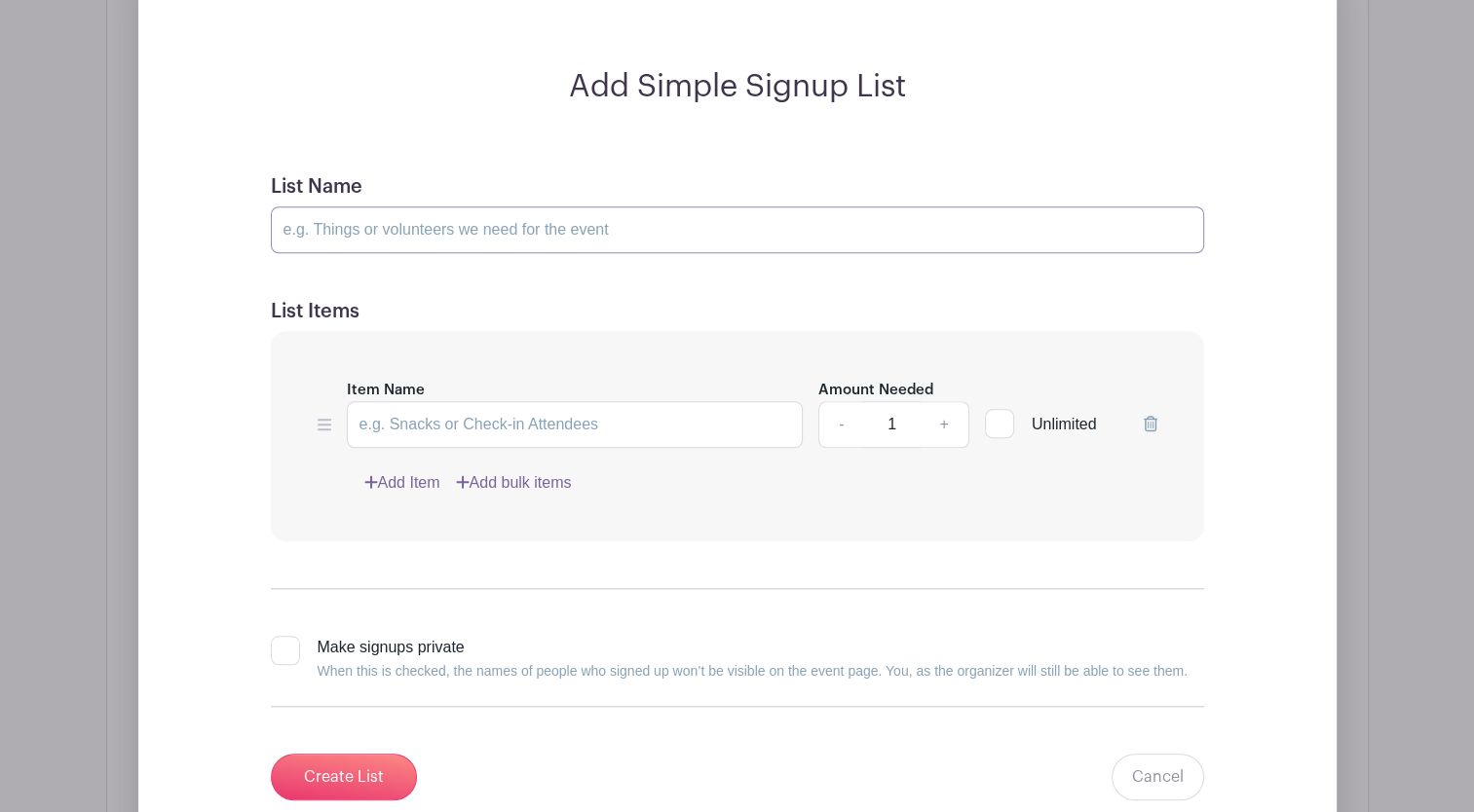
click at [374, 208] on input "List Name" at bounding box center [737, 229] width 933 height 47
type input "Volunteers for Holiday Memories at Sheboygan County Museum"
click at [1006, 408] on div at bounding box center [999, 422] width 29 height 29
click at [998, 412] on input "Unlimited" at bounding box center [991, 418] width 13 height 13
checkbox input "true"
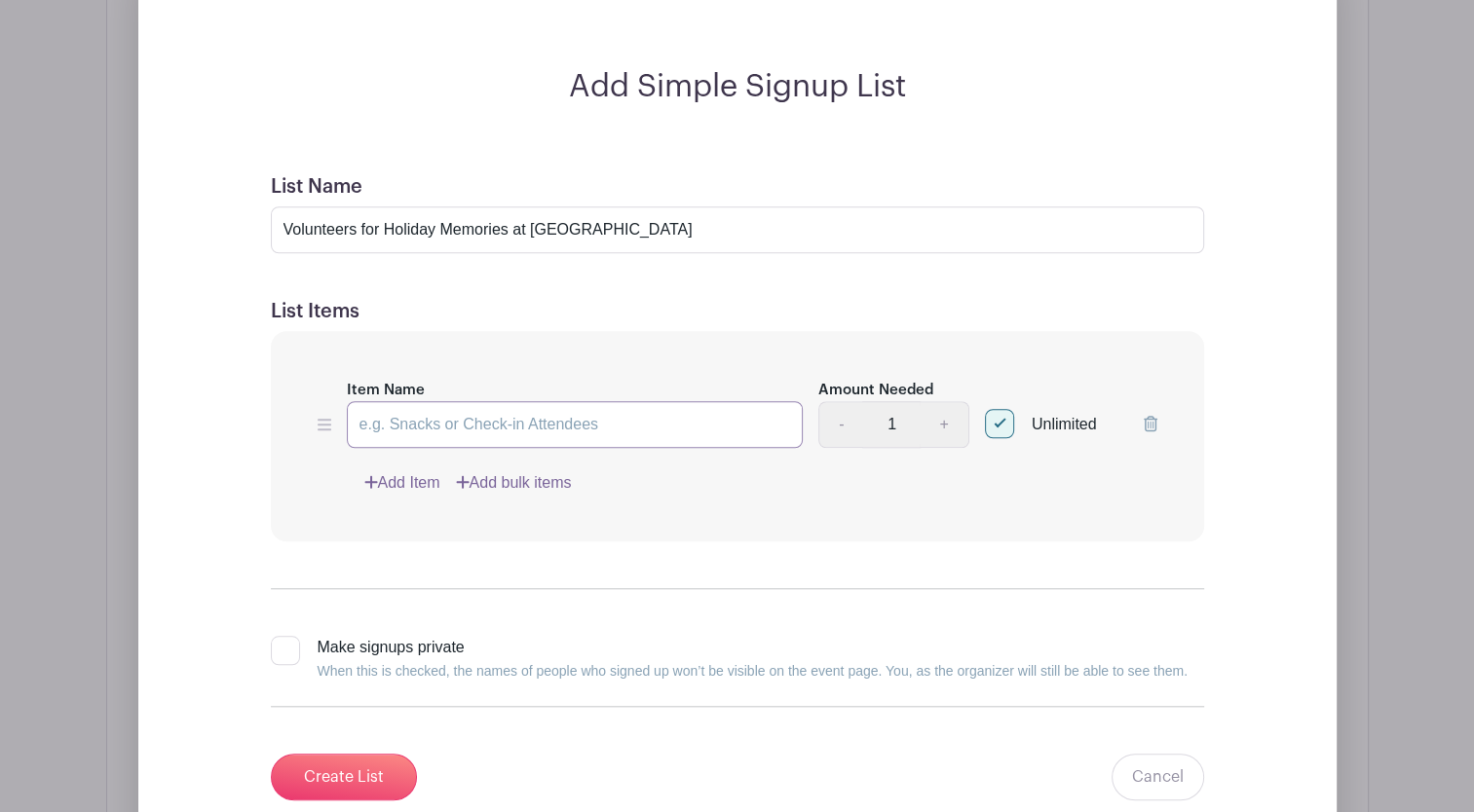
click at [546, 402] on input "Item Name" at bounding box center [575, 424] width 456 height 47
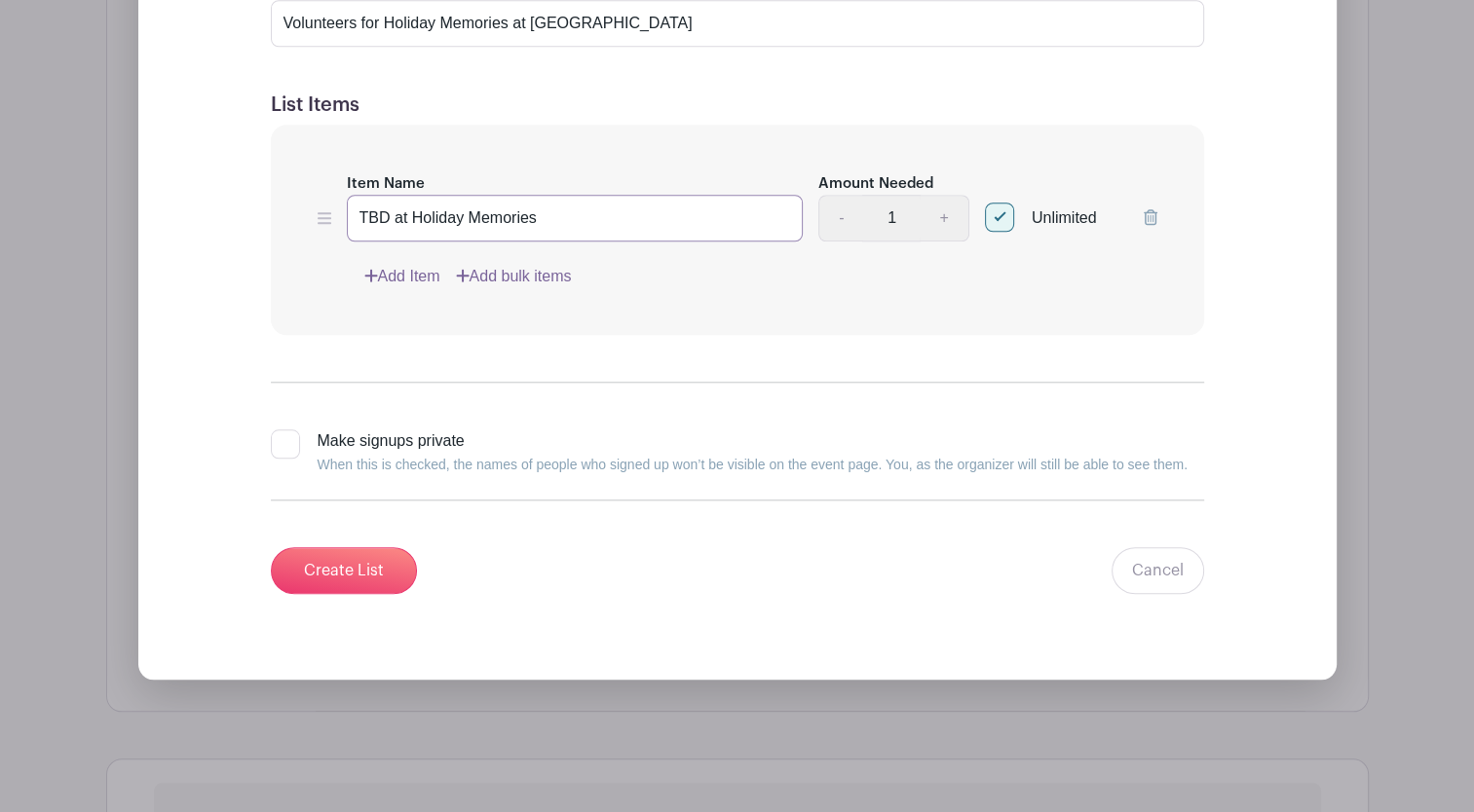
scroll to position [1811, 0]
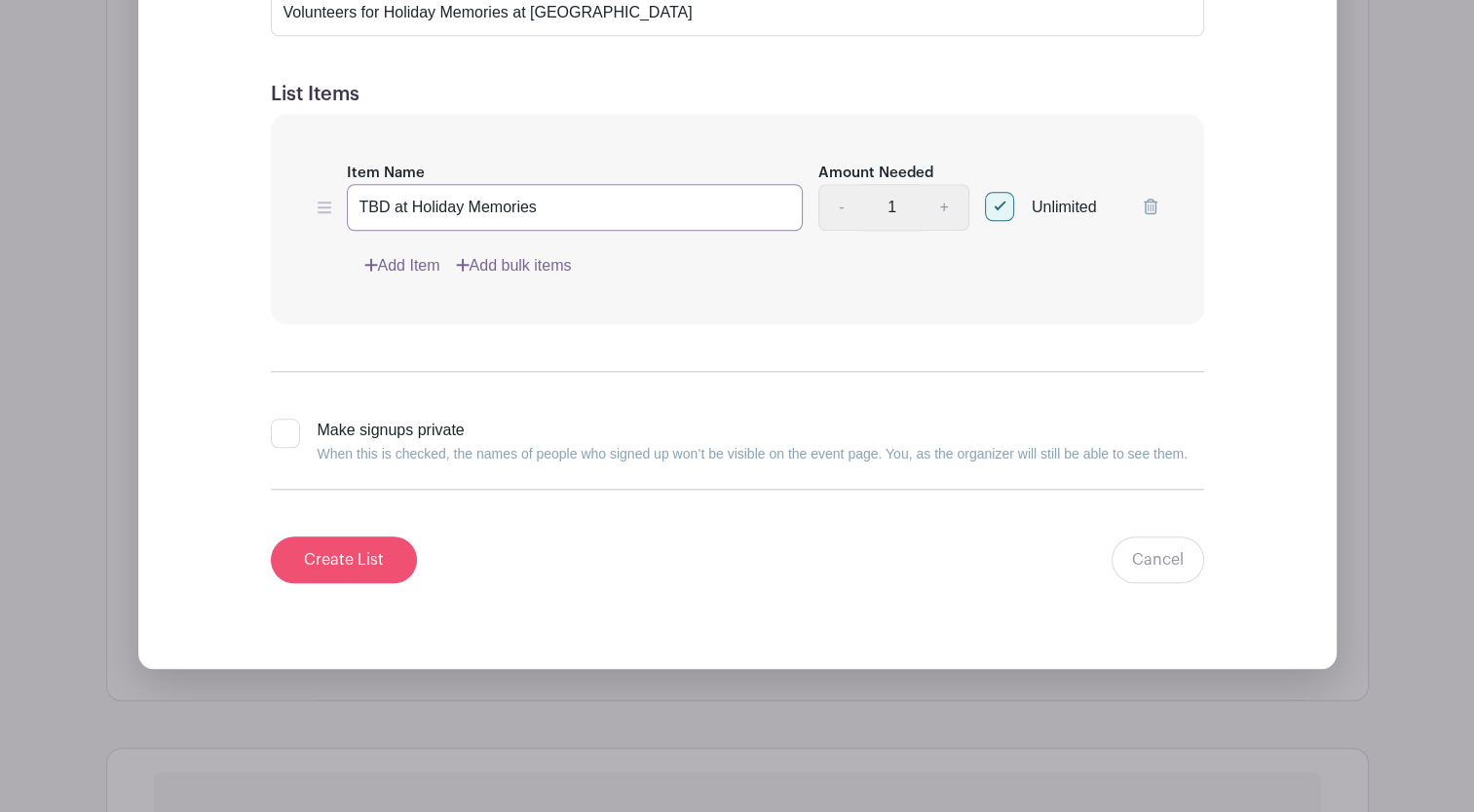
type input "TBD at Holiday Memories"
click at [323, 536] on input "Create List" at bounding box center [344, 559] width 147 height 47
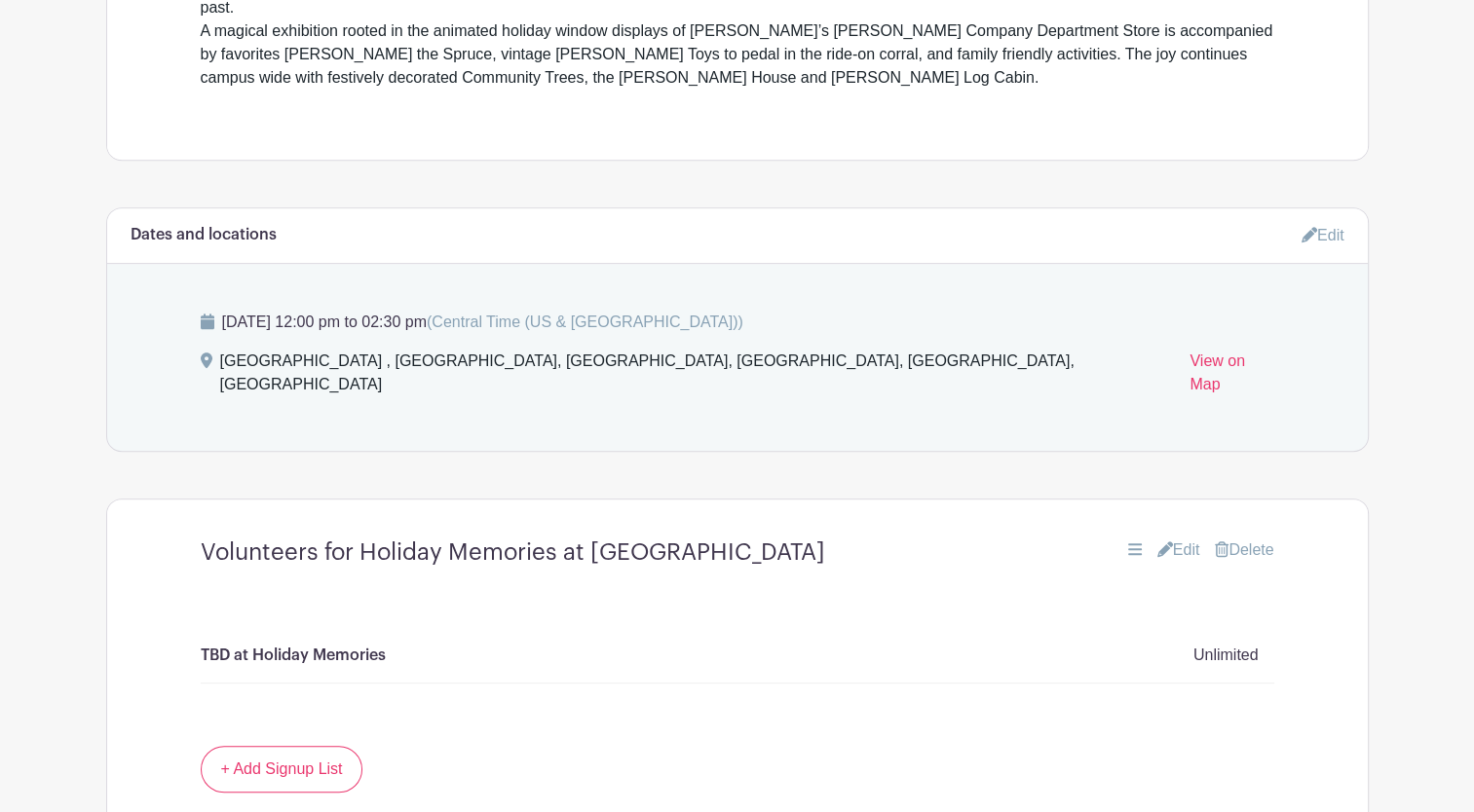
scroll to position [868, 0]
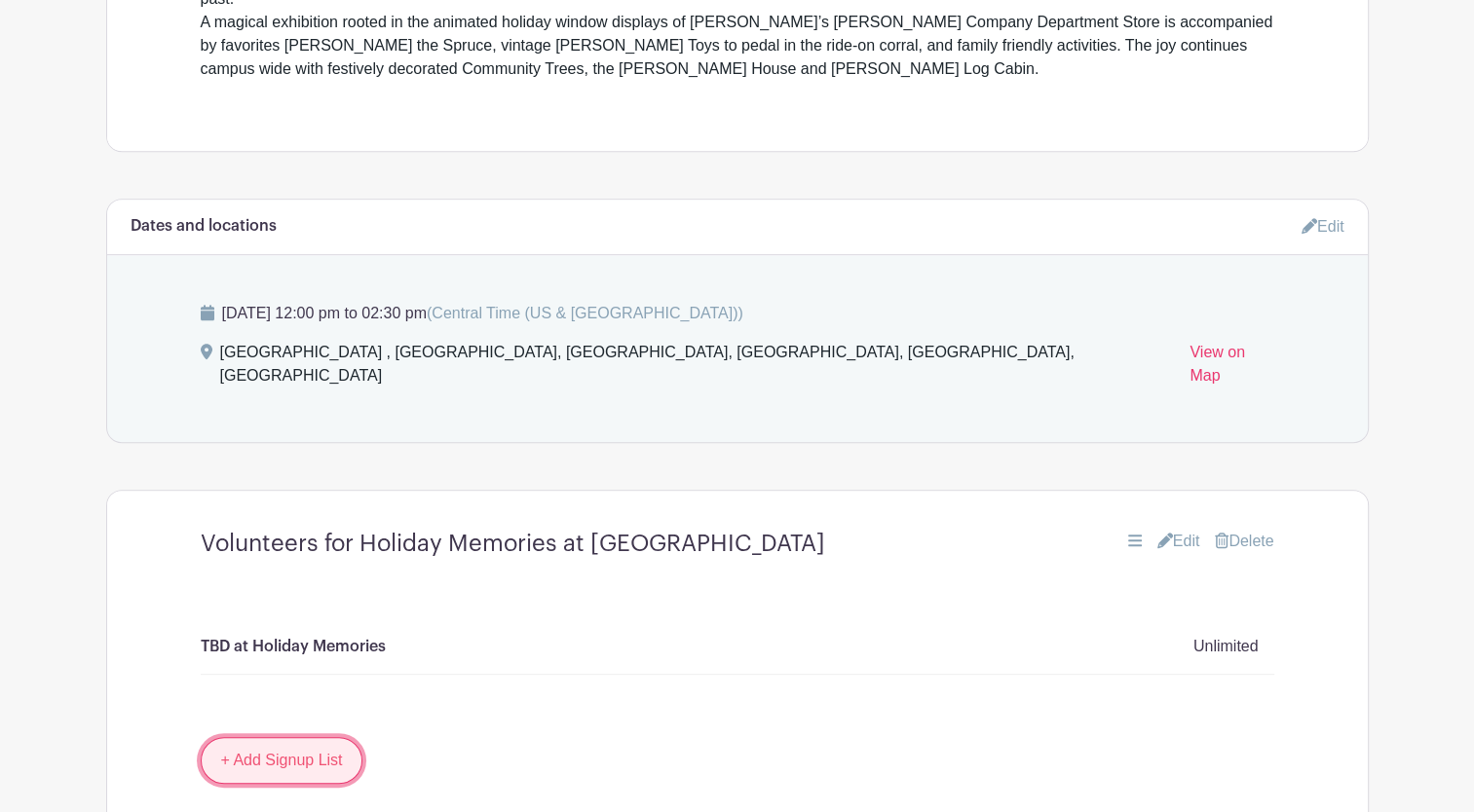
click at [280, 741] on link "+ Add Signup List" at bounding box center [281, 760] width 162 height 47
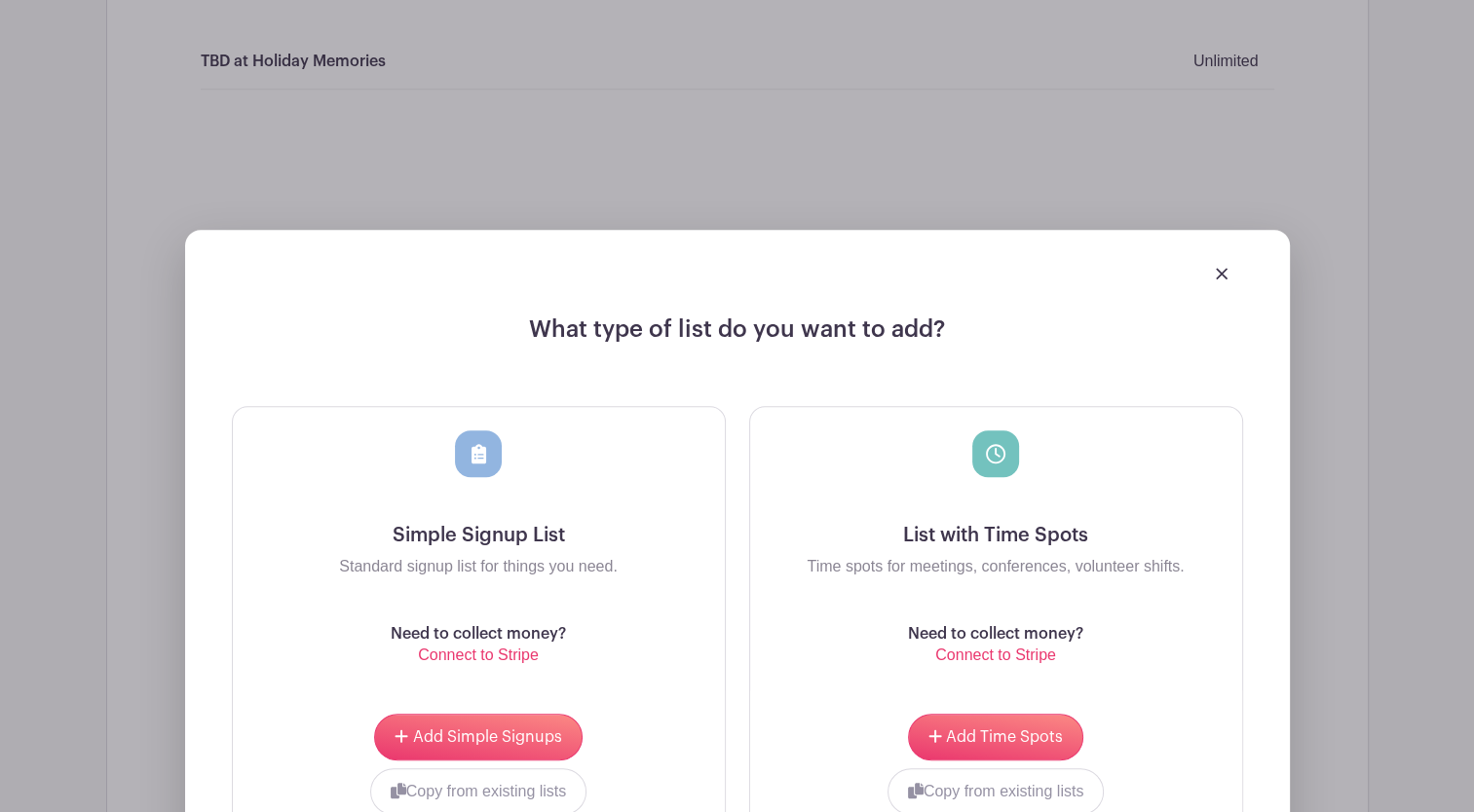
scroll to position [1425, 0]
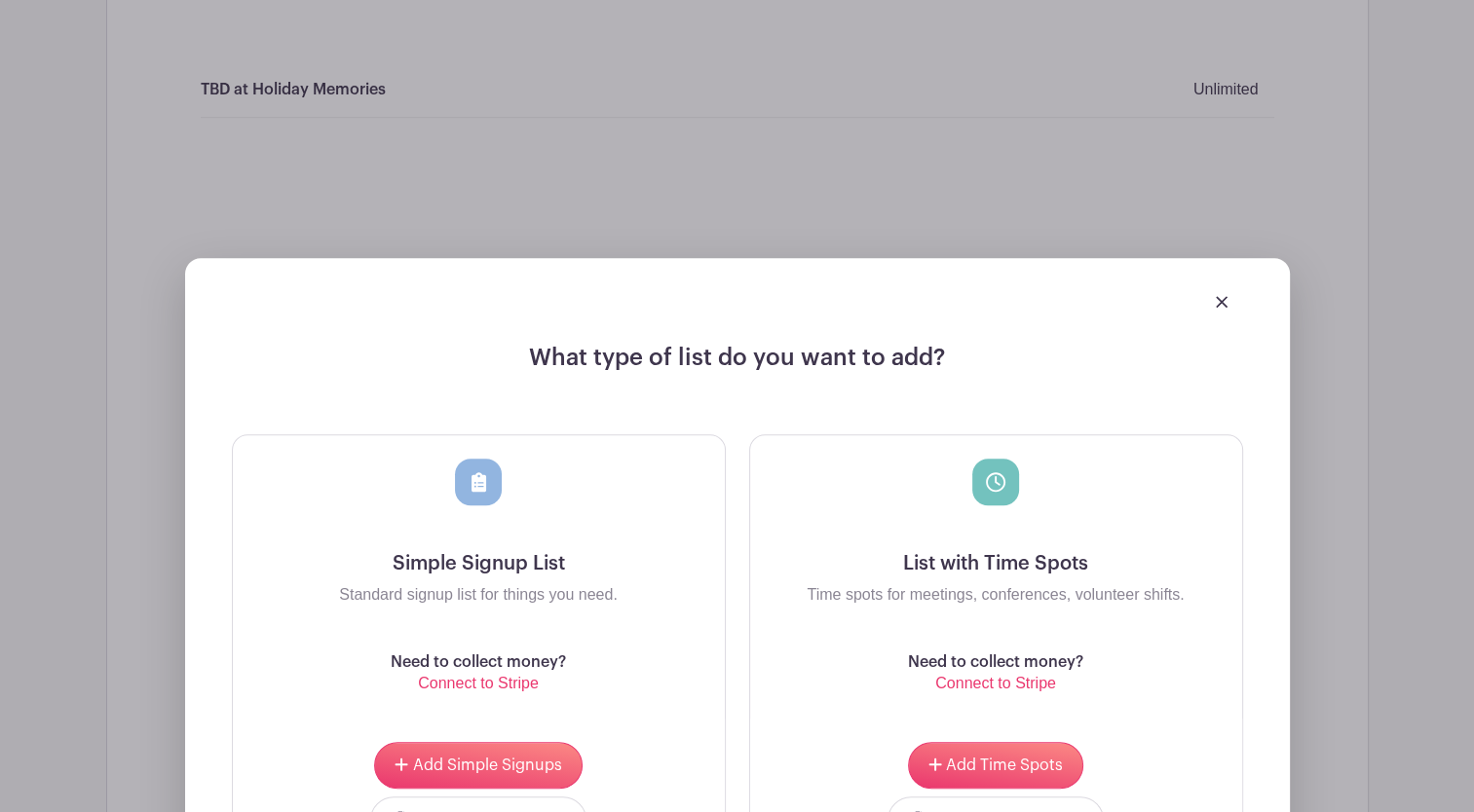
click at [1223, 296] on img at bounding box center [1222, 302] width 12 height 12
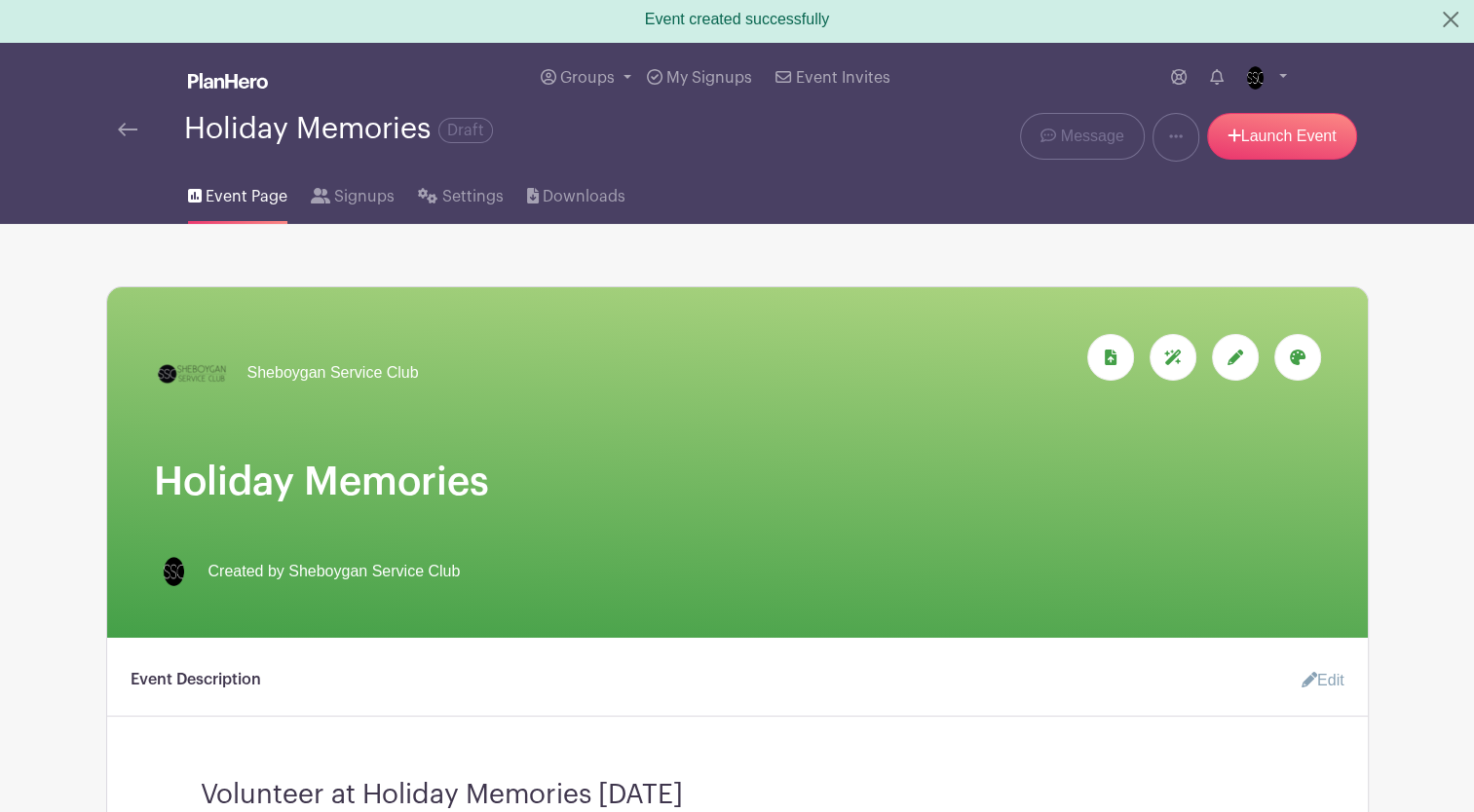
scroll to position [0, 0]
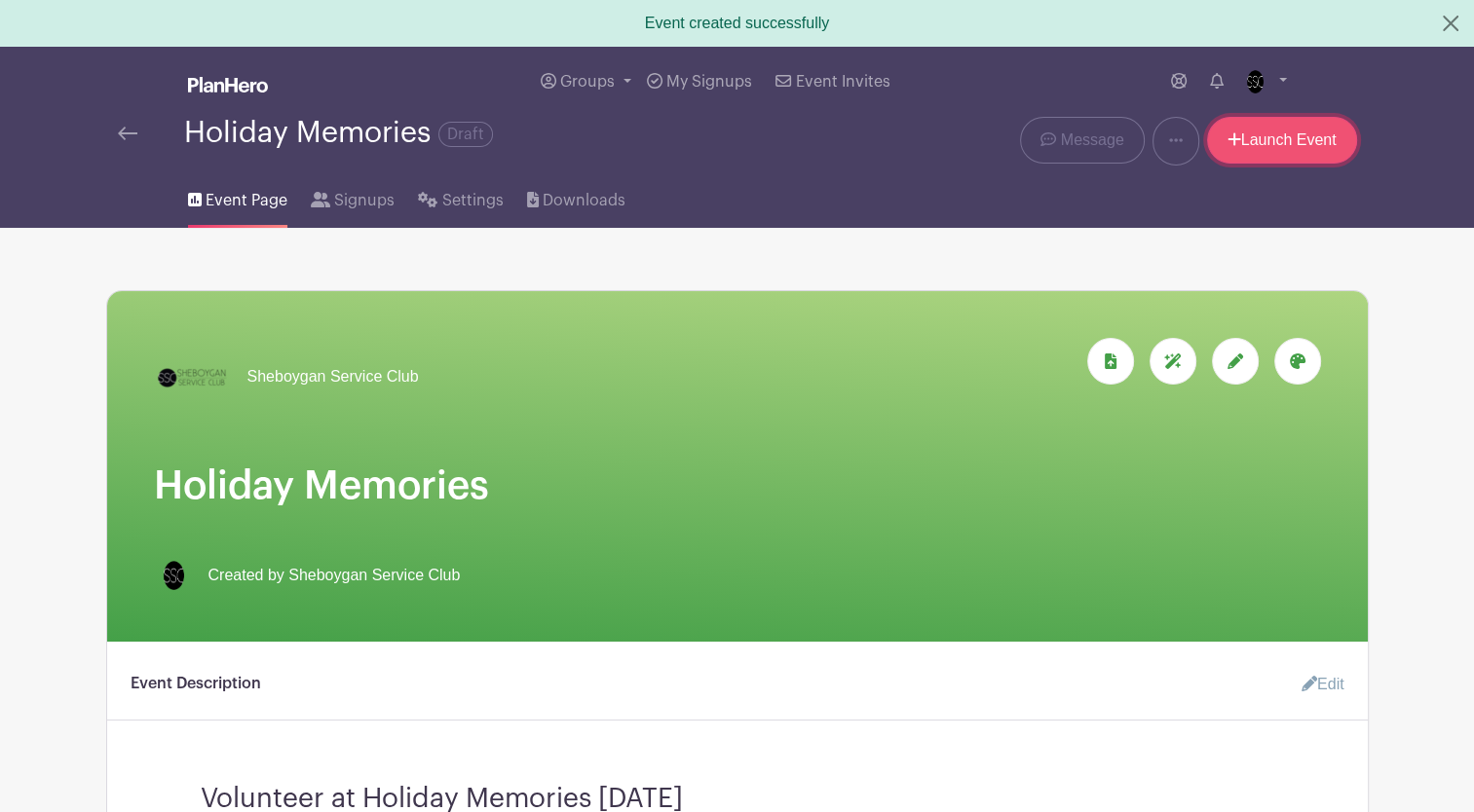
click at [1259, 140] on link "Launch Event" at bounding box center [1282, 139] width 149 height 47
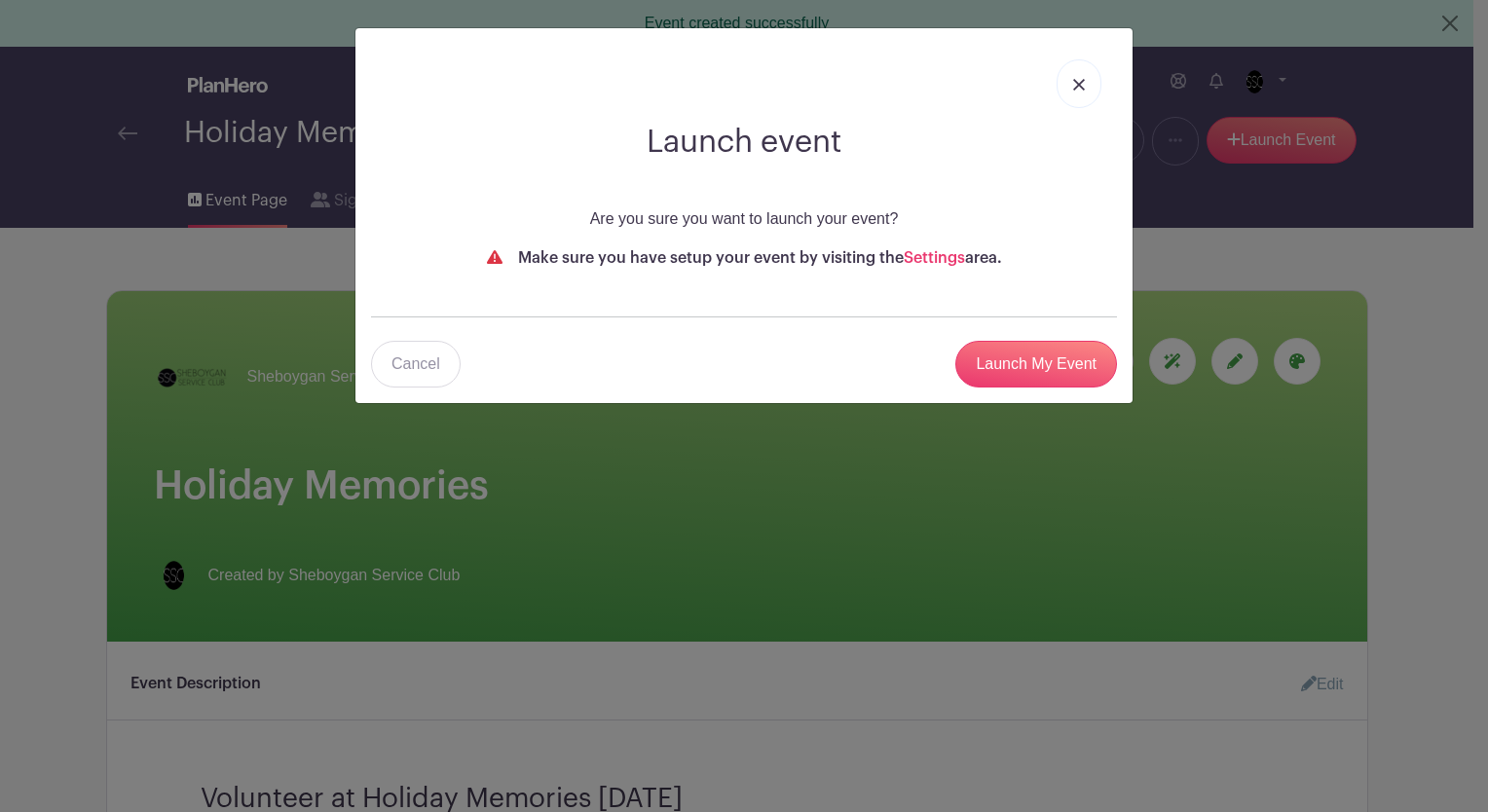
click at [1083, 75] on link at bounding box center [1078, 84] width 45 height 49
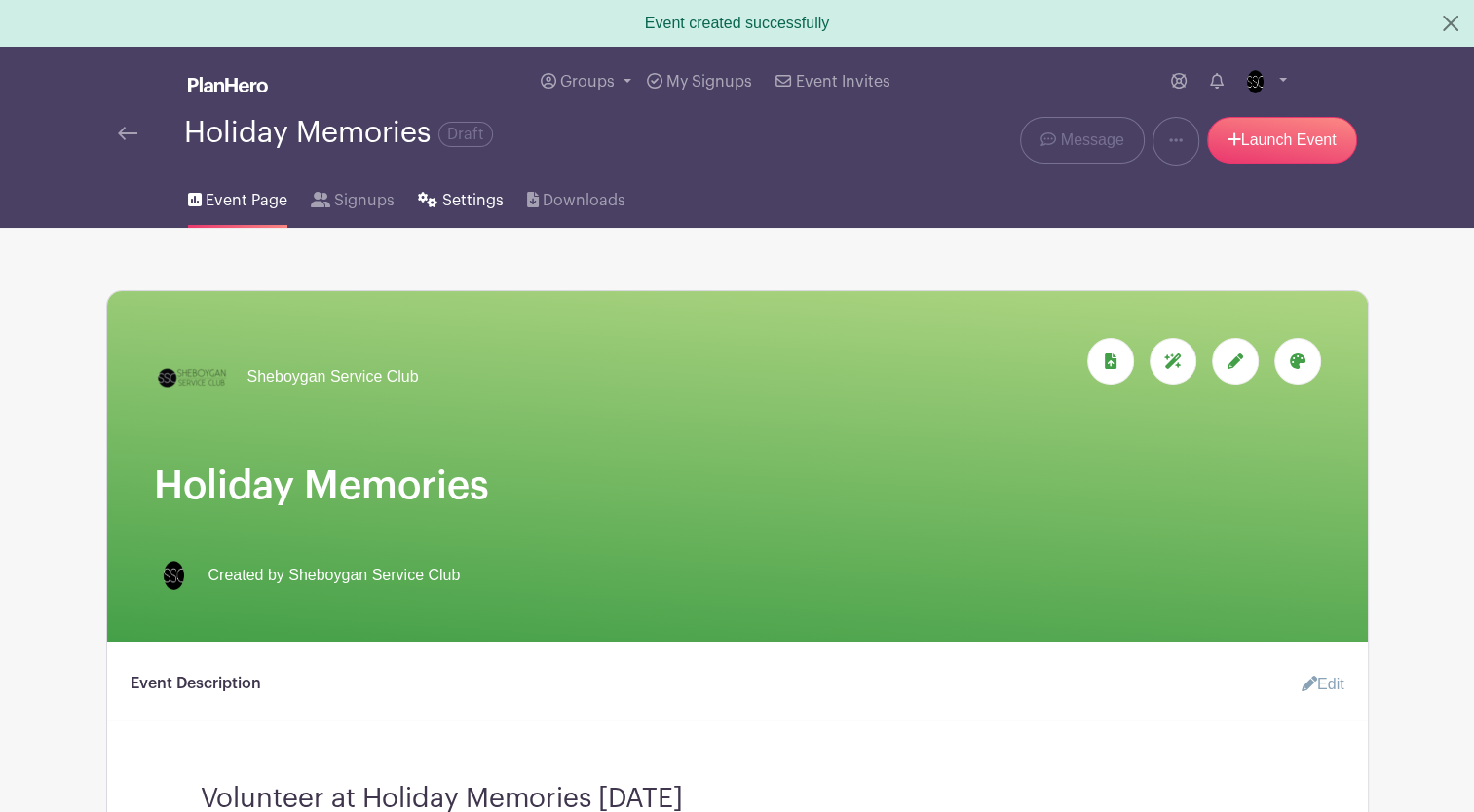
click at [453, 190] on span "Settings" at bounding box center [473, 200] width 62 height 23
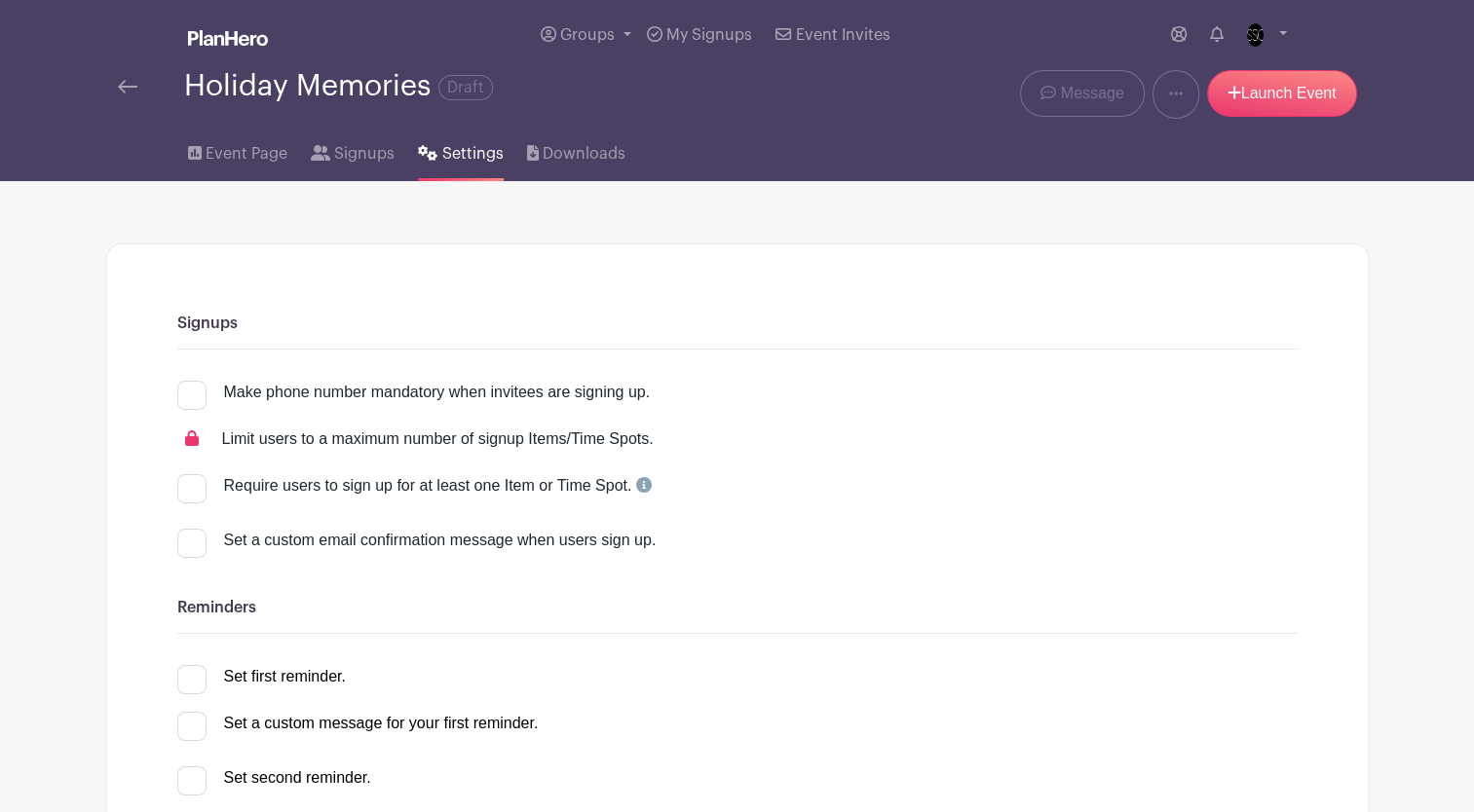
click at [192, 676] on div at bounding box center [191, 678] width 29 height 29
click at [190, 676] on input "Set first reminder." at bounding box center [183, 671] width 13 height 13
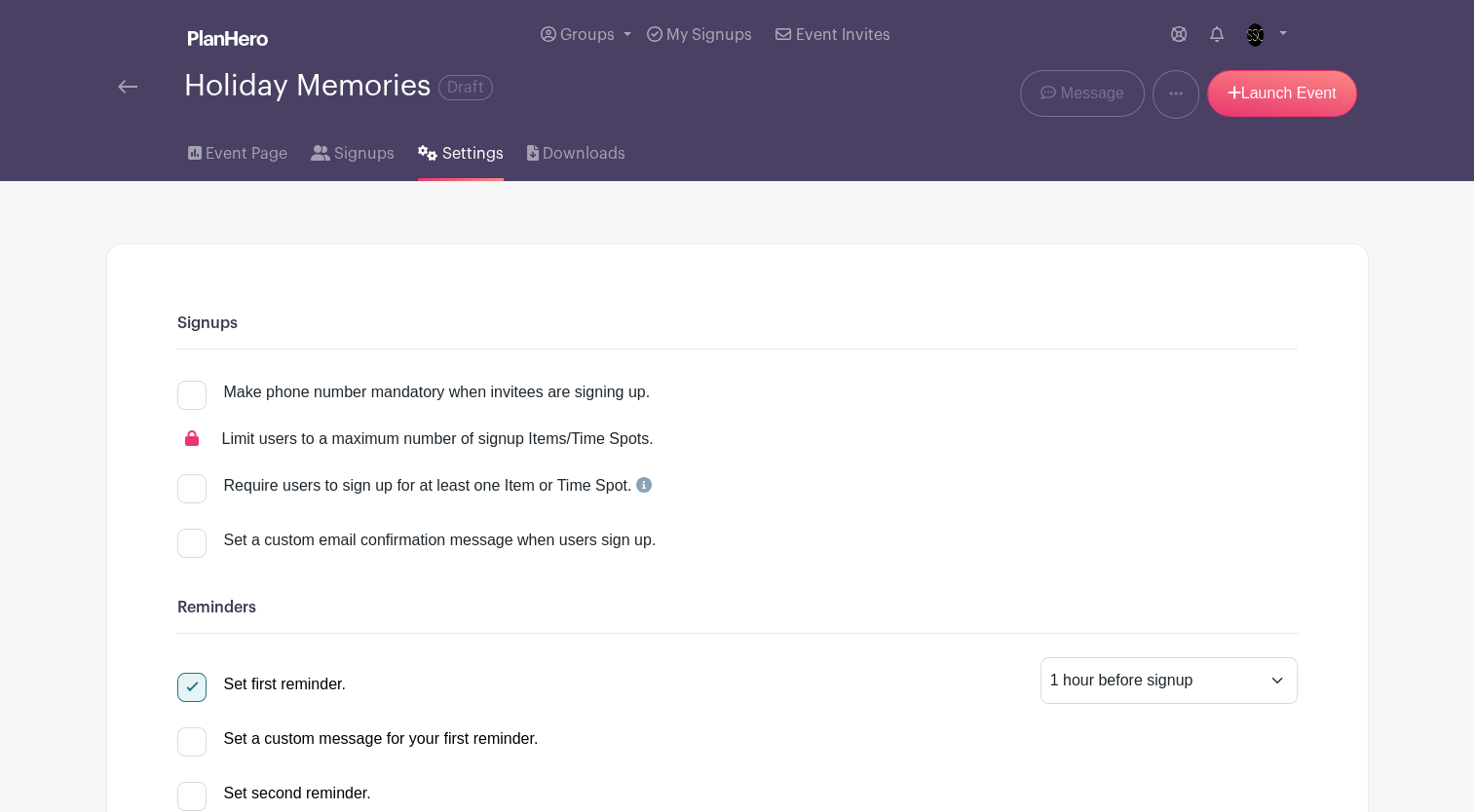
click at [192, 676] on div at bounding box center [191, 686] width 29 height 29
click at [190, 676] on input "Set first reminder." at bounding box center [183, 678] width 13 height 13
checkbox input "false"
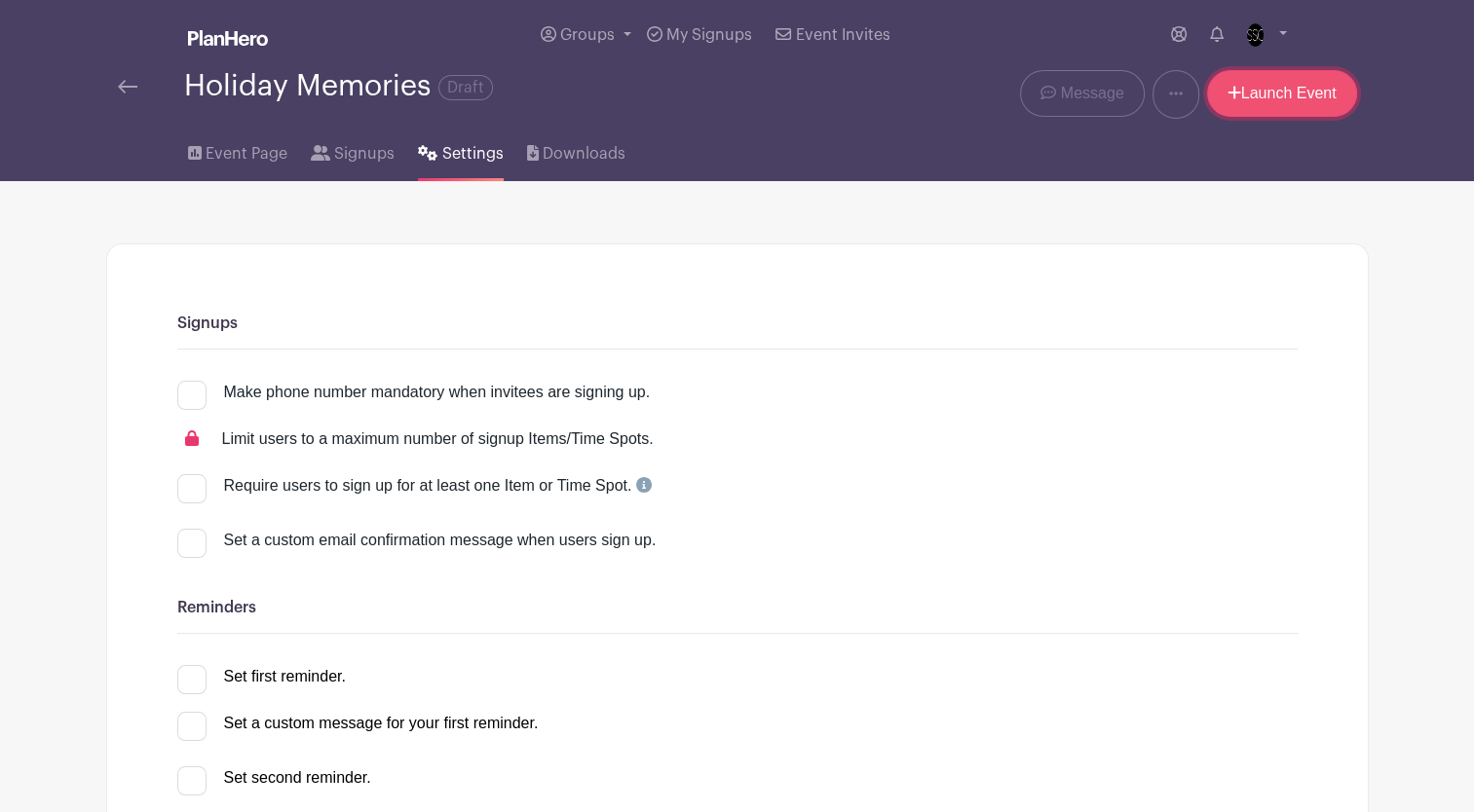
click at [1269, 90] on link "Launch Event" at bounding box center [1282, 93] width 149 height 47
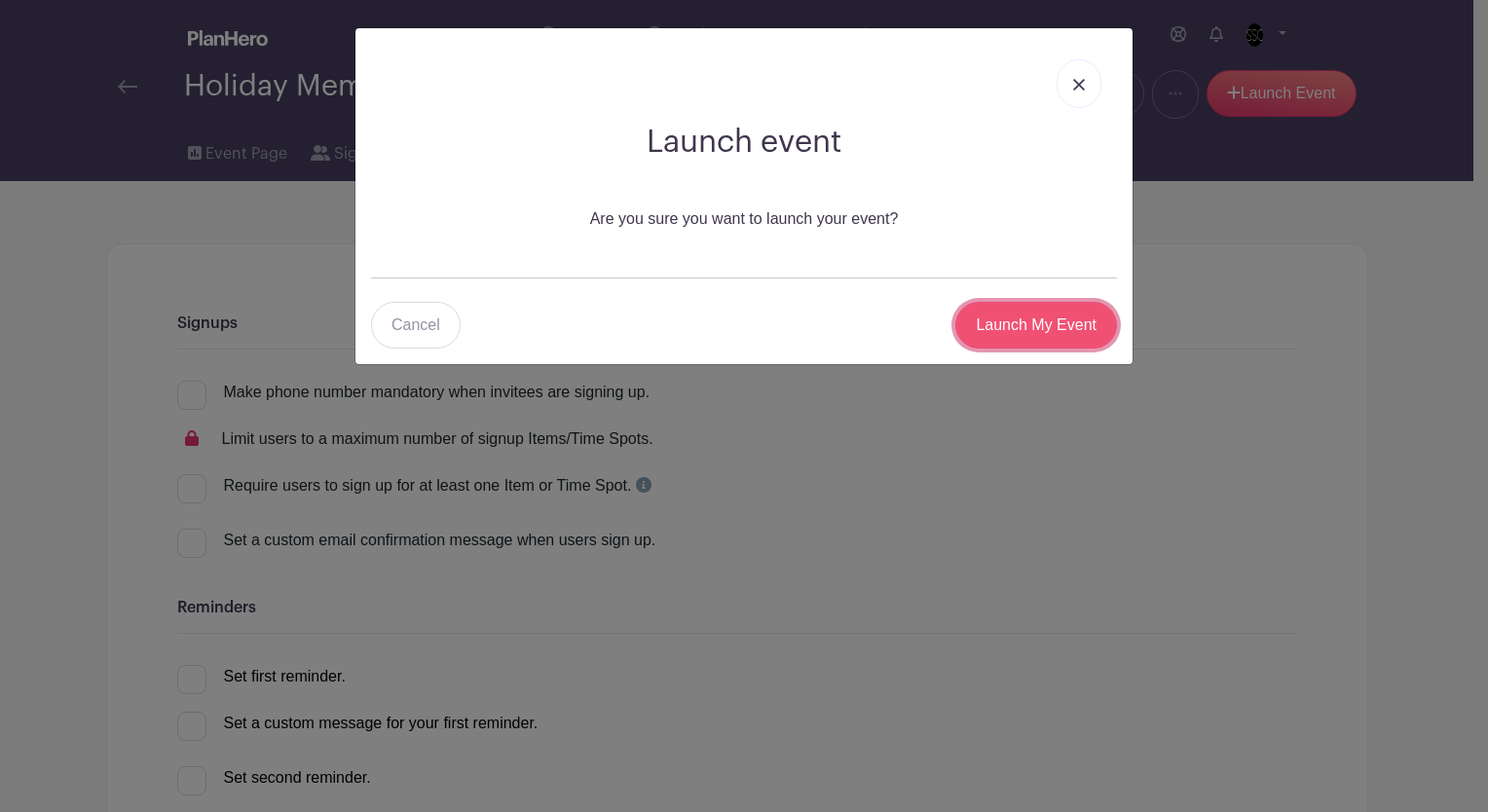
click at [1028, 330] on input "Launch My Event" at bounding box center [1037, 325] width 161 height 47
